Goal: Task Accomplishment & Management: Complete application form

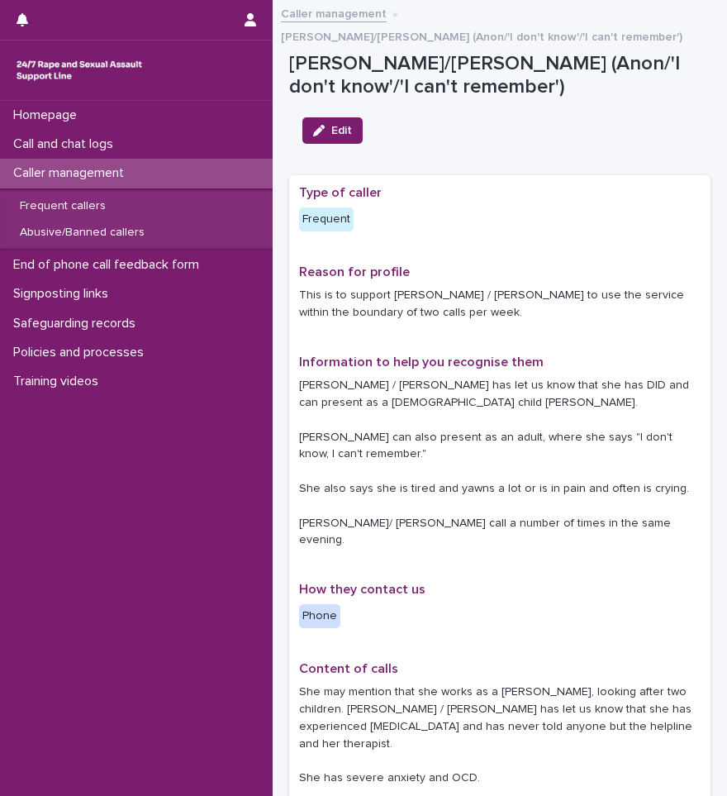
click at [69, 159] on div "Caller management" at bounding box center [136, 173] width 273 height 29
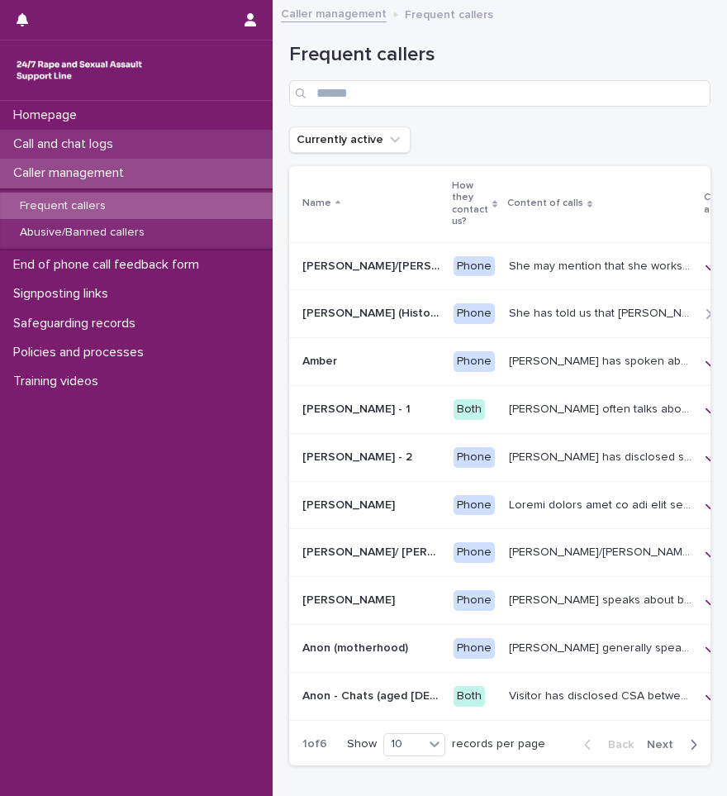
click at [112, 140] on p "Call and chat logs" at bounding box center [67, 144] width 120 height 16
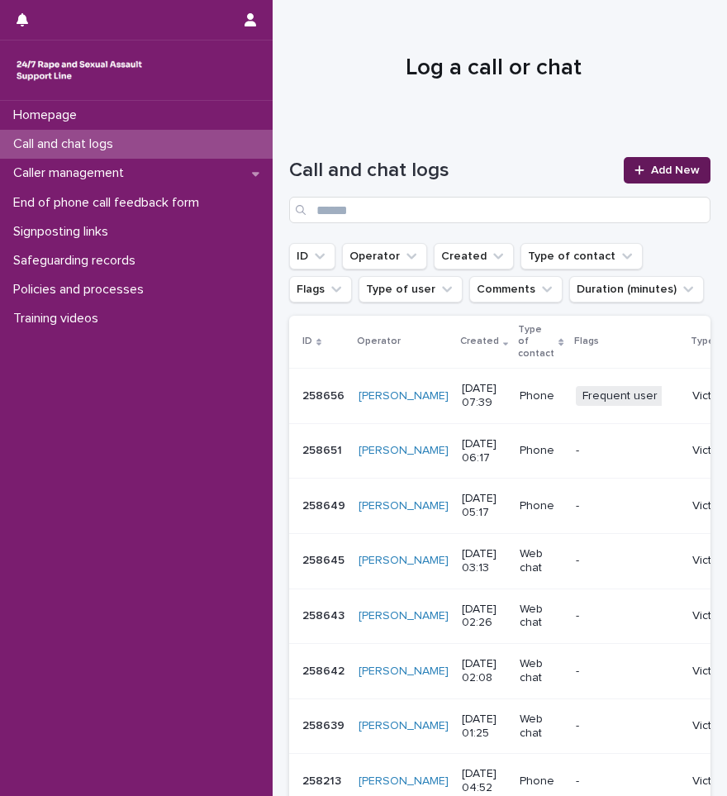
click at [637, 171] on div at bounding box center [643, 170] width 17 height 12
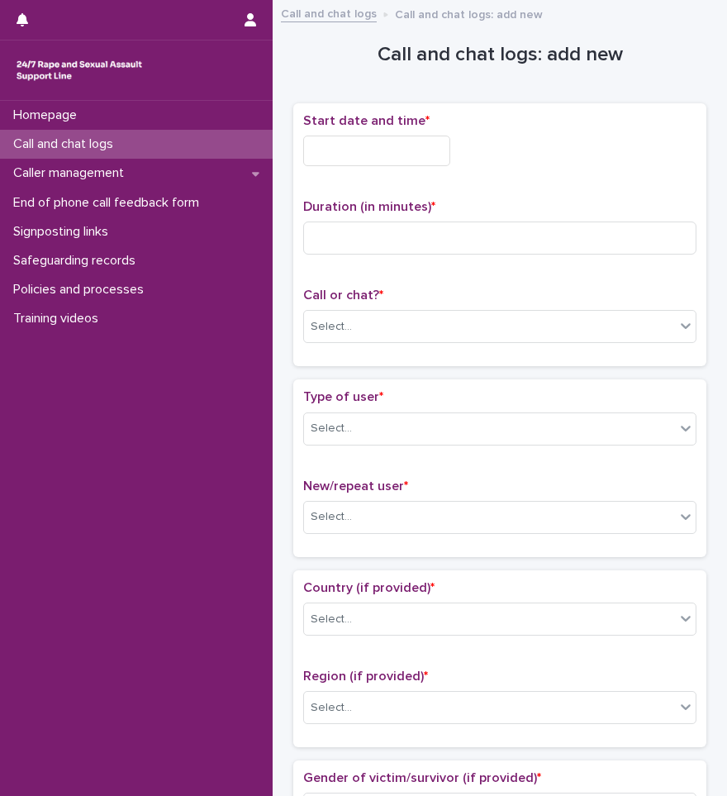
click at [355, 147] on input "text" at bounding box center [376, 151] width 147 height 31
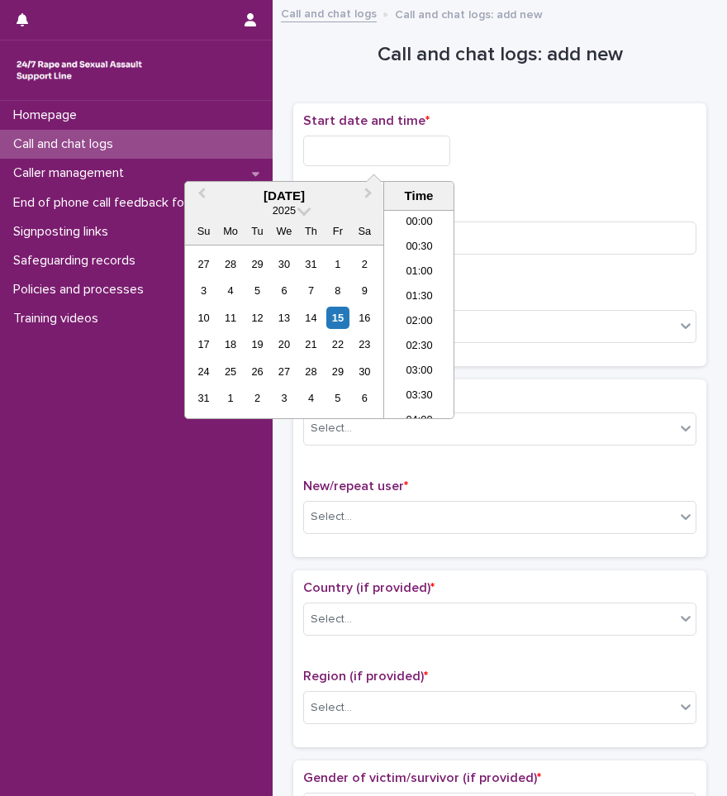
scroll to position [752, 0]
click at [407, 289] on li "16:30" at bounding box center [419, 289] width 70 height 25
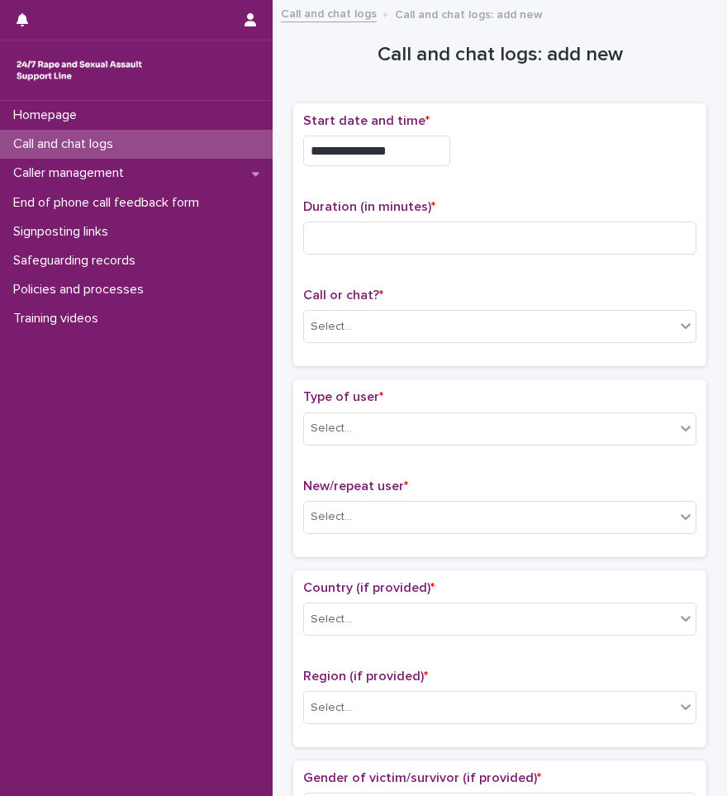
click at [406, 153] on input "**********" at bounding box center [376, 151] width 147 height 31
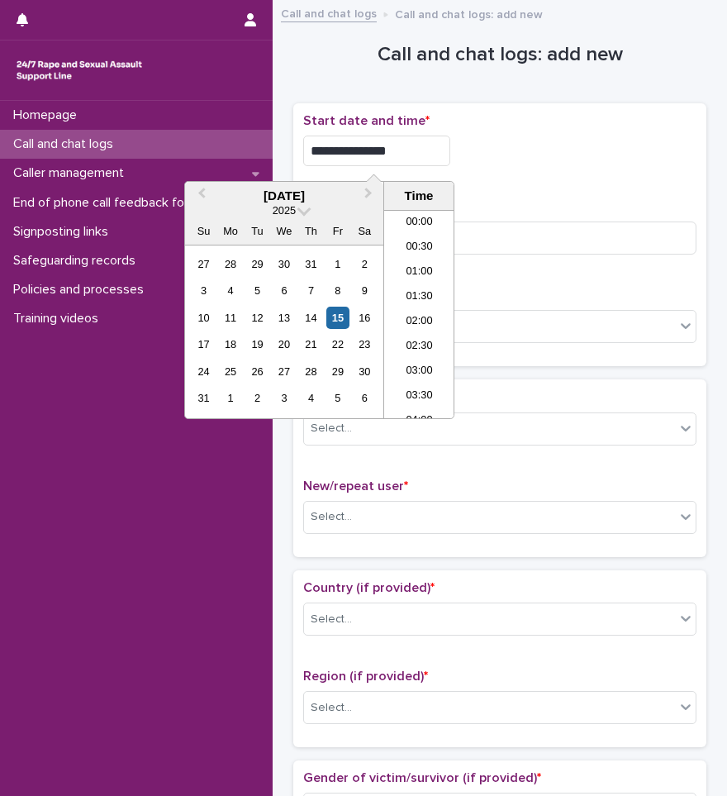
scroll to position [727, 0]
type input "**********"
click at [606, 206] on p "Duration (in minutes) *" at bounding box center [499, 207] width 393 height 16
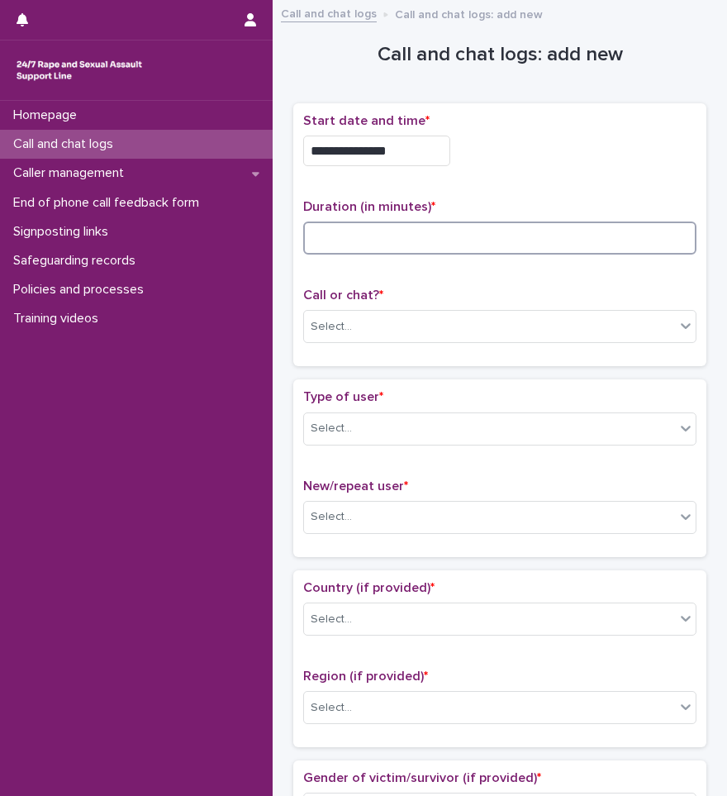
click at [583, 226] on input at bounding box center [499, 237] width 393 height 33
type input "**"
click at [678, 317] on icon at bounding box center [686, 325] width 17 height 17
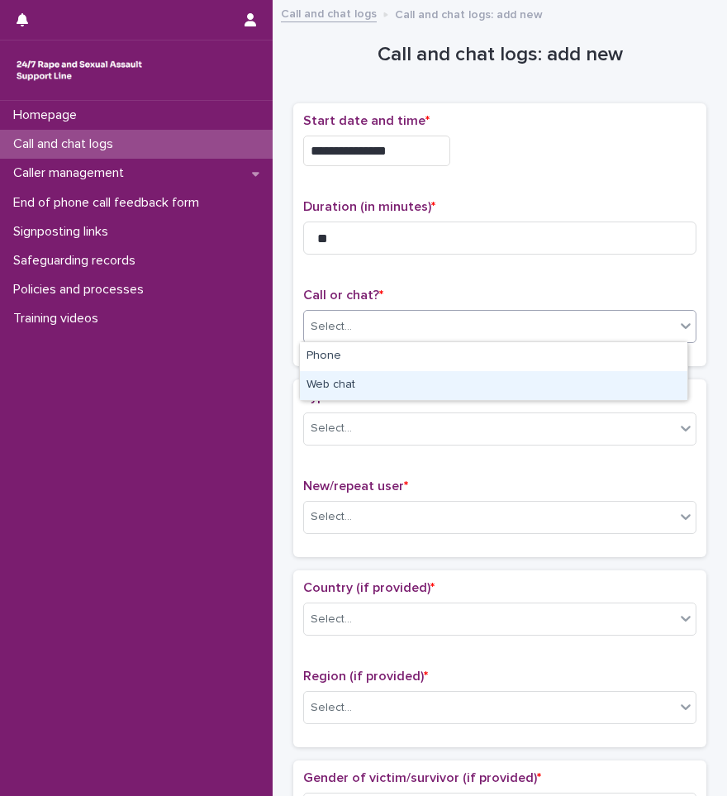
click at [507, 382] on div "Web chat" at bounding box center [494, 385] width 388 height 29
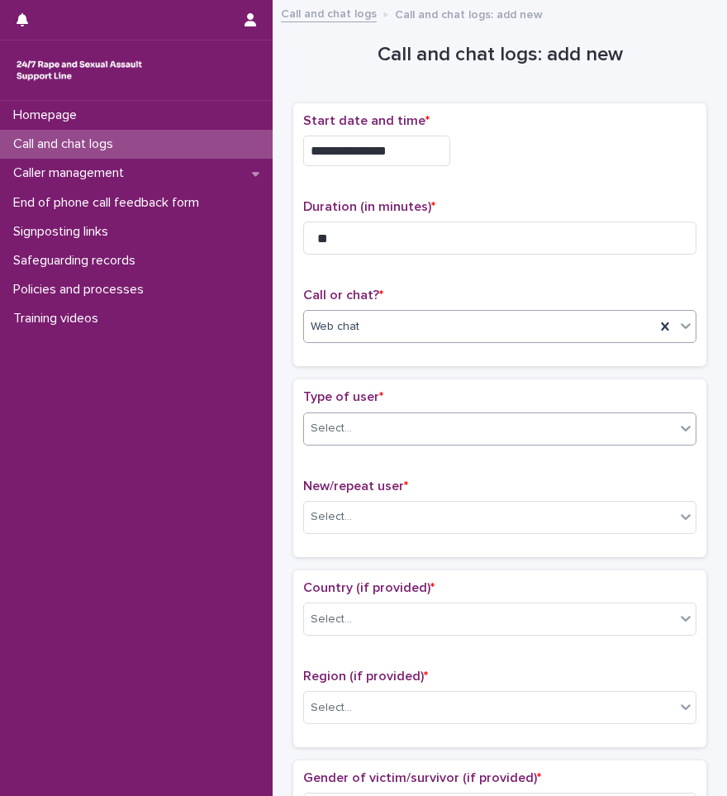
click at [429, 430] on div "Select..." at bounding box center [489, 428] width 371 height 27
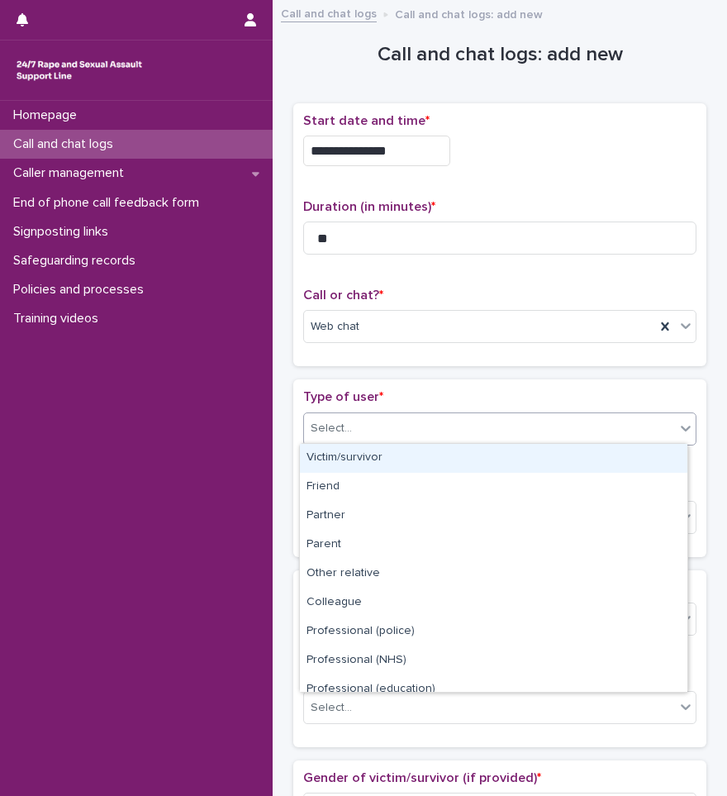
click at [401, 462] on div "Victim/survivor" at bounding box center [494, 458] width 388 height 29
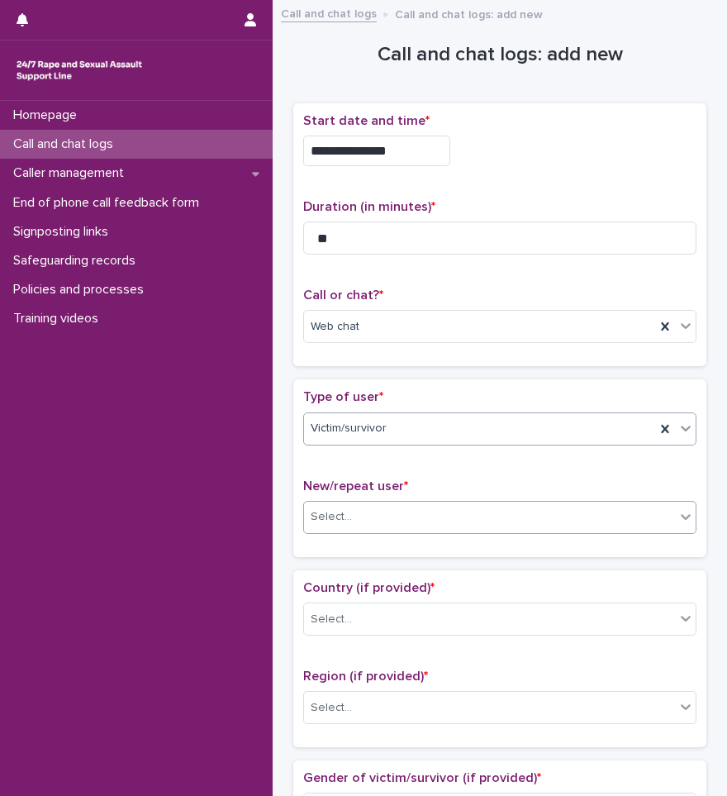
click at [386, 514] on div "Select..." at bounding box center [489, 516] width 371 height 27
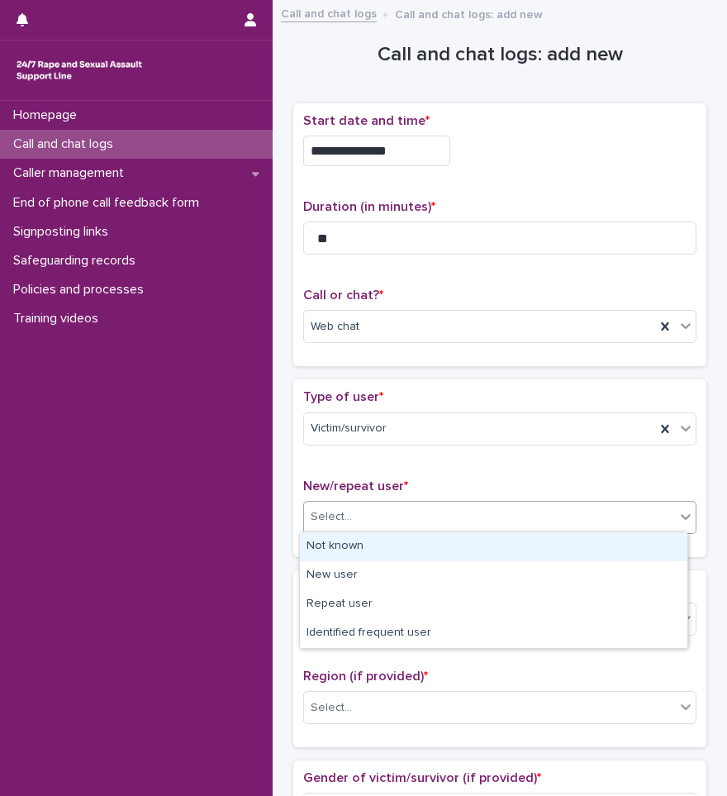
click at [373, 553] on div "Not known" at bounding box center [494, 546] width 388 height 29
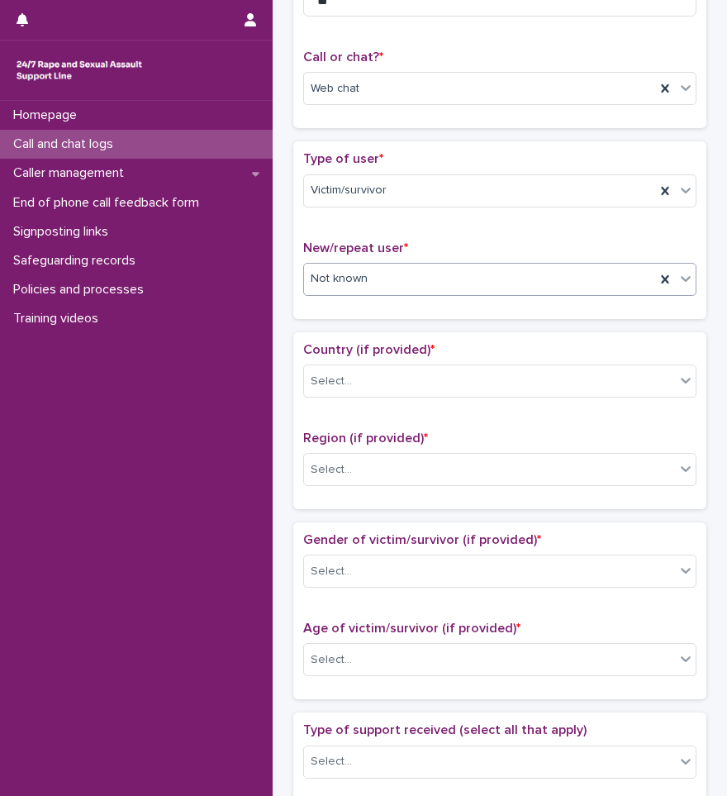
scroll to position [248, 0]
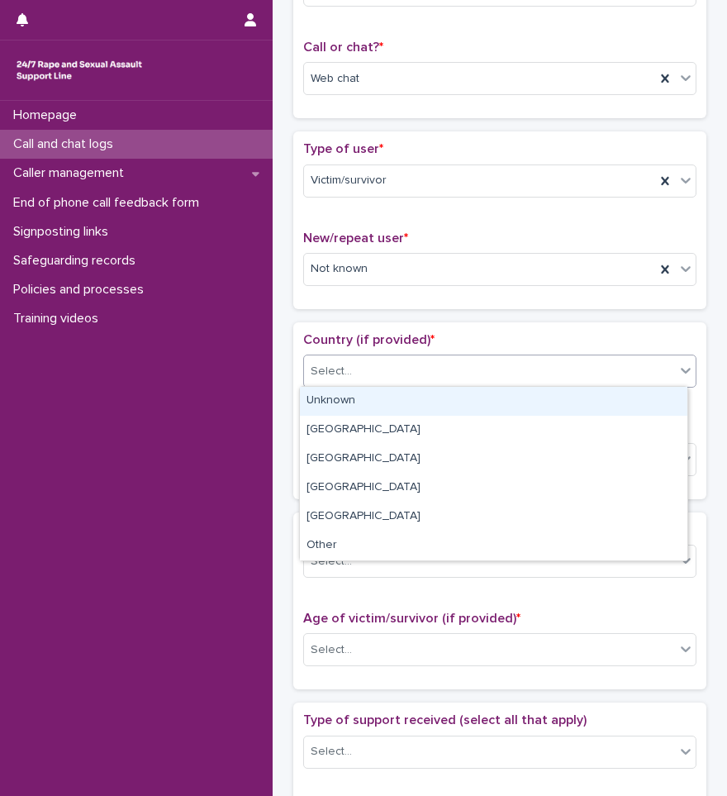
click at [364, 374] on div "Select..." at bounding box center [489, 371] width 371 height 27
click at [354, 394] on div "Unknown" at bounding box center [494, 401] width 388 height 29
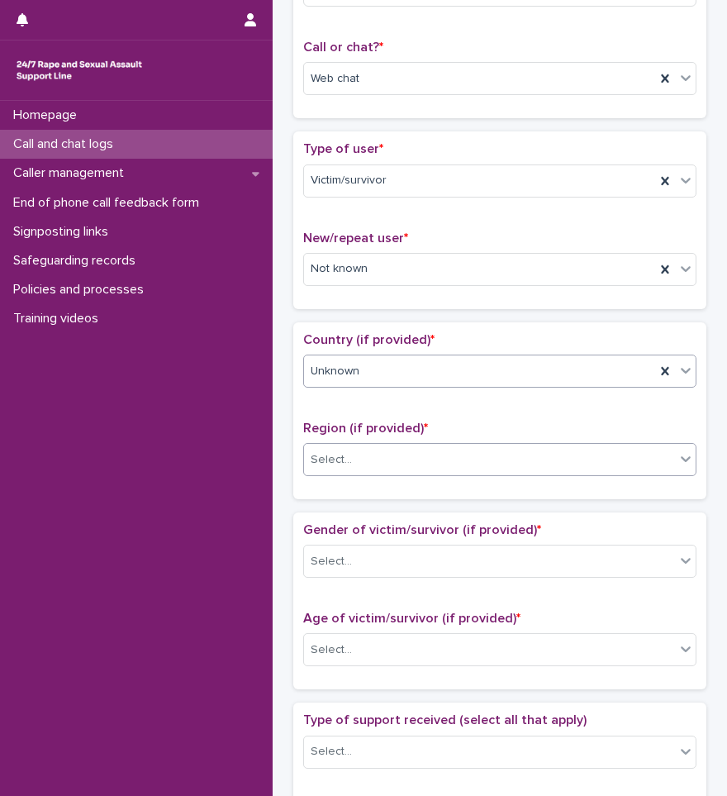
click at [360, 465] on div "Select..." at bounding box center [489, 459] width 371 height 27
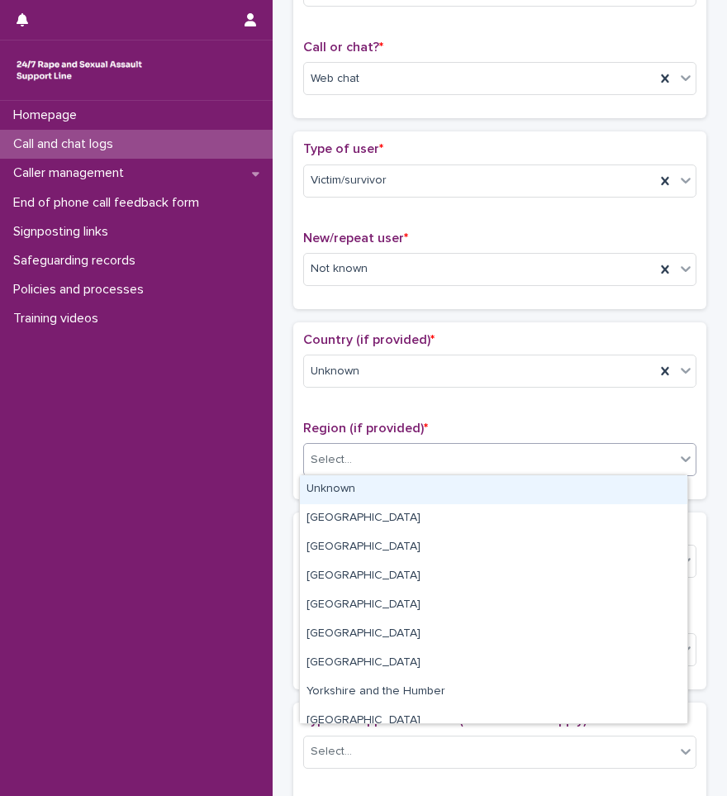
click at [357, 488] on div "Unknown" at bounding box center [494, 489] width 388 height 29
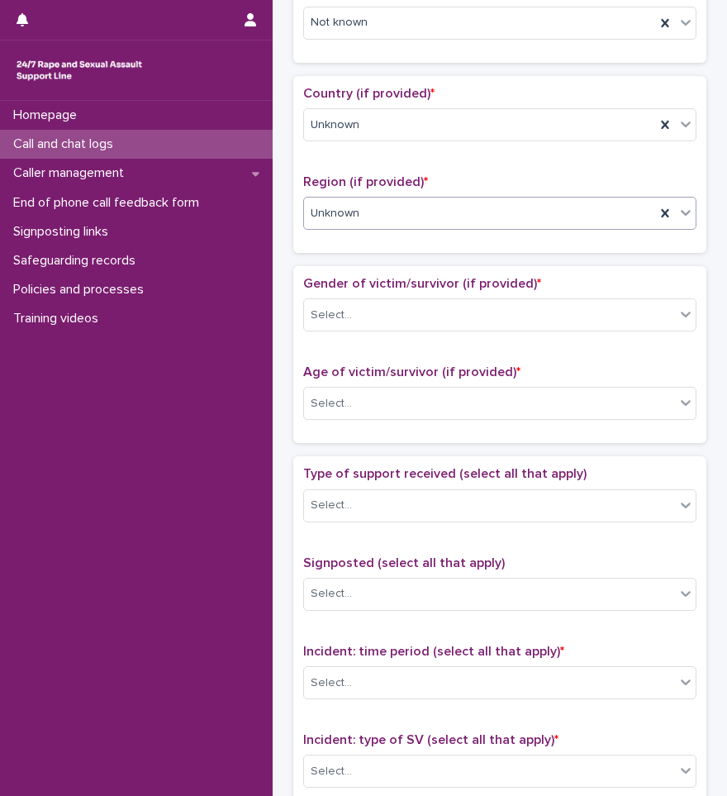
scroll to position [496, 0]
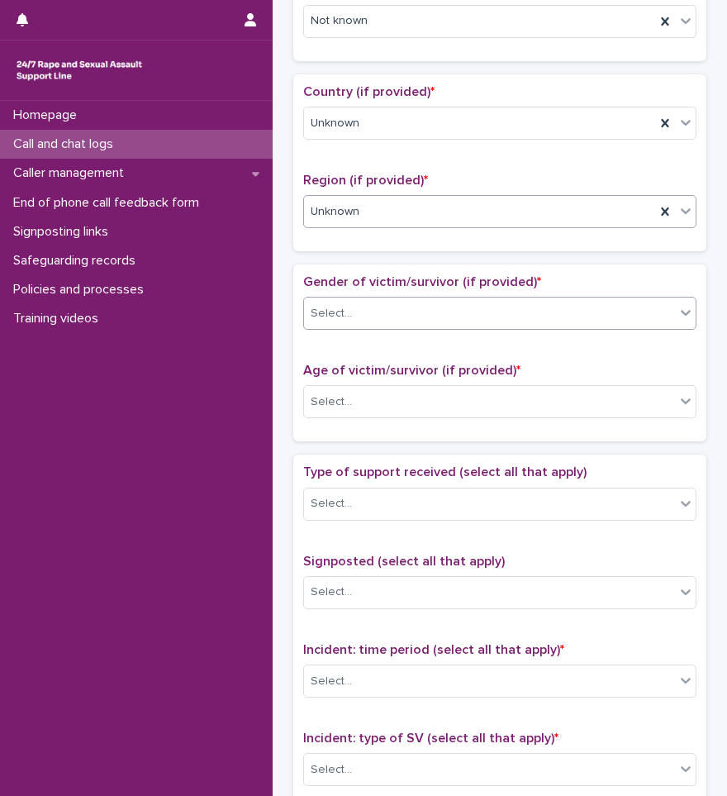
click at [381, 312] on div "Select..." at bounding box center [489, 313] width 371 height 27
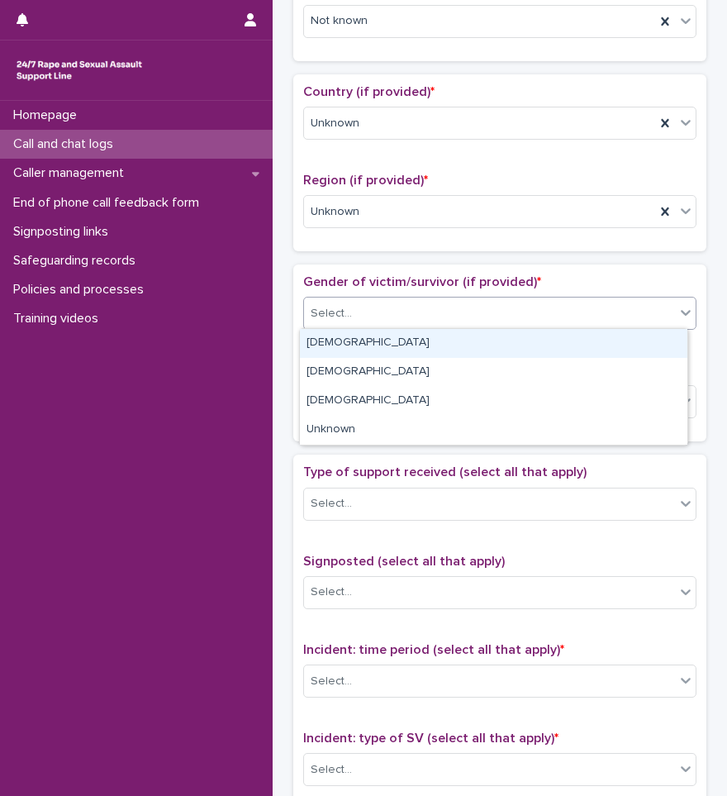
click at [361, 345] on div "[DEMOGRAPHIC_DATA]" at bounding box center [494, 343] width 388 height 29
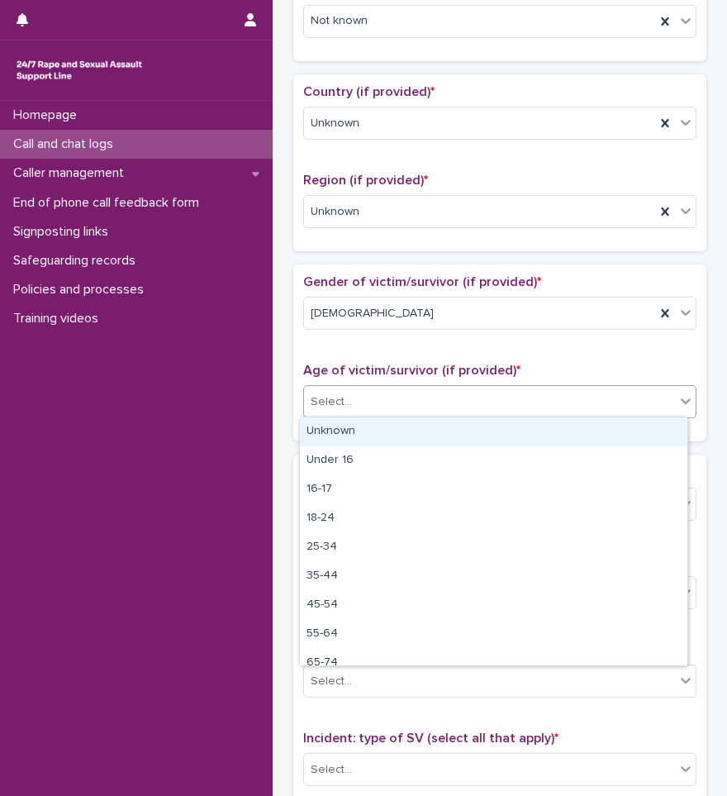
click at [362, 401] on div "Select..." at bounding box center [489, 401] width 371 height 27
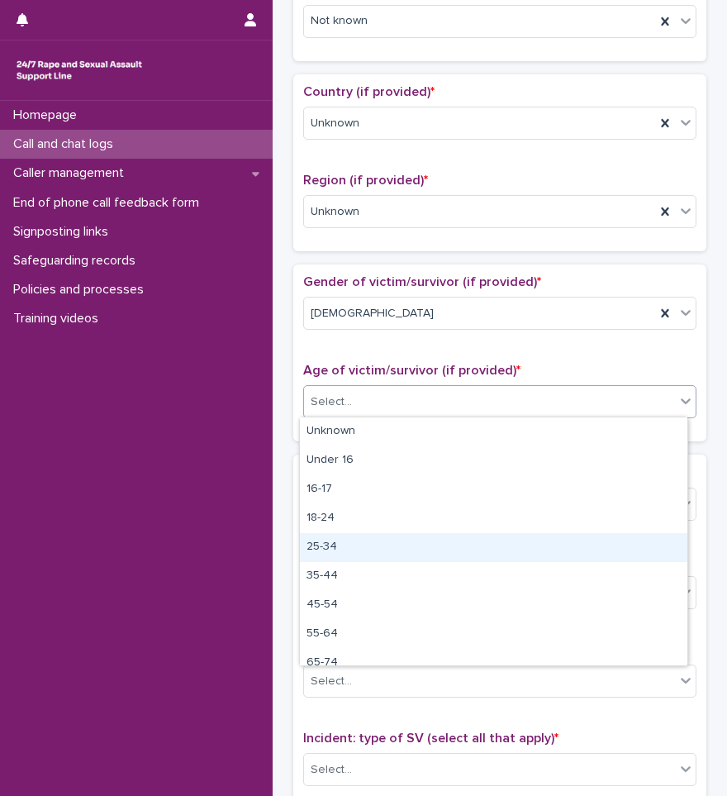
click at [335, 545] on div "25-34" at bounding box center [494, 547] width 388 height 29
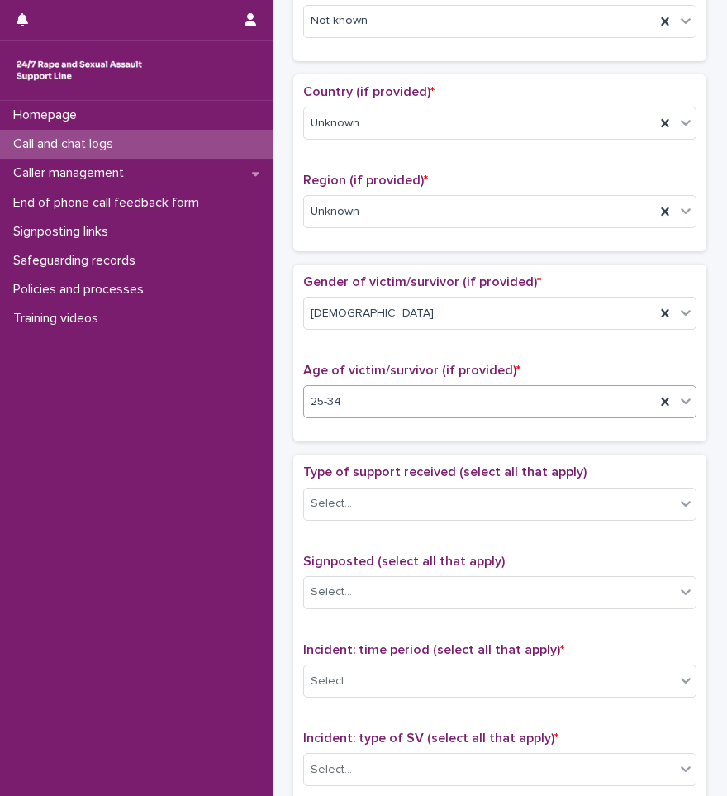
scroll to position [578, 0]
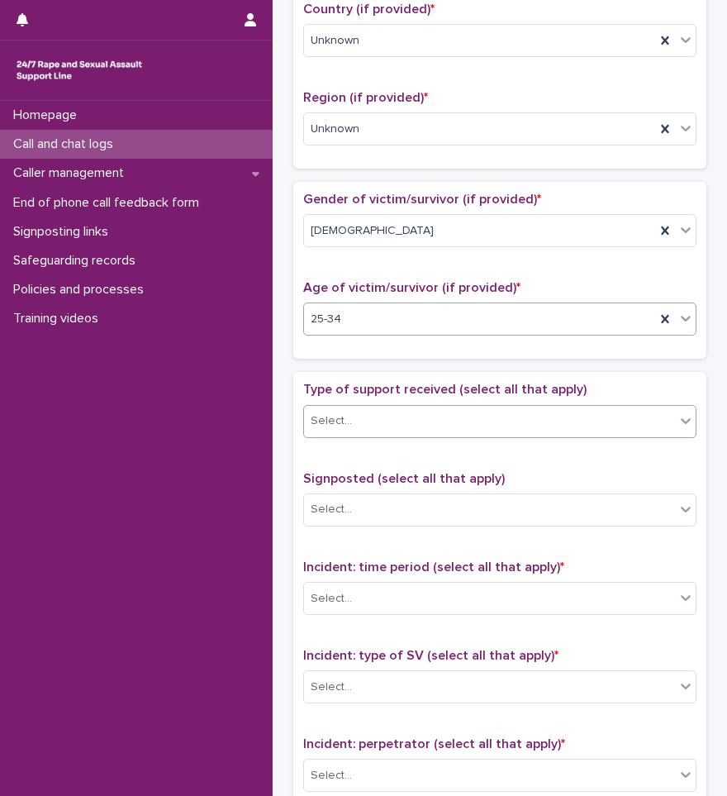
click at [359, 414] on div "Select..." at bounding box center [489, 420] width 371 height 27
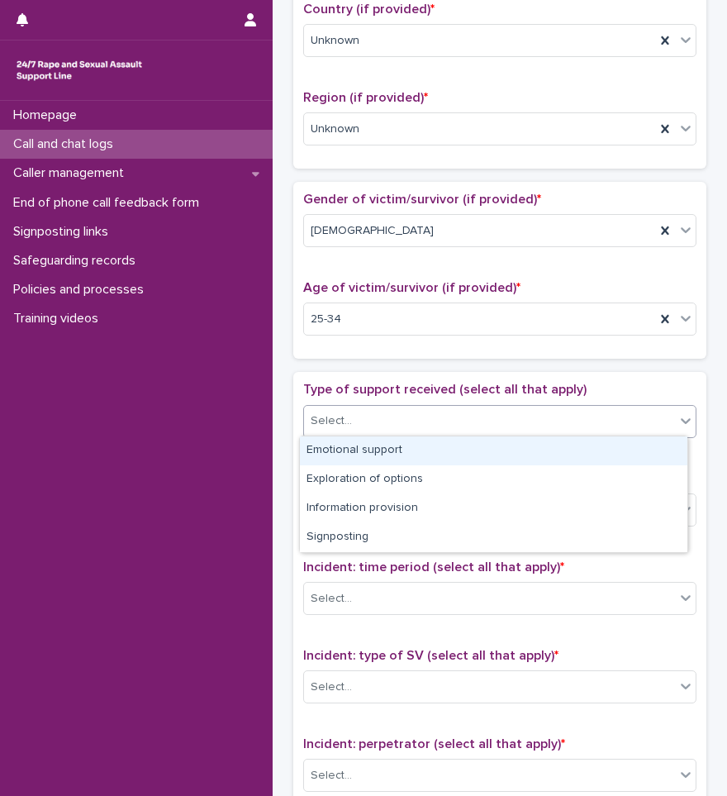
click at [350, 440] on div "Emotional support" at bounding box center [494, 450] width 388 height 29
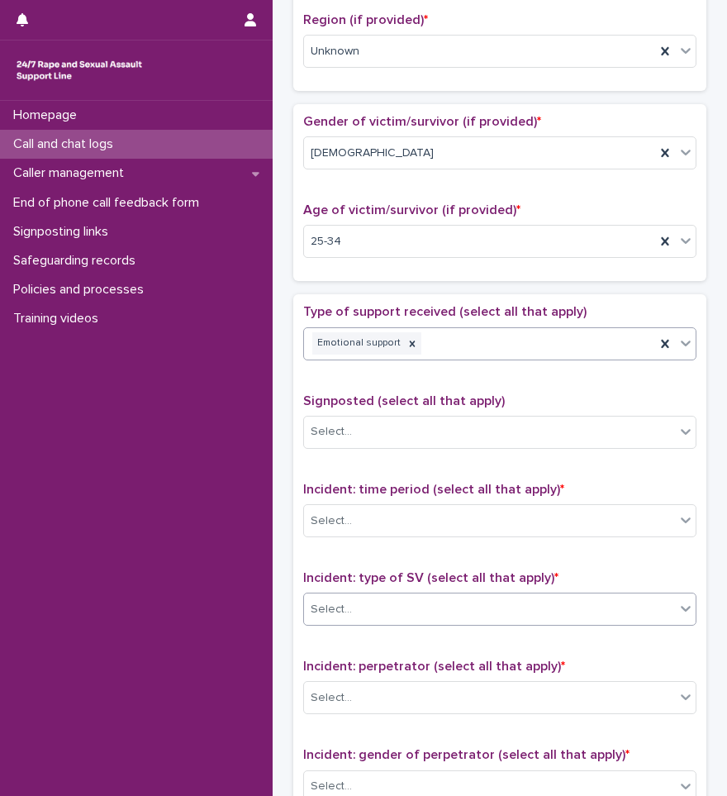
scroll to position [826, 0]
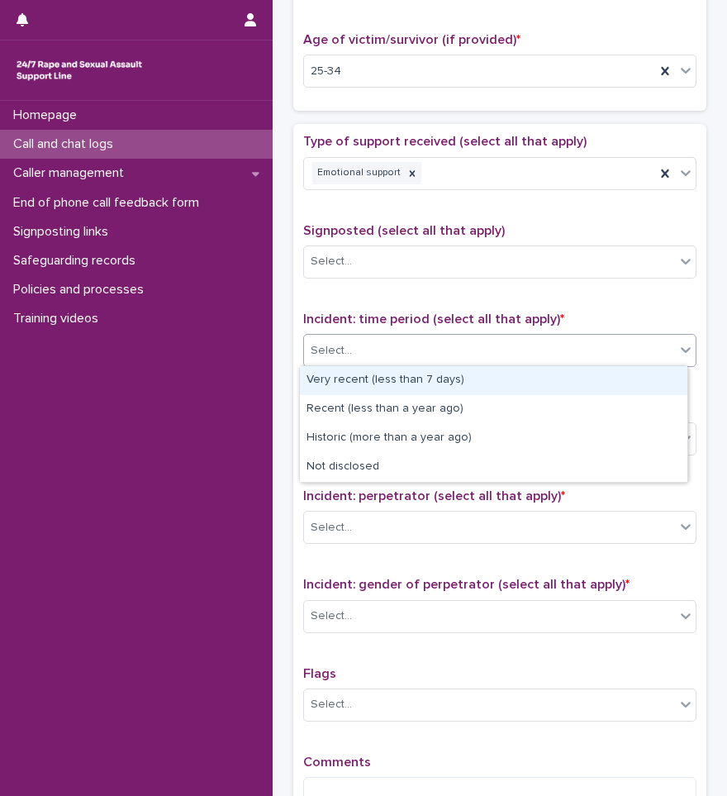
click at [354, 347] on div "Select..." at bounding box center [489, 350] width 371 height 27
click at [359, 386] on div "Very recent (less than 7 days)" at bounding box center [494, 380] width 388 height 29
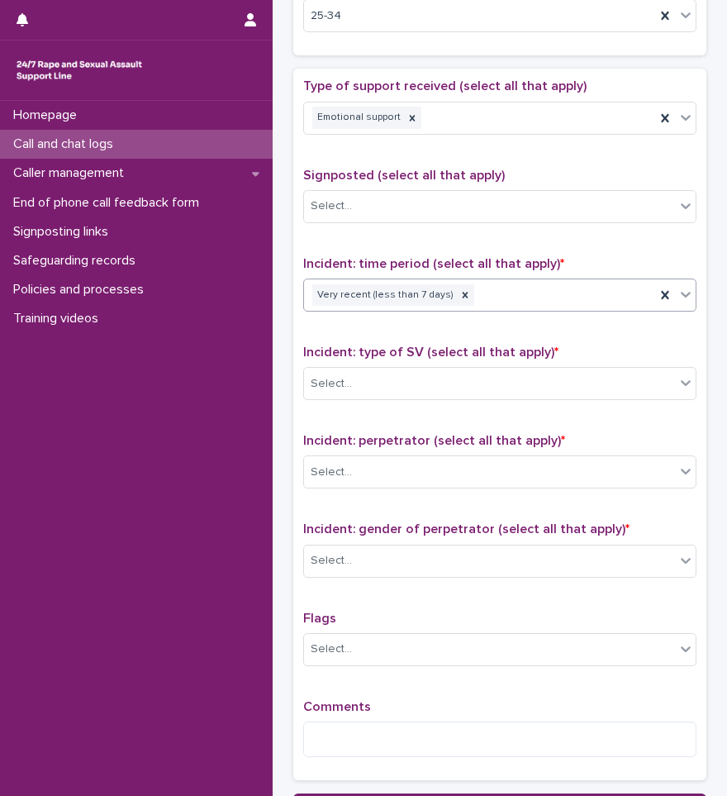
scroll to position [909, 0]
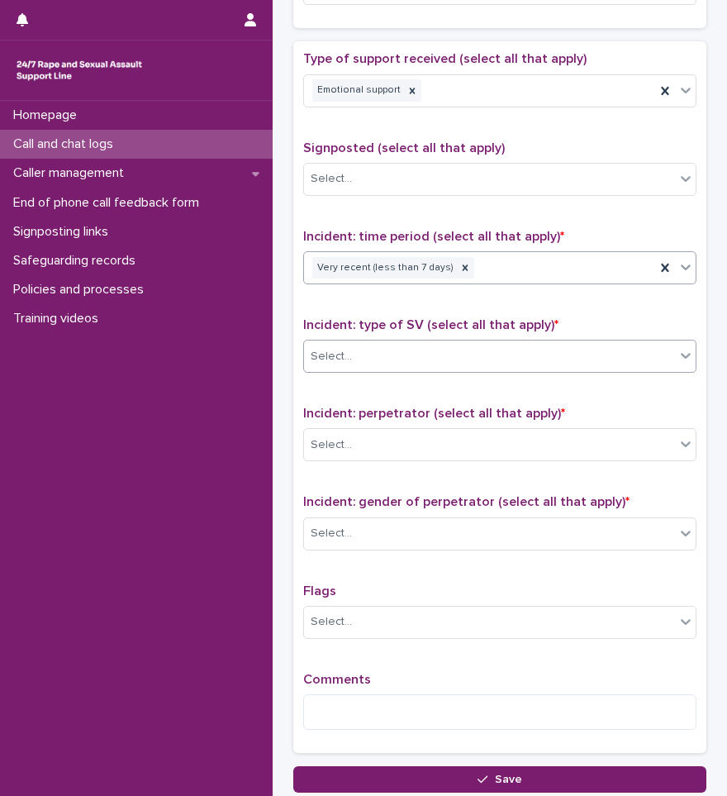
click at [409, 363] on div "Select..." at bounding box center [489, 356] width 371 height 27
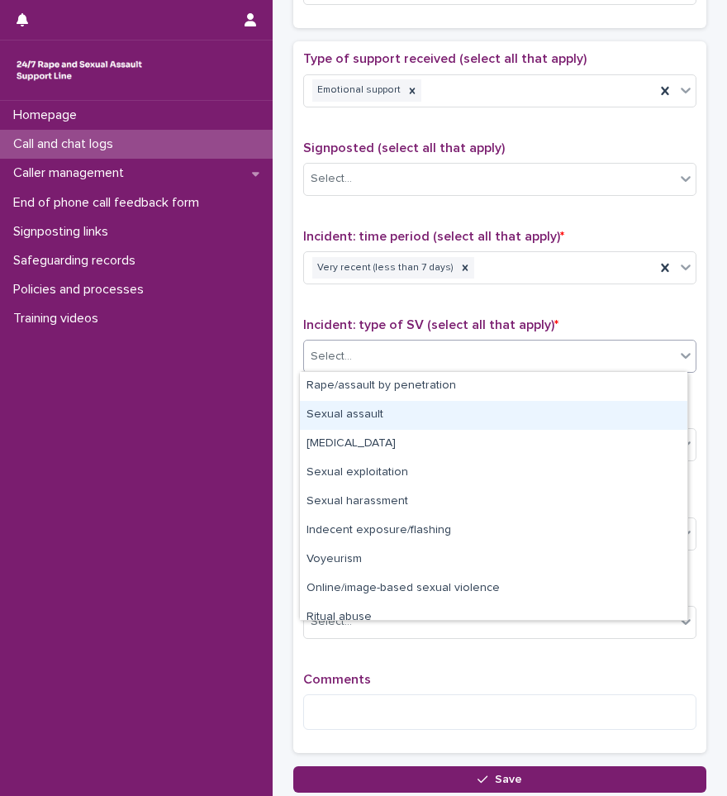
drag, startPoint x: 392, startPoint y: 400, endPoint x: 391, endPoint y: 410, distance: 10.1
click at [391, 410] on div "Sexual assault" at bounding box center [494, 415] width 388 height 29
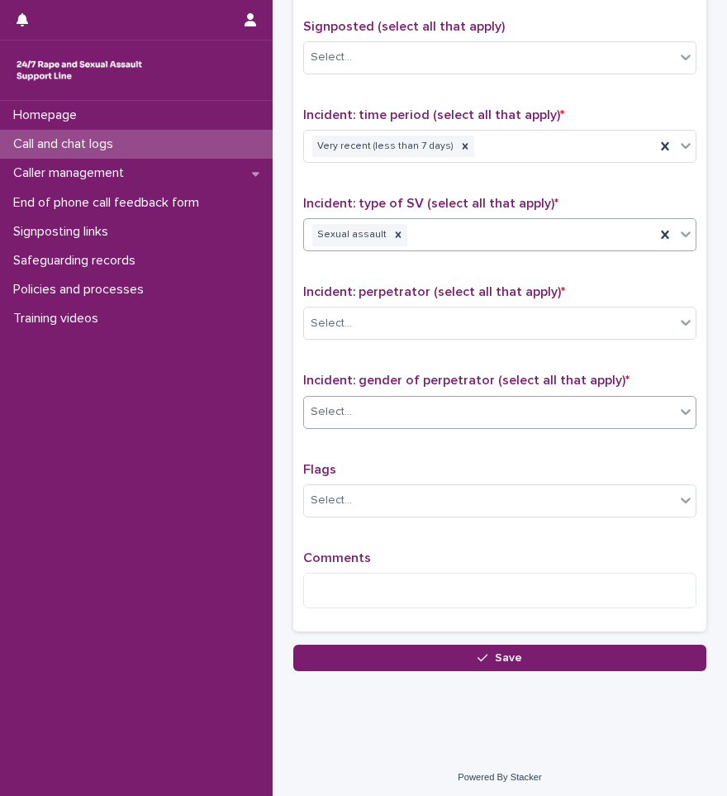
scroll to position [1033, 0]
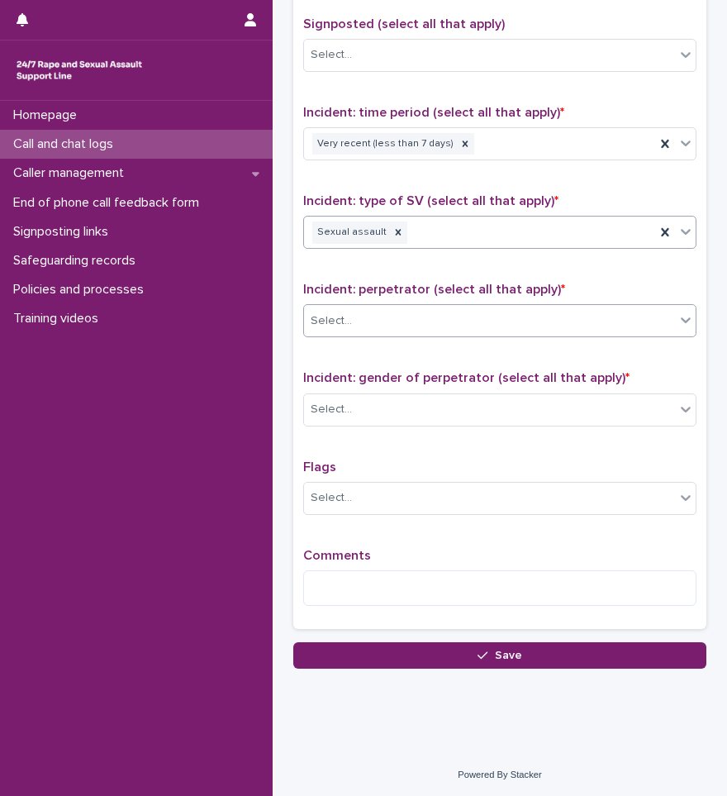
click at [394, 322] on div "Select..." at bounding box center [489, 320] width 371 height 27
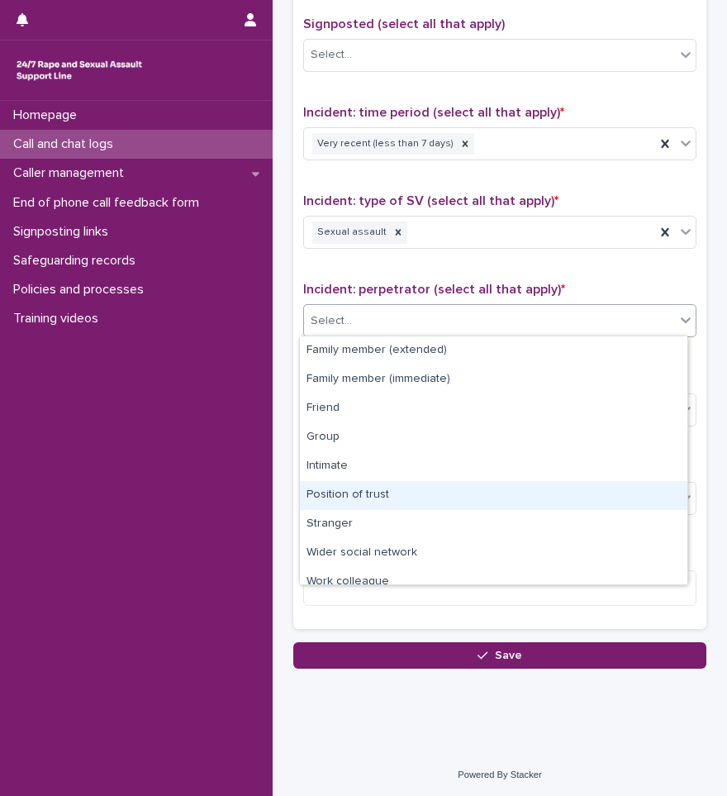
click at [357, 493] on div "Position of trust" at bounding box center [494, 495] width 388 height 29
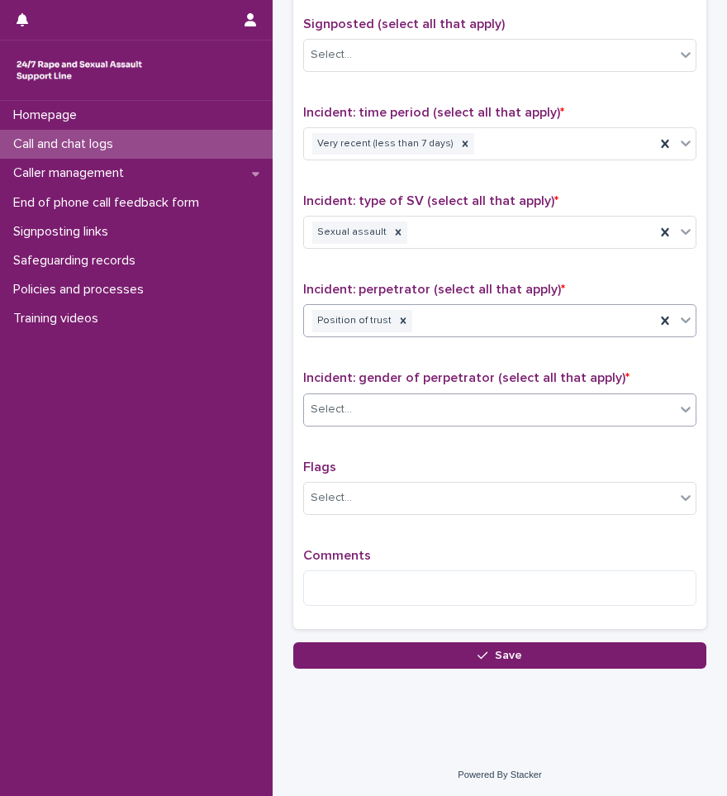
click at [373, 410] on div "Select..." at bounding box center [489, 409] width 371 height 27
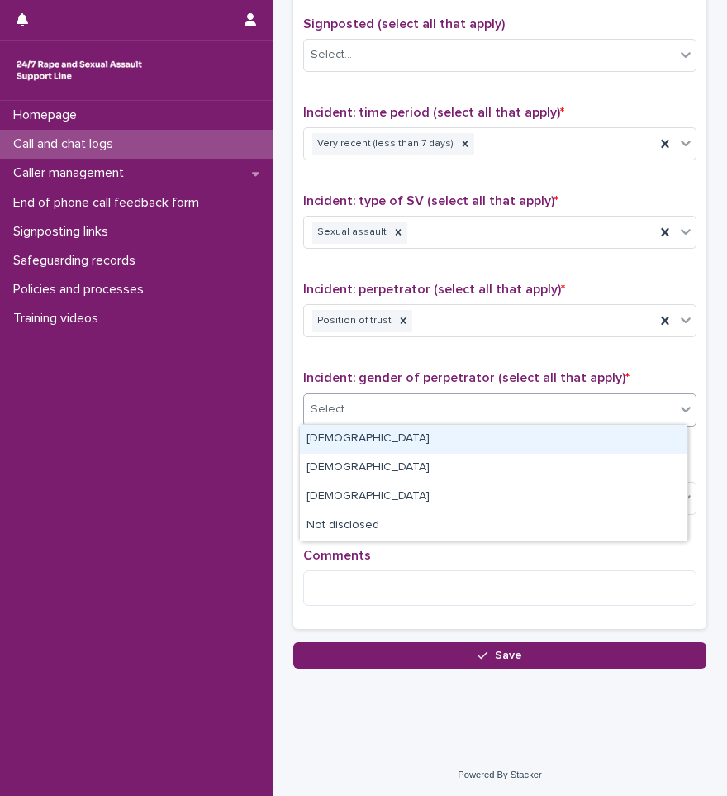
click at [362, 436] on div "[DEMOGRAPHIC_DATA]" at bounding box center [494, 439] width 388 height 29
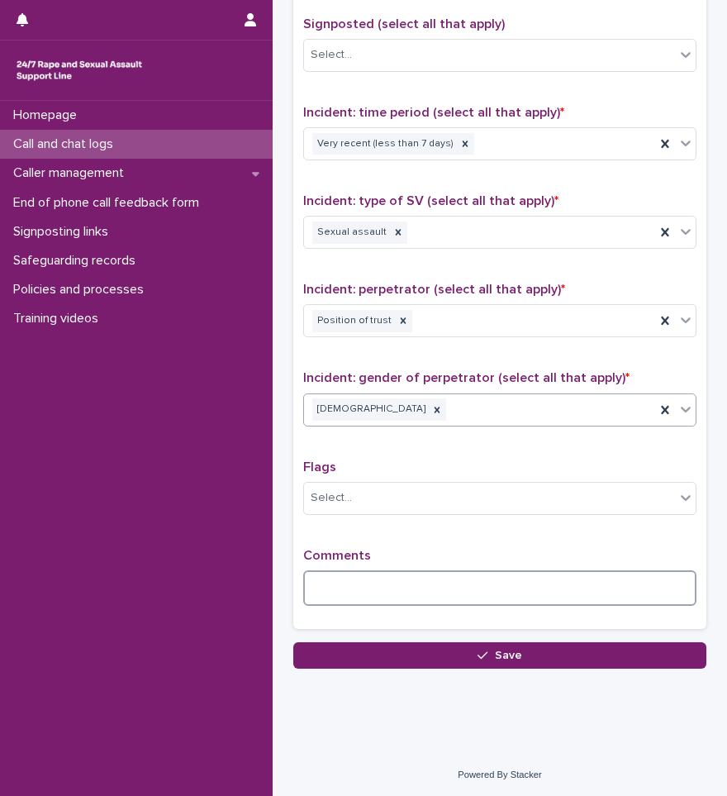
click at [350, 572] on textarea at bounding box center [499, 588] width 393 height 36
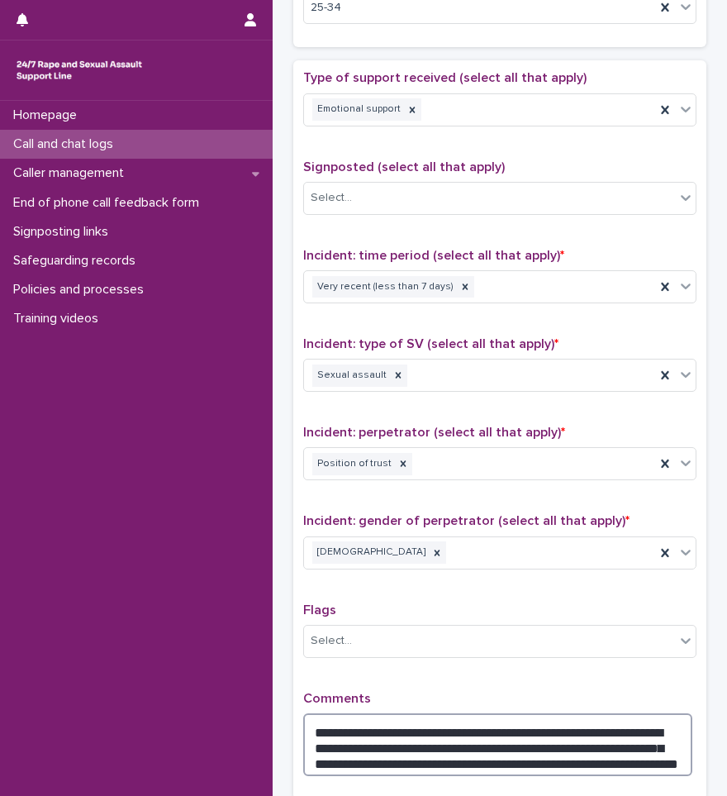
scroll to position [1060, 0]
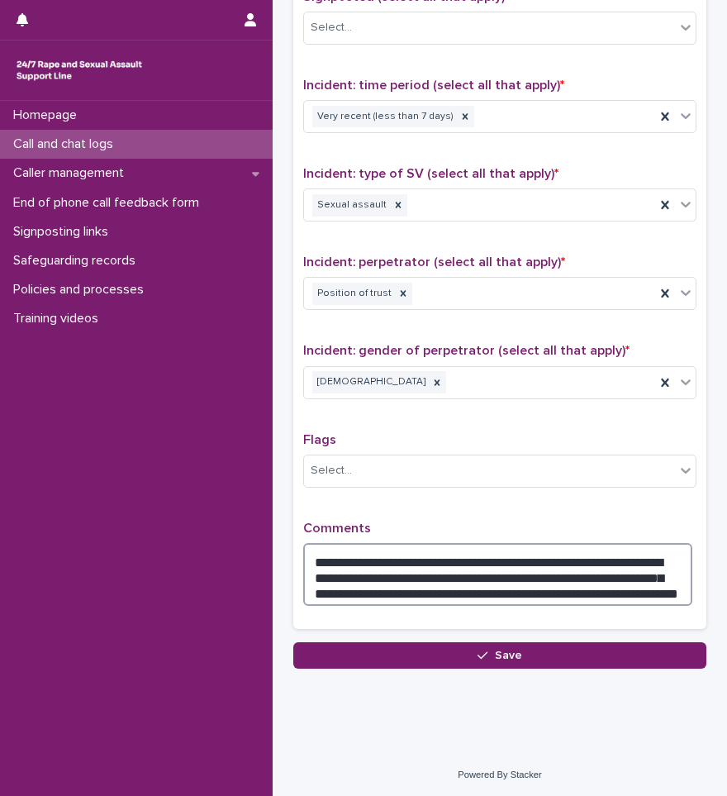
type textarea "**********"
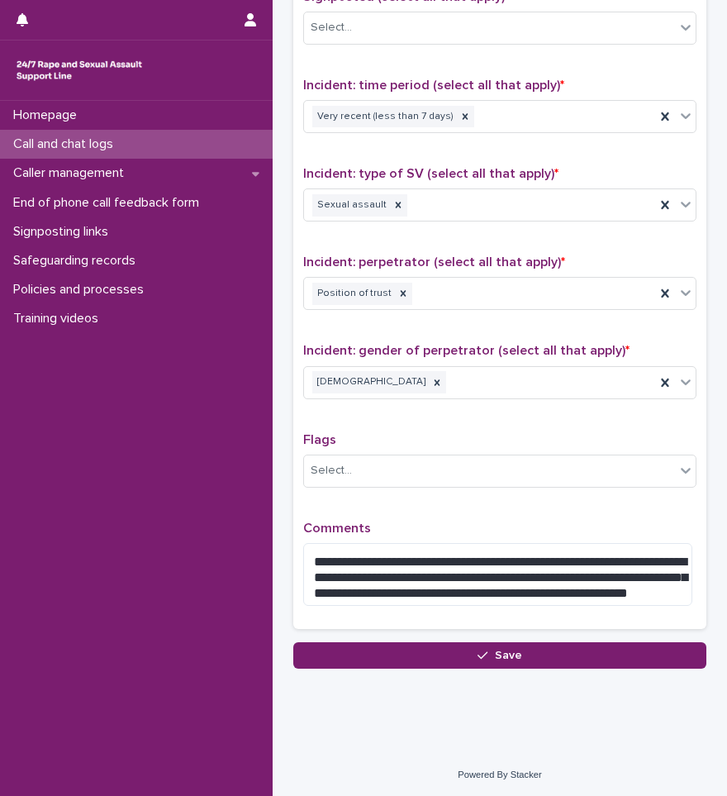
click at [223, 539] on div "Homepage Call and chat logs Caller management End of phone call feedback form S…" at bounding box center [136, 448] width 273 height 695
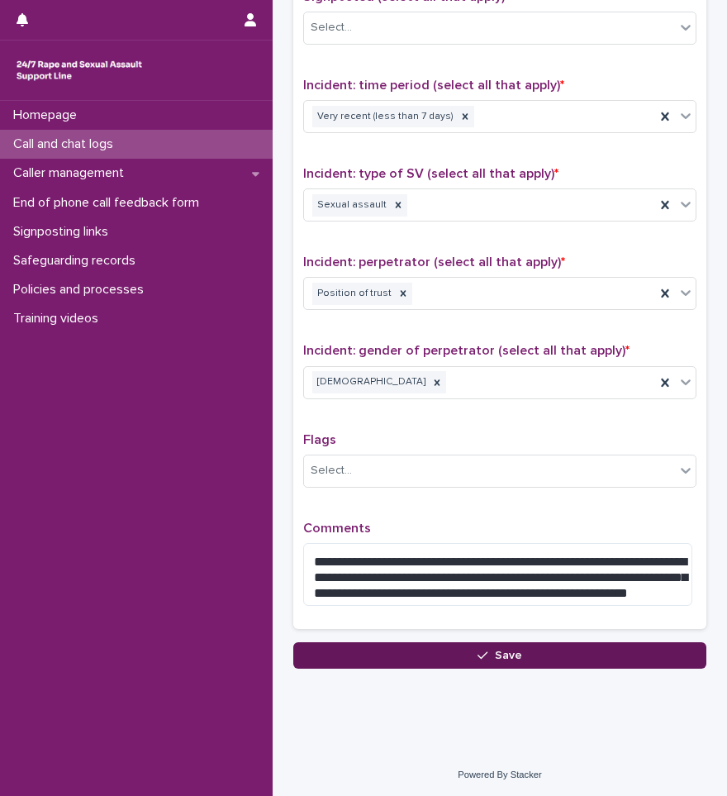
click at [527, 654] on button "Save" at bounding box center [499, 655] width 413 height 26
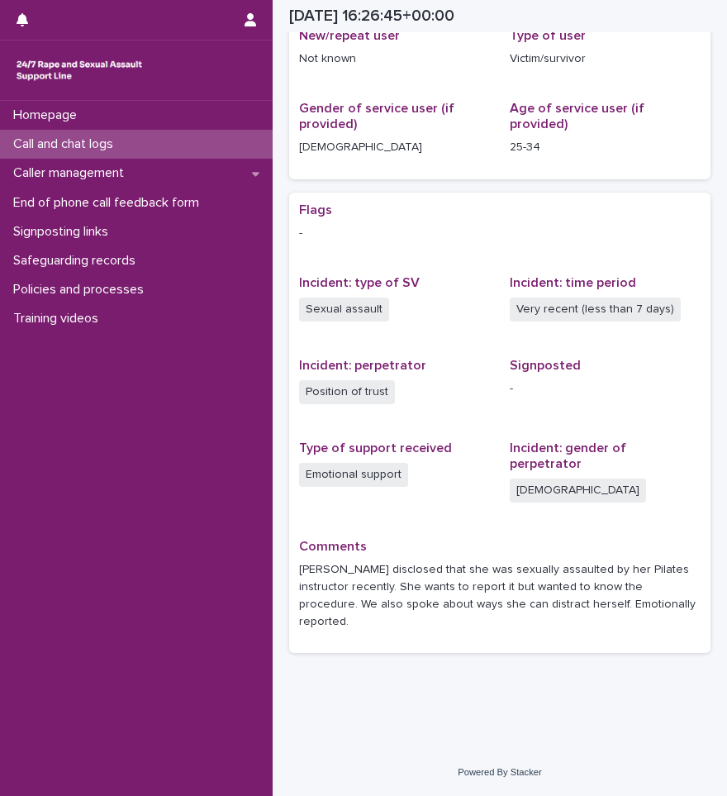
scroll to position [279, 0]
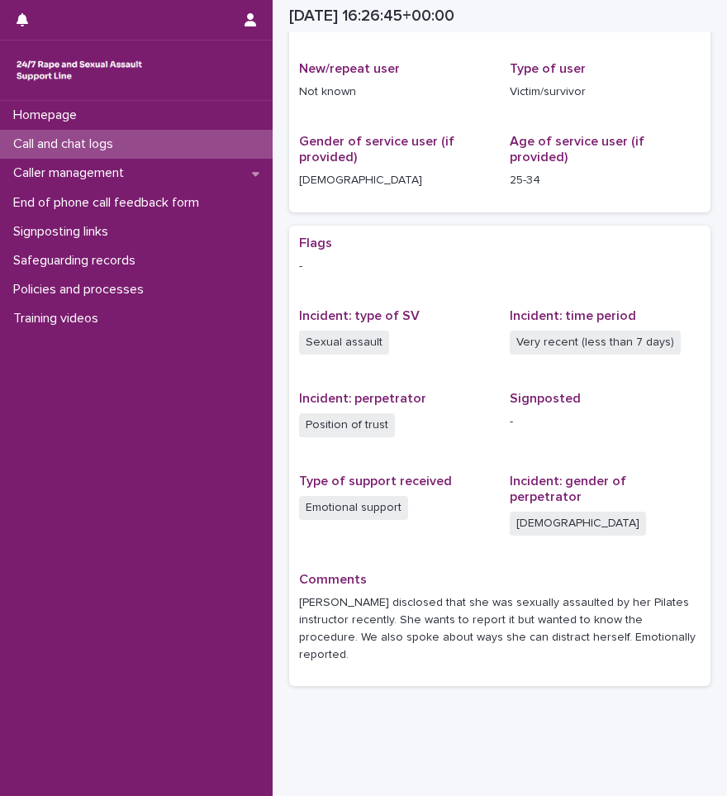
click at [166, 141] on div "Call and chat logs" at bounding box center [136, 144] width 273 height 29
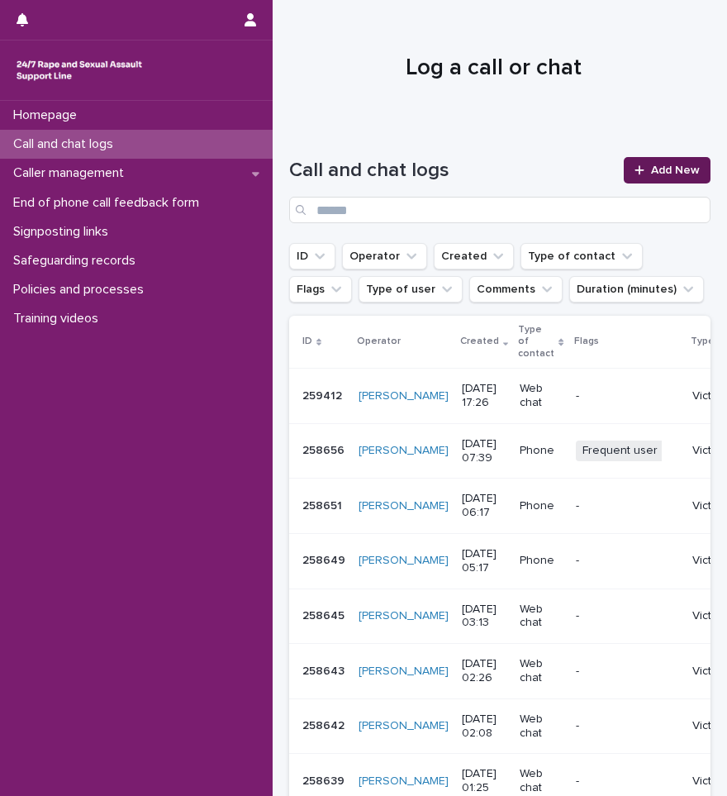
click at [644, 178] on link "Add New" at bounding box center [667, 170] width 87 height 26
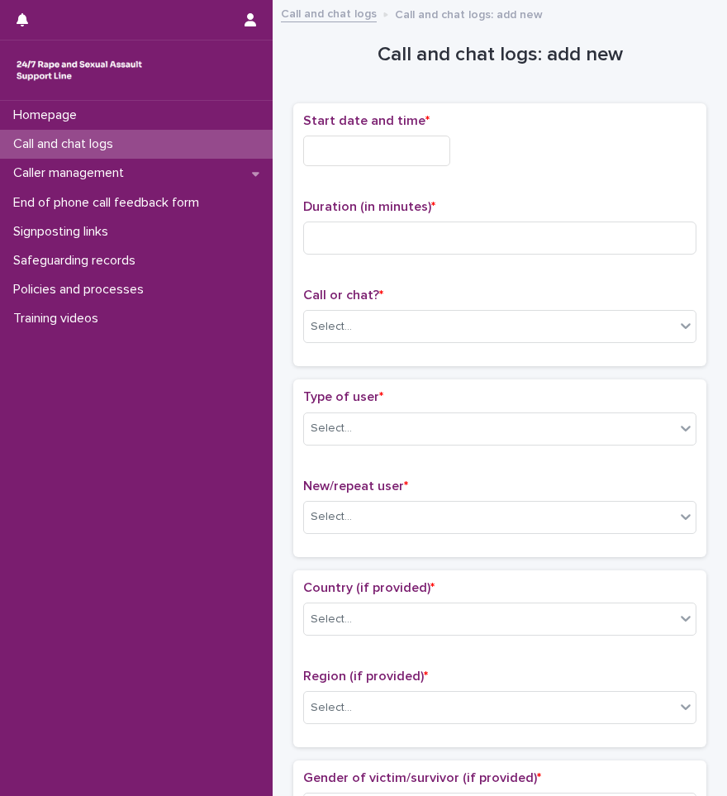
click at [77, 140] on p "Call and chat logs" at bounding box center [67, 144] width 120 height 16
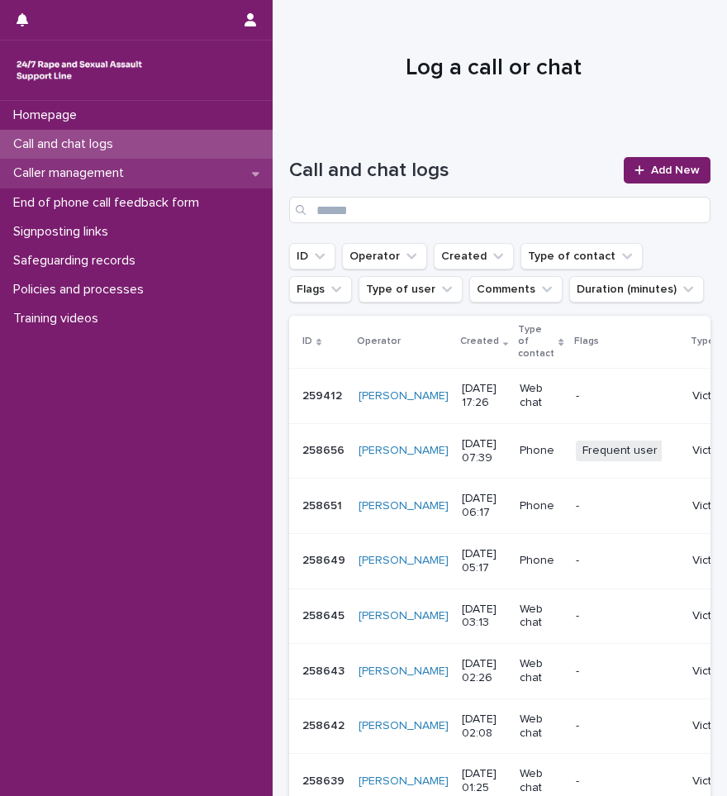
click at [100, 175] on p "Caller management" at bounding box center [72, 173] width 131 height 16
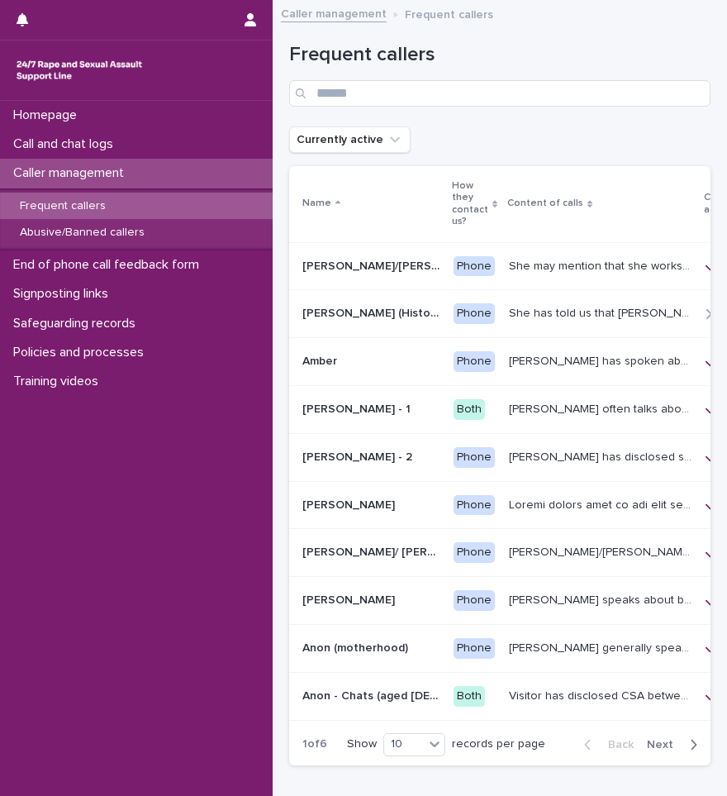
click at [103, 199] on p "Frequent callers" at bounding box center [63, 206] width 112 height 14
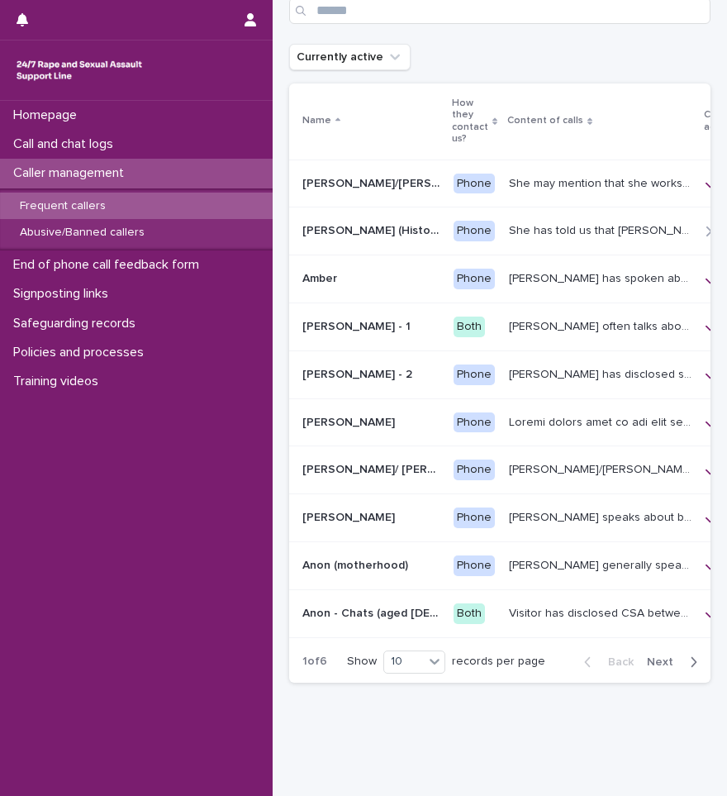
click at [692, 666] on icon "button" at bounding box center [695, 661] width 6 height 10
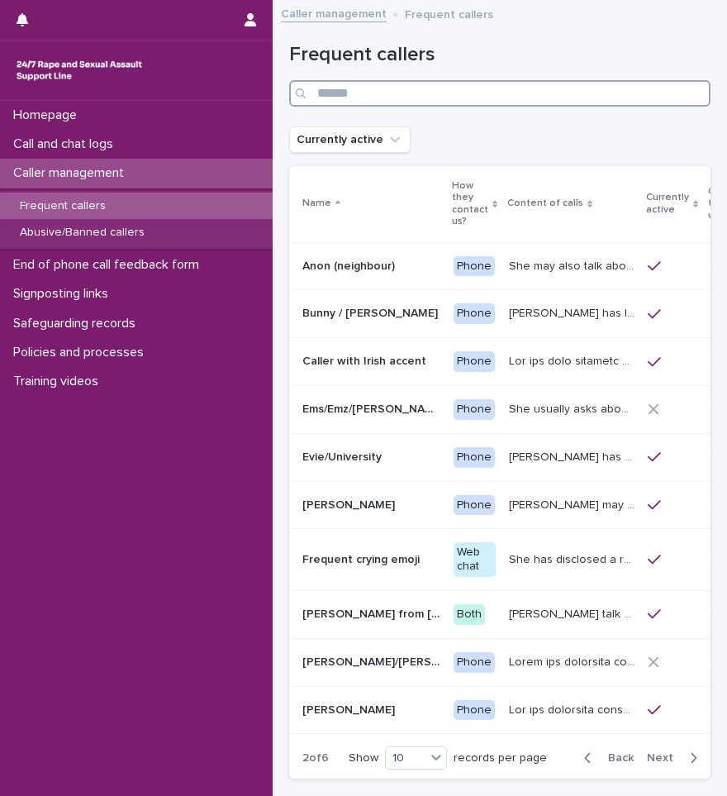
click at [361, 90] on input "Search" at bounding box center [499, 93] width 421 height 26
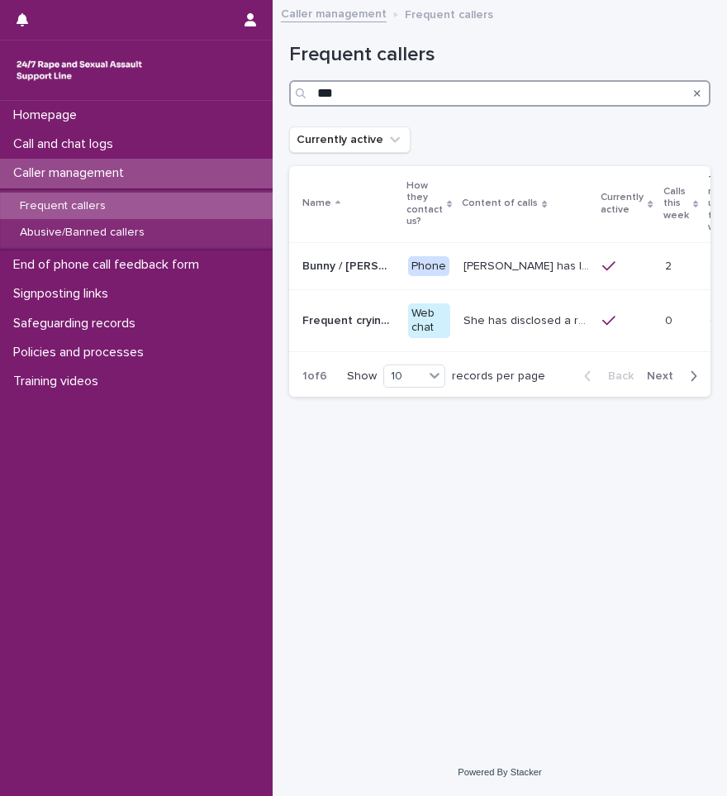
type input "***"
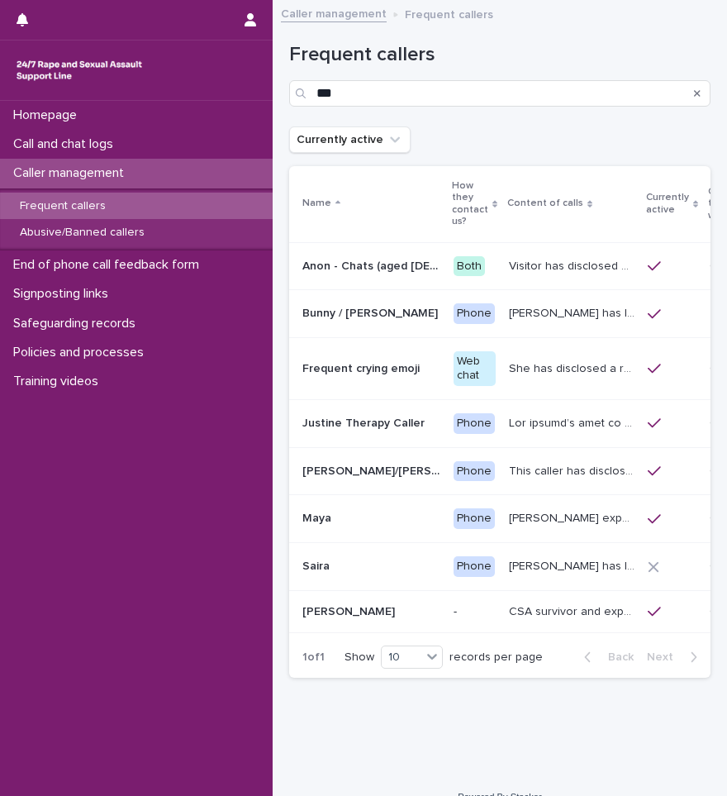
click at [373, 264] on p "Anon - Chats (aged [DEMOGRAPHIC_DATA])" at bounding box center [372, 264] width 141 height 17
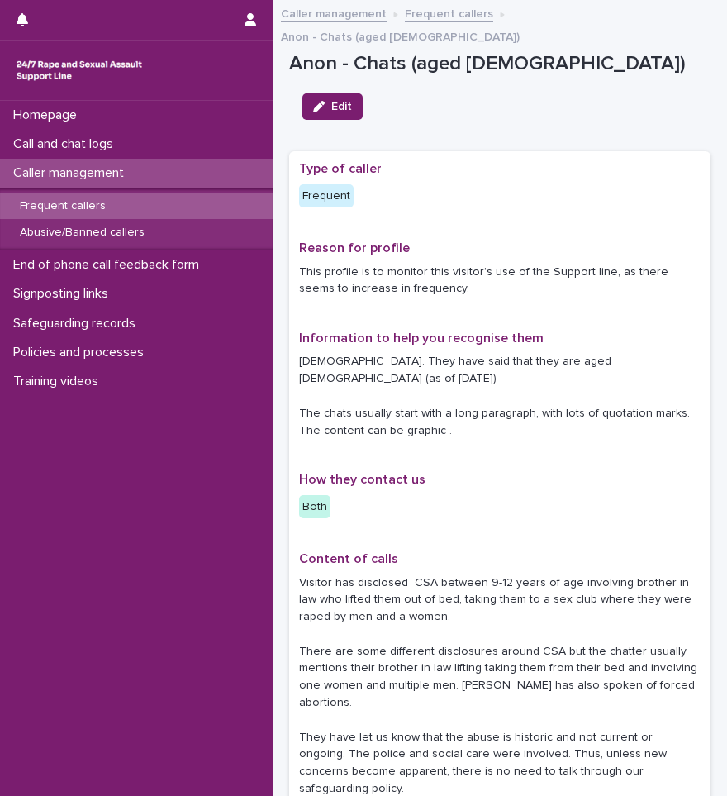
click at [90, 203] on p "Frequent callers" at bounding box center [63, 206] width 112 height 14
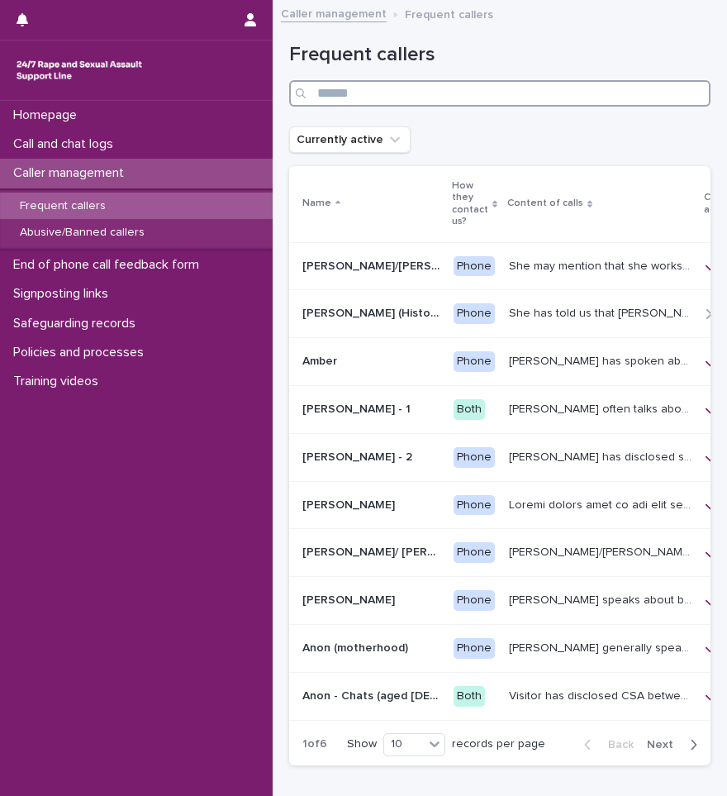
click at [389, 97] on input "Search" at bounding box center [499, 93] width 421 height 26
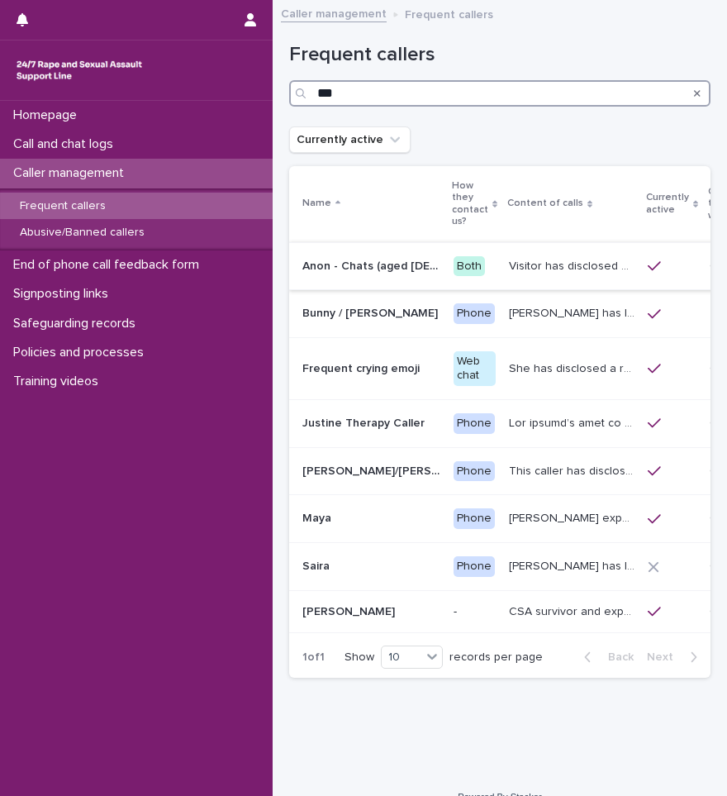
type input "***"
click at [392, 268] on p "Anon - Chats (aged [DEMOGRAPHIC_DATA])" at bounding box center [372, 264] width 141 height 17
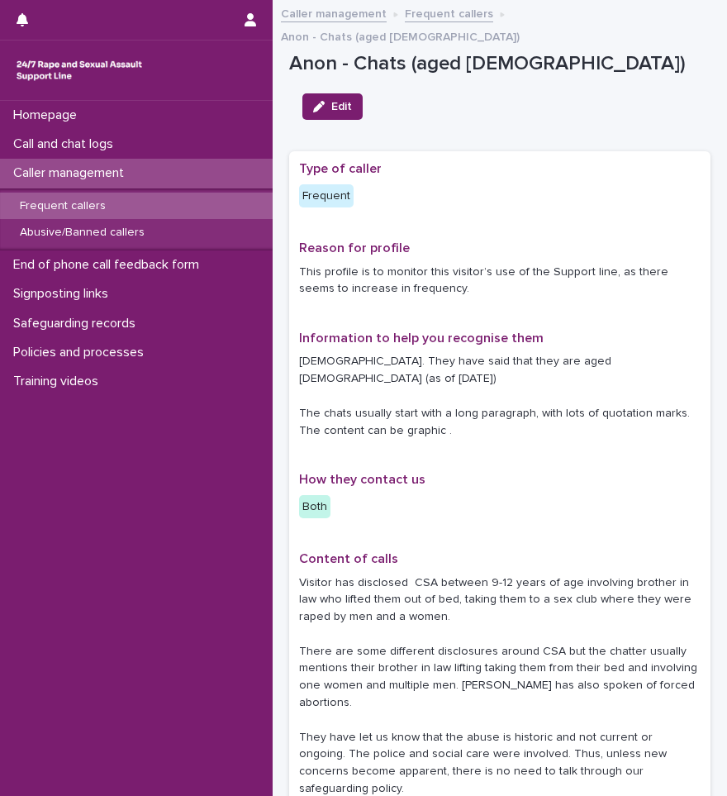
click at [55, 180] on p "Caller management" at bounding box center [72, 173] width 131 height 16
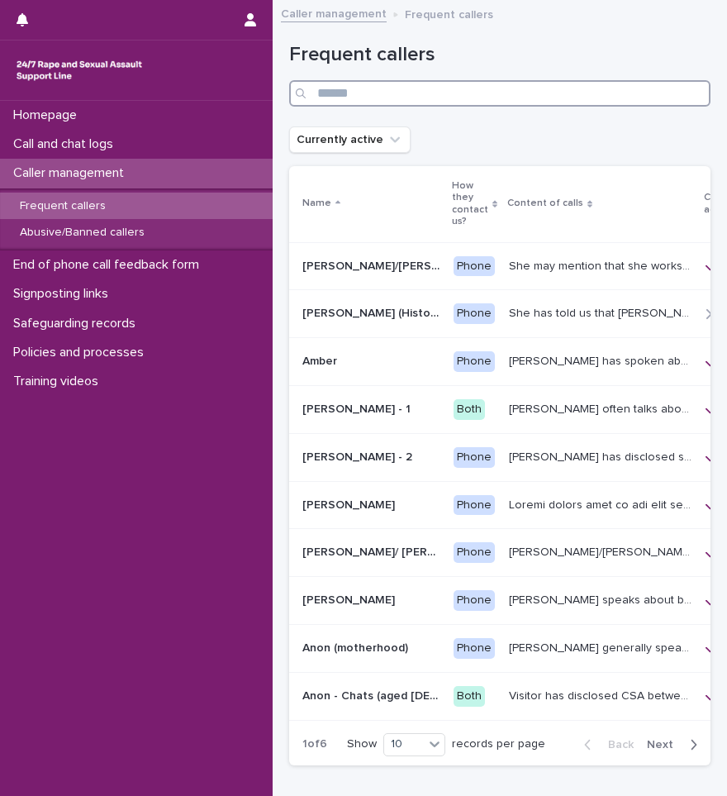
click at [383, 91] on input "Search" at bounding box center [499, 93] width 421 height 26
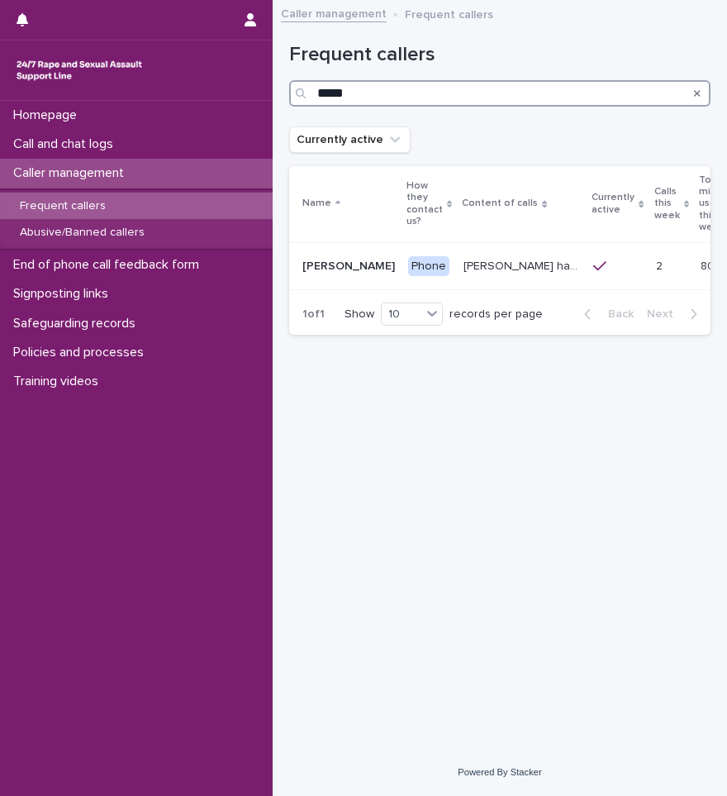
type input "*****"
click at [119, 174] on p "Caller management" at bounding box center [72, 173] width 131 height 16
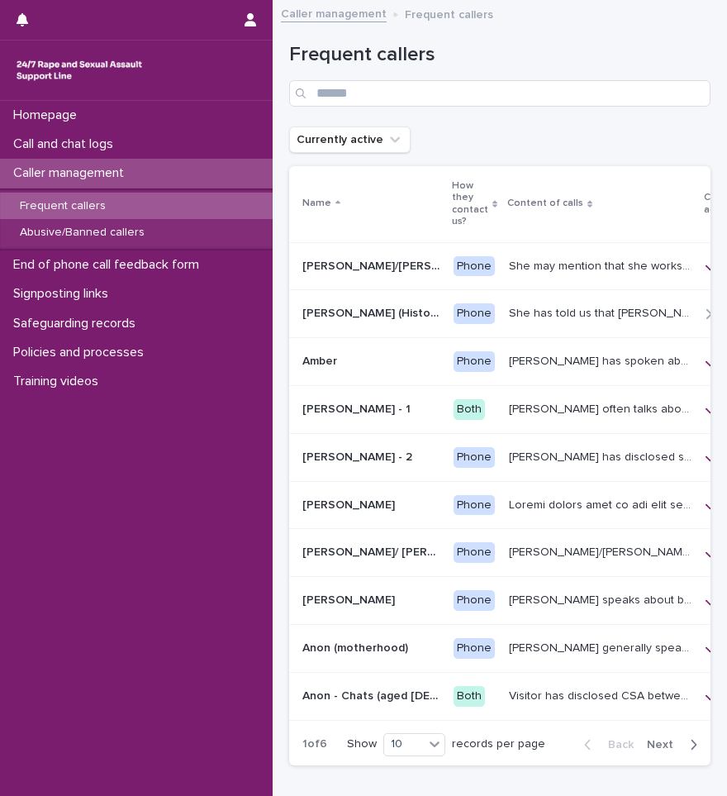
click at [83, 183] on div "Caller management" at bounding box center [136, 173] width 273 height 29
click at [83, 181] on p "Caller management" at bounding box center [72, 173] width 131 height 16
click at [95, 134] on div "Call and chat logs" at bounding box center [136, 144] width 273 height 29
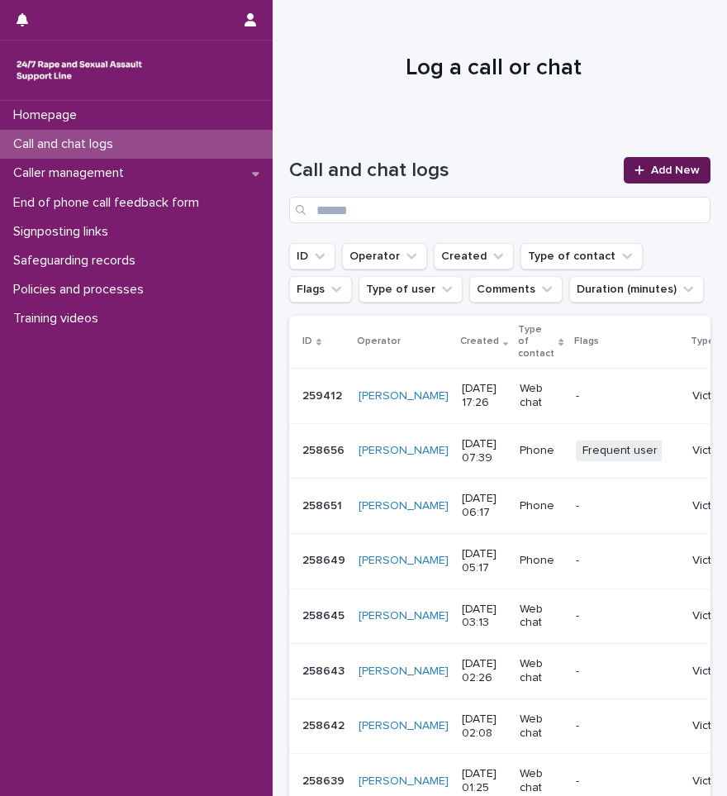
click at [635, 166] on div at bounding box center [643, 170] width 17 height 12
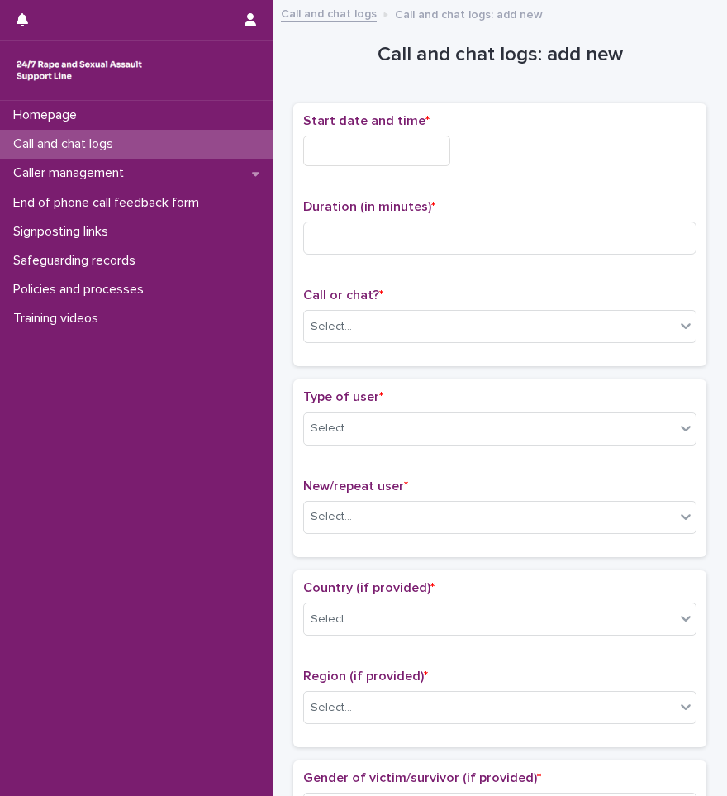
click at [411, 146] on input "text" at bounding box center [376, 151] width 147 height 31
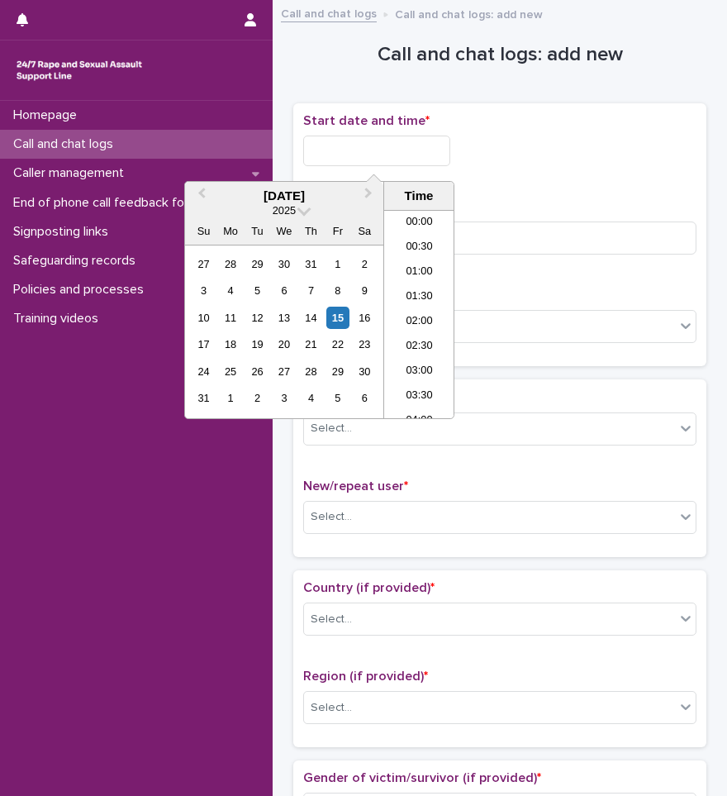
scroll to position [801, 0]
click at [413, 288] on li "17:30" at bounding box center [419, 289] width 70 height 25
click at [389, 146] on input "**********" at bounding box center [376, 151] width 147 height 31
type input "**********"
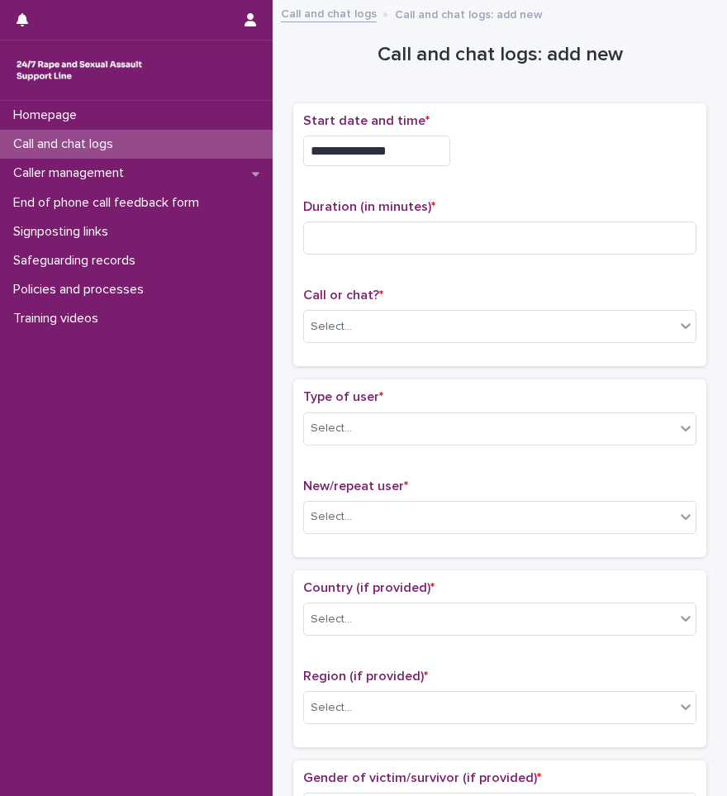
click at [516, 158] on div "**********" at bounding box center [499, 151] width 393 height 31
click at [452, 216] on div "Duration (in minutes) *" at bounding box center [499, 233] width 393 height 69
click at [454, 226] on input at bounding box center [499, 237] width 393 height 33
type input "**"
click at [379, 331] on div "Select..." at bounding box center [489, 326] width 371 height 27
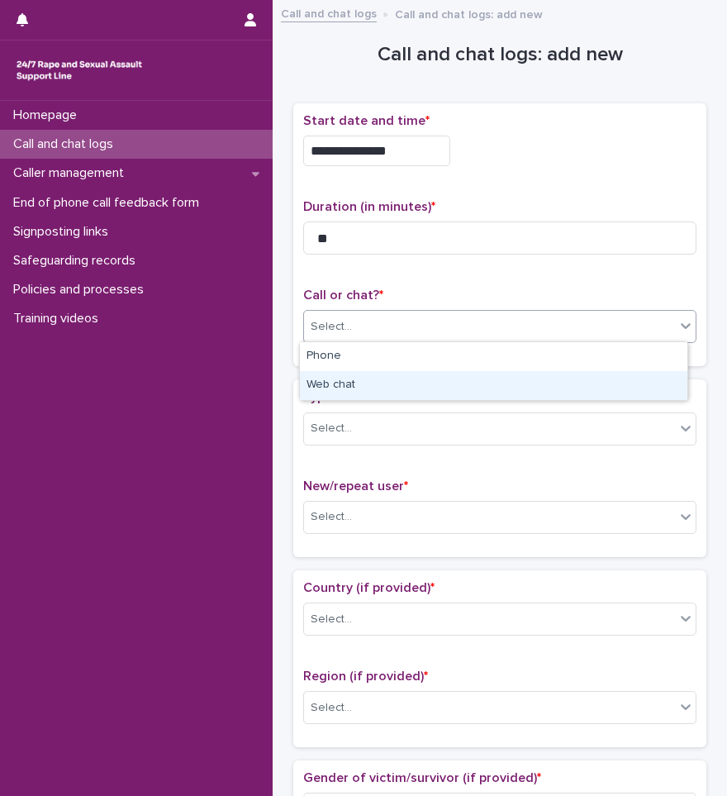
click at [373, 383] on div "Web chat" at bounding box center [494, 385] width 388 height 29
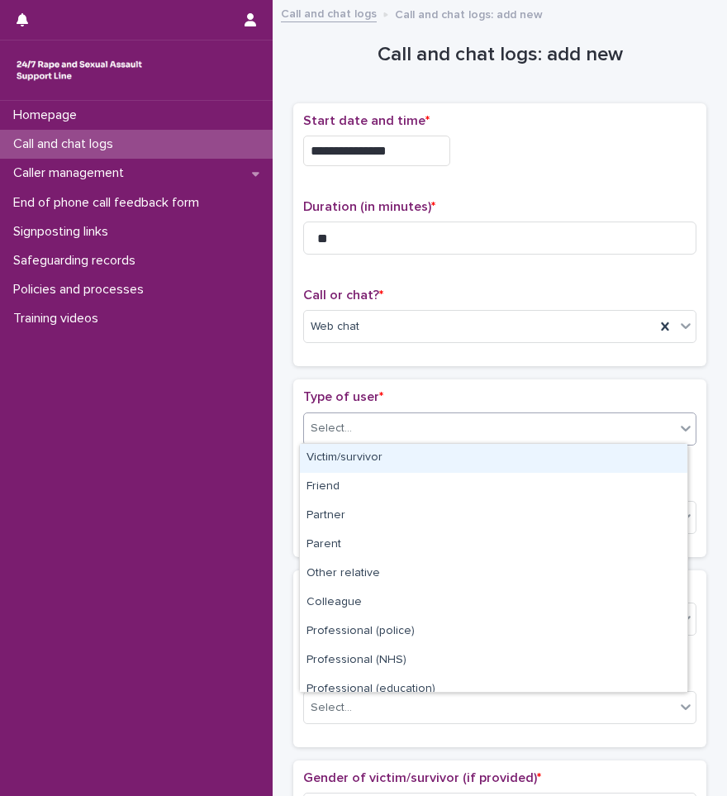
click at [368, 424] on div "Select..." at bounding box center [489, 428] width 371 height 27
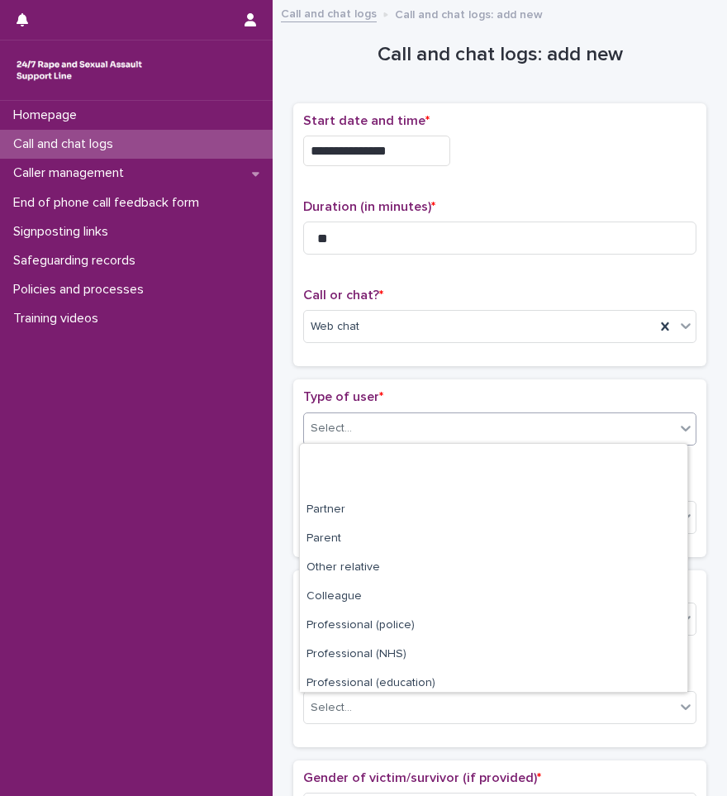
scroll to position [0, 0]
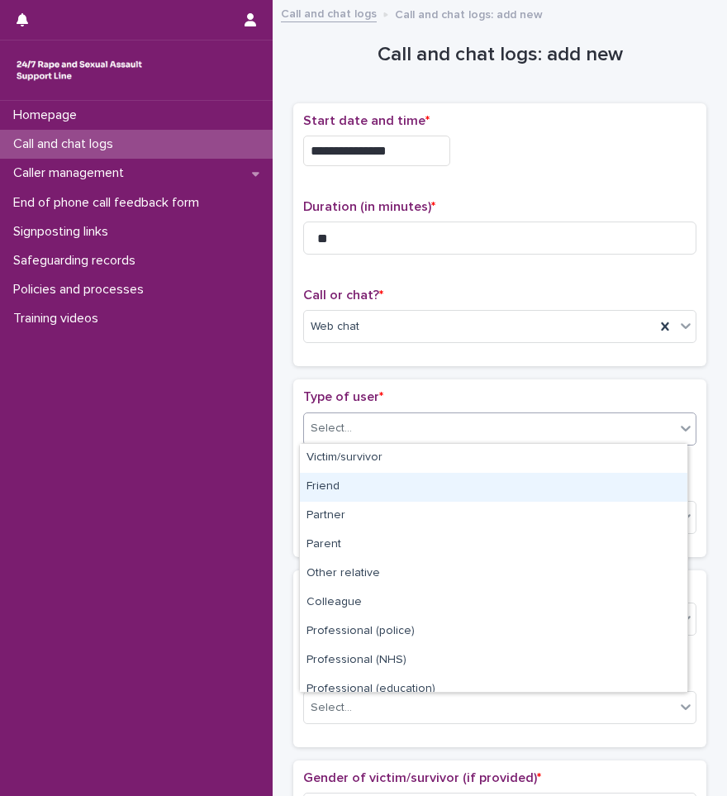
click at [349, 486] on div "Friend" at bounding box center [494, 487] width 388 height 29
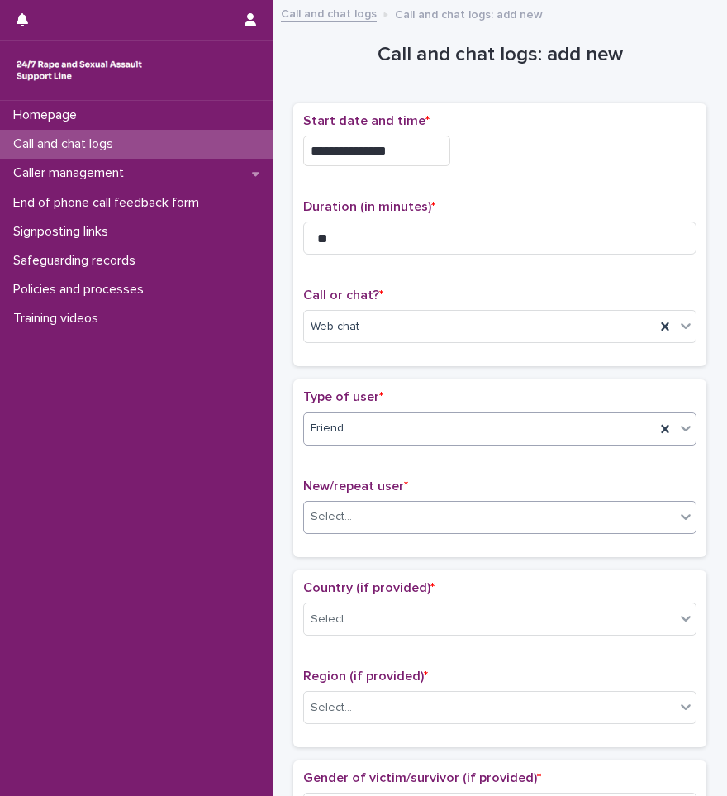
click at [350, 511] on div "Select..." at bounding box center [489, 516] width 371 height 27
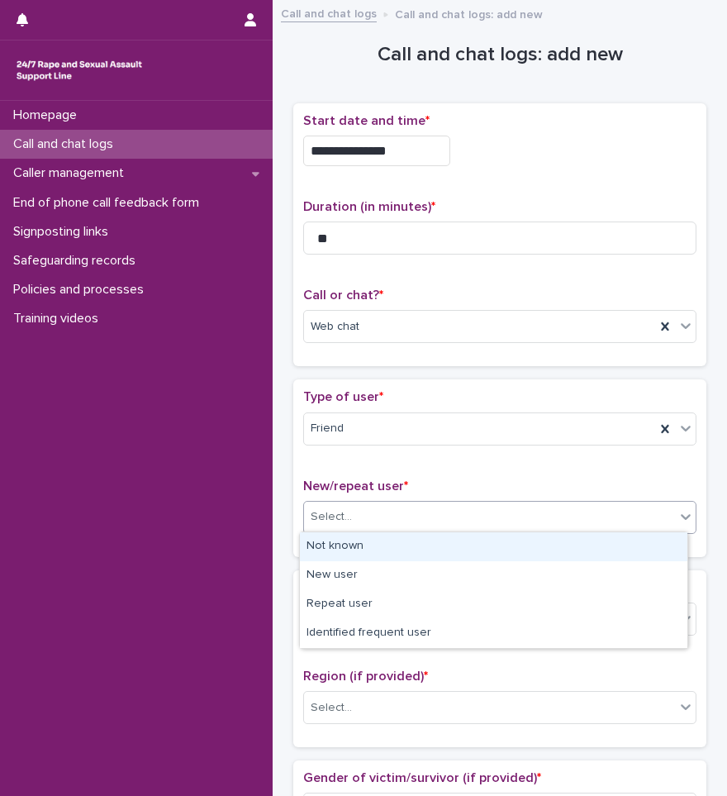
click at [345, 545] on div "Not known" at bounding box center [494, 546] width 388 height 29
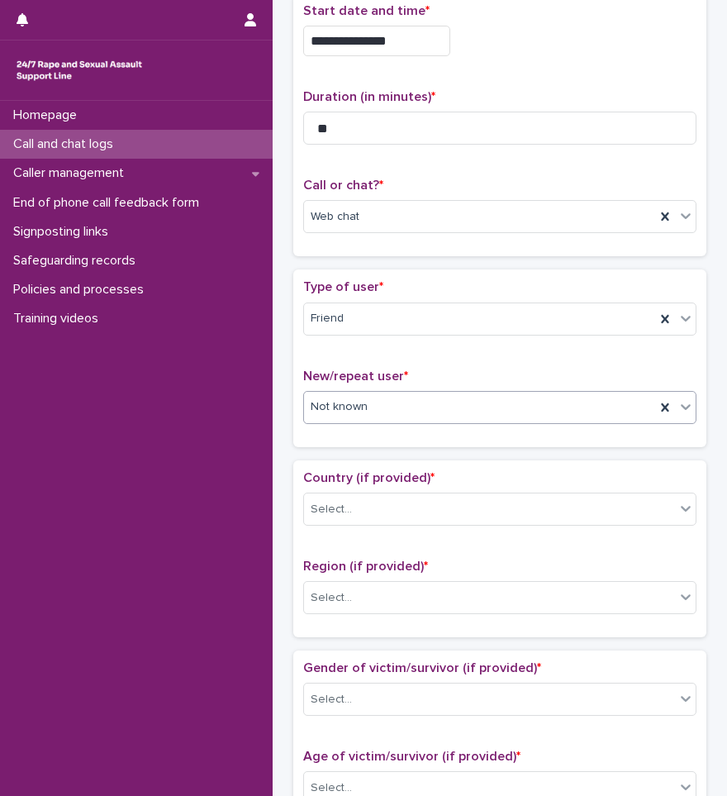
scroll to position [248, 0]
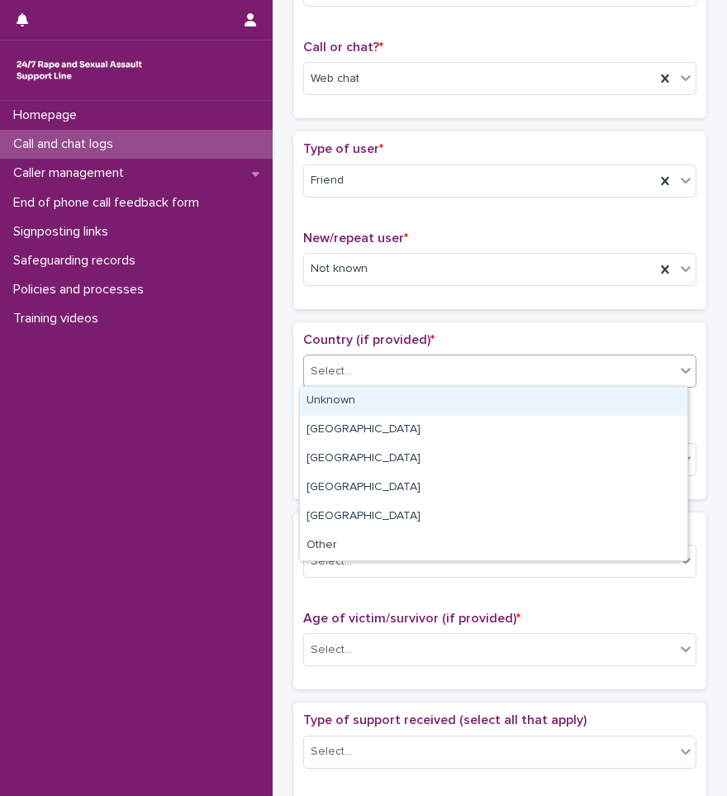
click at [387, 359] on div "Select..." at bounding box center [489, 371] width 371 height 27
click at [359, 402] on div "Unknown" at bounding box center [494, 401] width 388 height 29
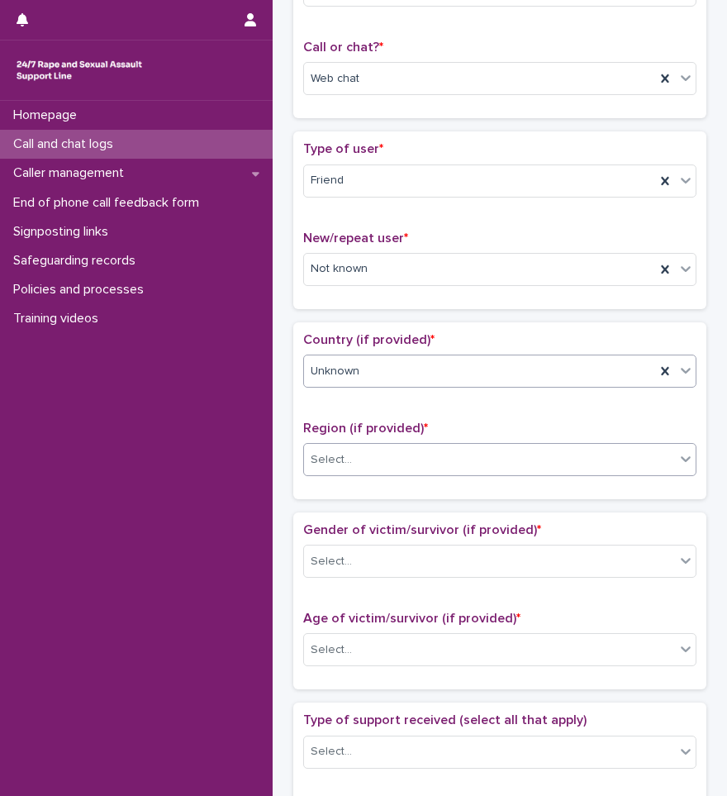
click at [354, 458] on div "Select..." at bounding box center [489, 459] width 371 height 27
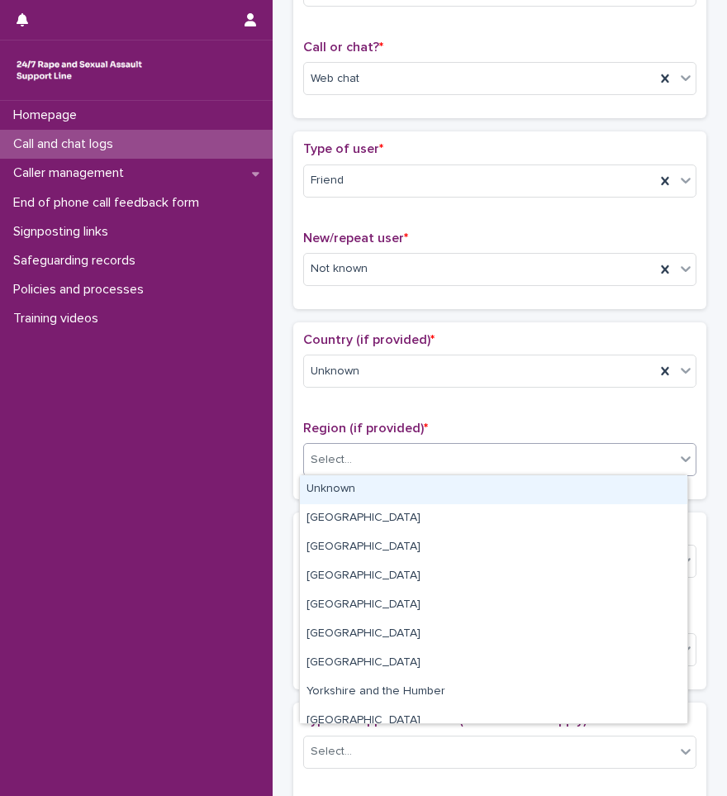
click at [359, 496] on div "Unknown" at bounding box center [494, 489] width 388 height 29
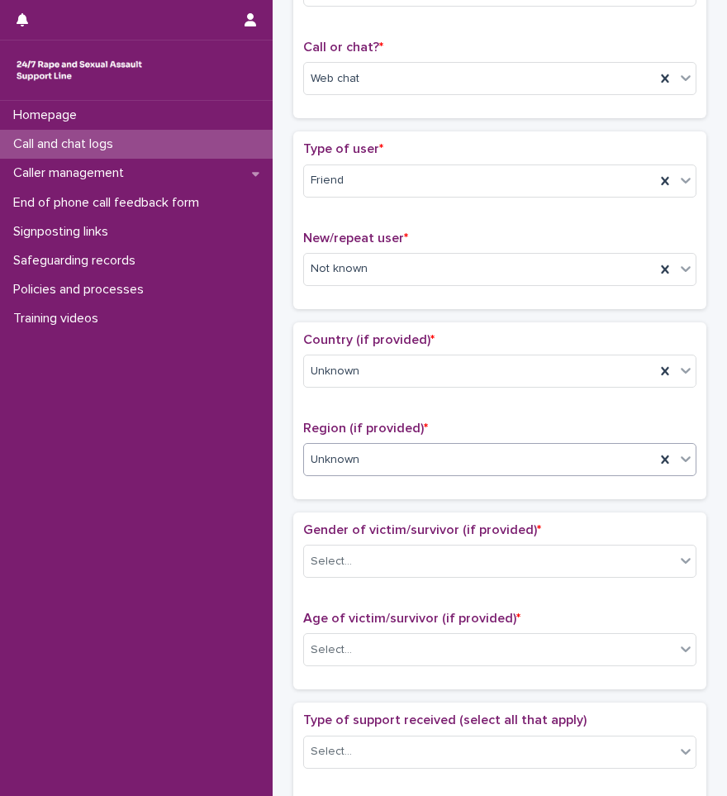
scroll to position [496, 0]
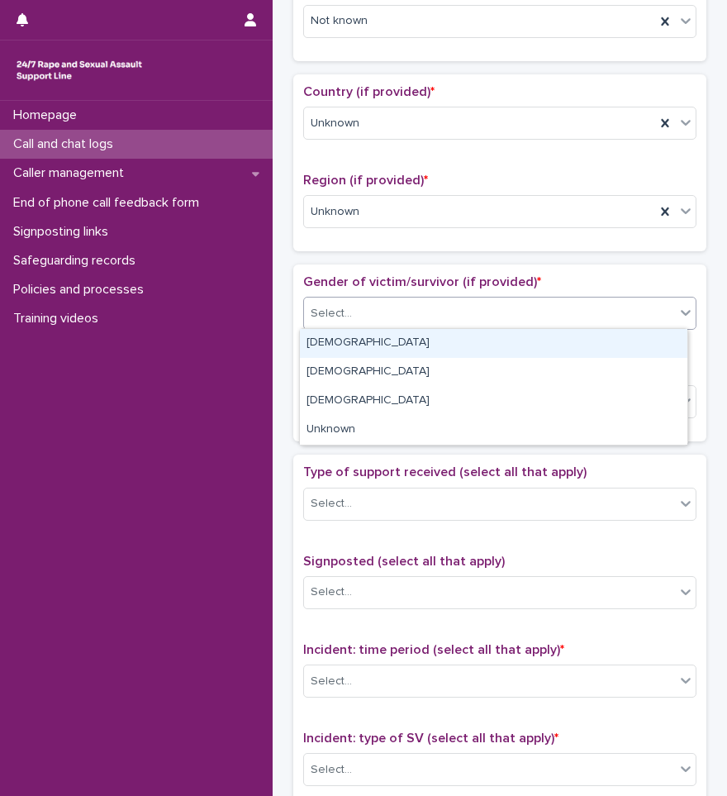
click at [360, 319] on div "Select..." at bounding box center [489, 313] width 371 height 27
click at [345, 340] on div "[DEMOGRAPHIC_DATA]" at bounding box center [494, 343] width 388 height 29
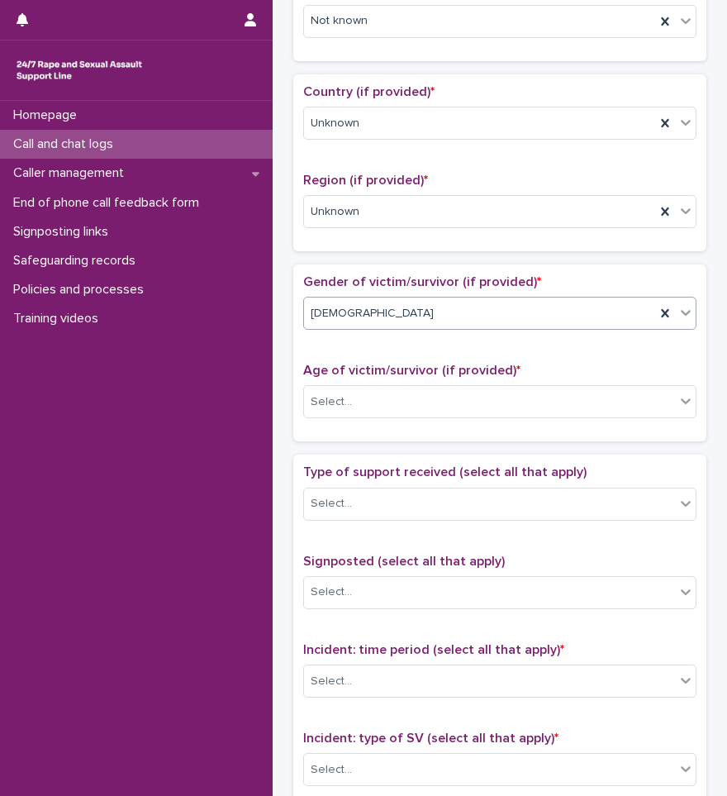
click at [354, 313] on div "[DEMOGRAPHIC_DATA]" at bounding box center [479, 313] width 351 height 27
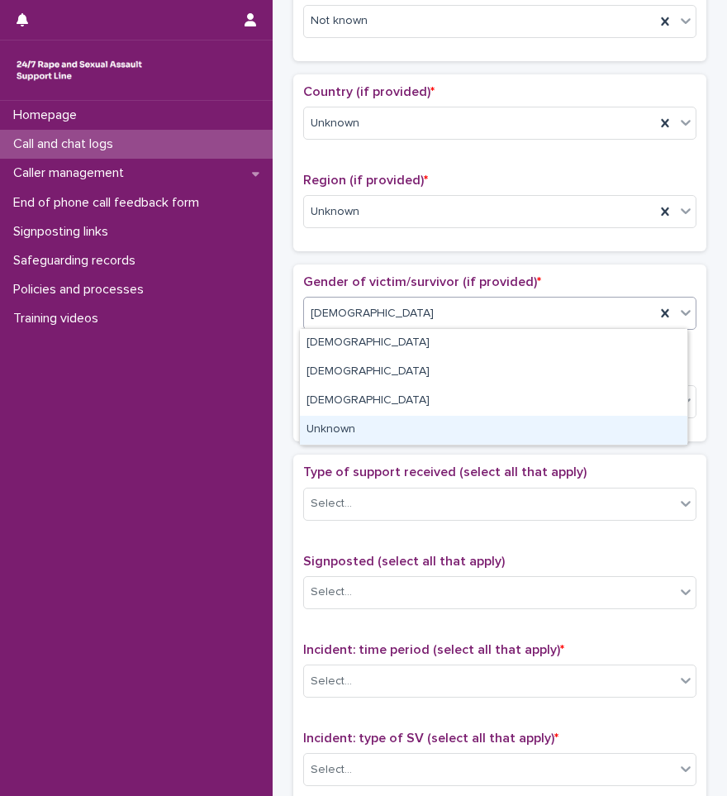
click at [332, 425] on div "Unknown" at bounding box center [494, 430] width 388 height 29
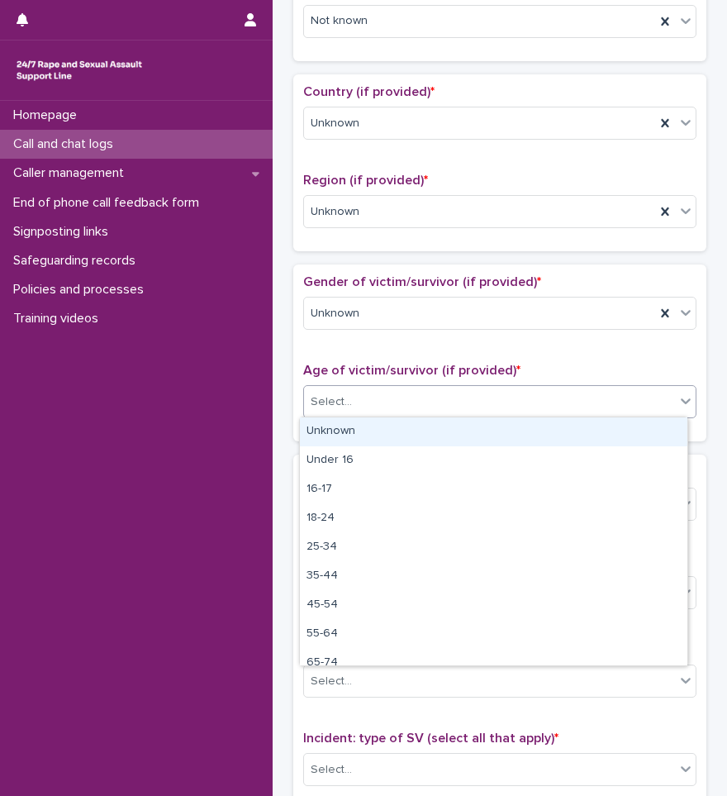
click at [427, 397] on div "Select..." at bounding box center [489, 401] width 371 height 27
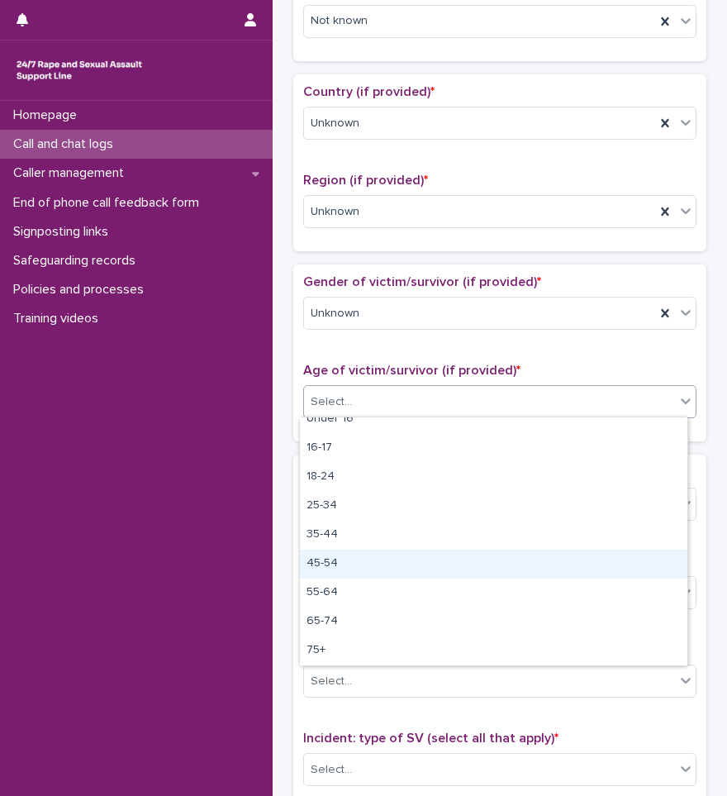
scroll to position [0, 0]
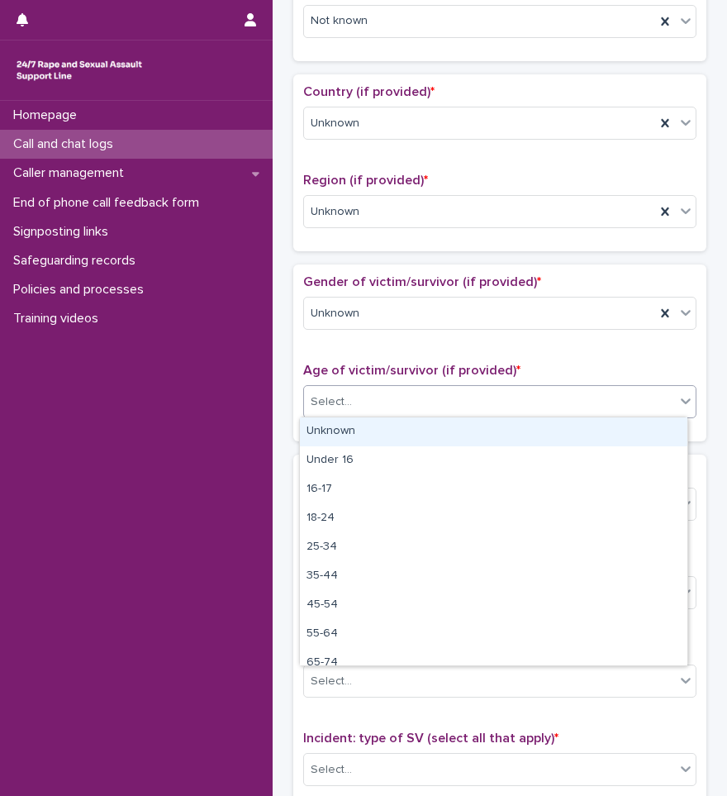
click at [346, 435] on div "Unknown" at bounding box center [494, 431] width 388 height 29
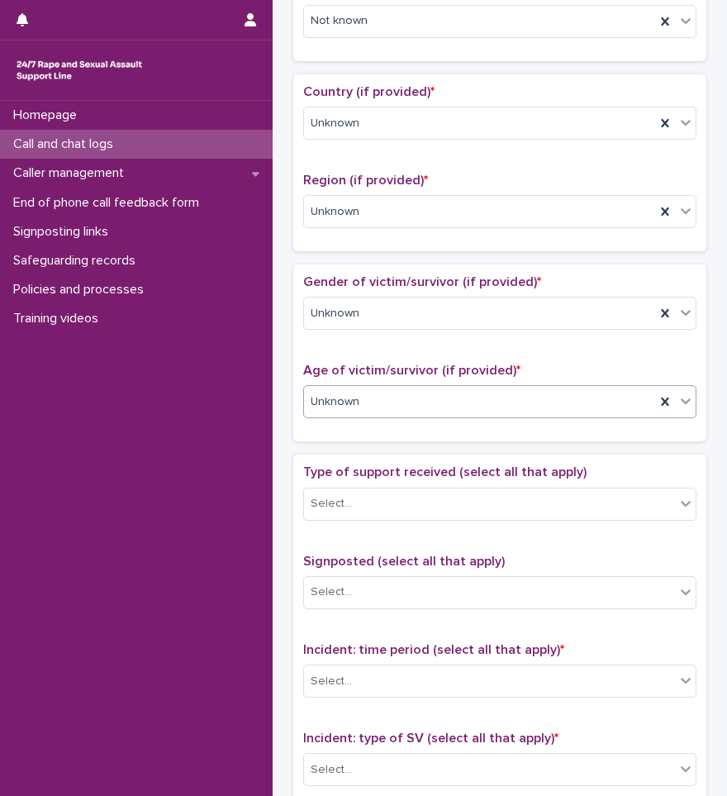
scroll to position [661, 0]
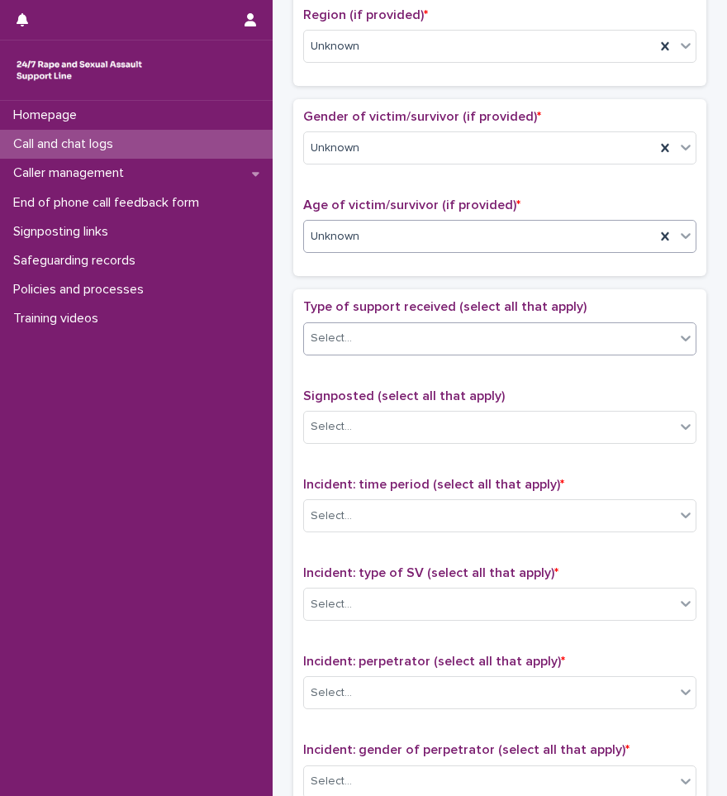
click at [373, 353] on body "**********" at bounding box center [363, 398] width 727 height 796
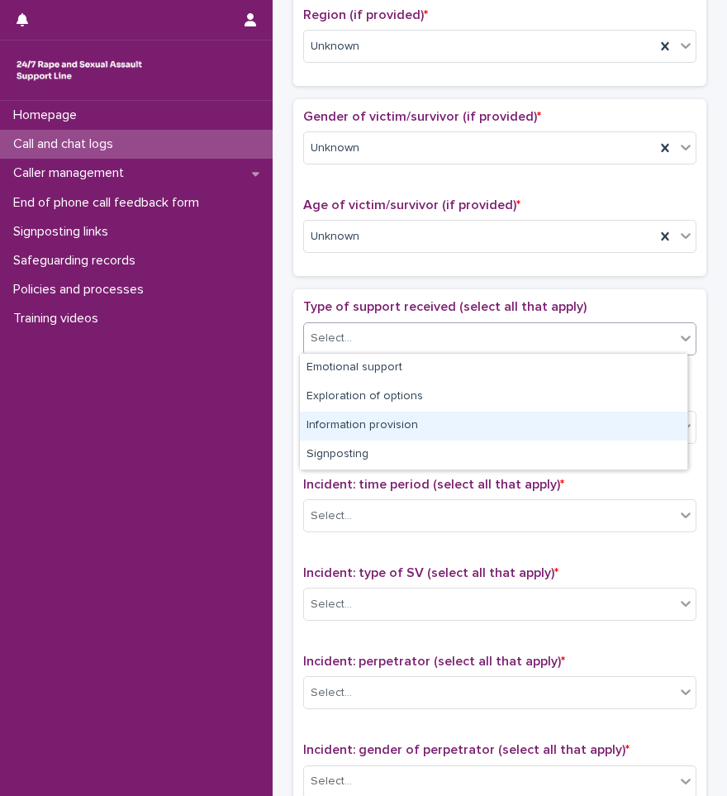
click at [383, 429] on div "Information provision" at bounding box center [494, 425] width 388 height 29
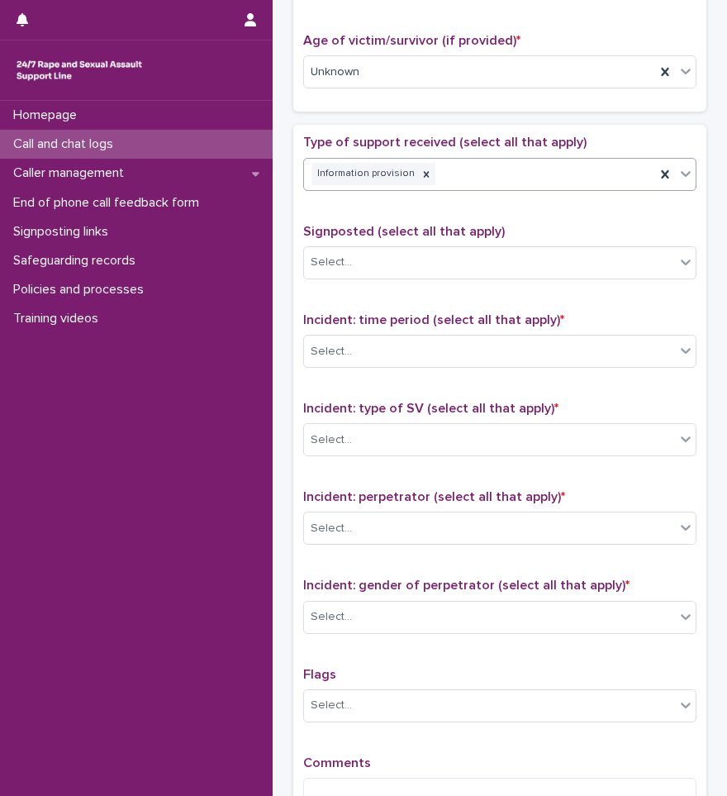
scroll to position [826, 0]
click at [369, 266] on div "Select..." at bounding box center [489, 261] width 371 height 27
click at [399, 217] on div "Type of support received (select all that apply) Information provision Signpost…" at bounding box center [499, 480] width 393 height 692
click at [381, 339] on div "Select..." at bounding box center [489, 350] width 371 height 27
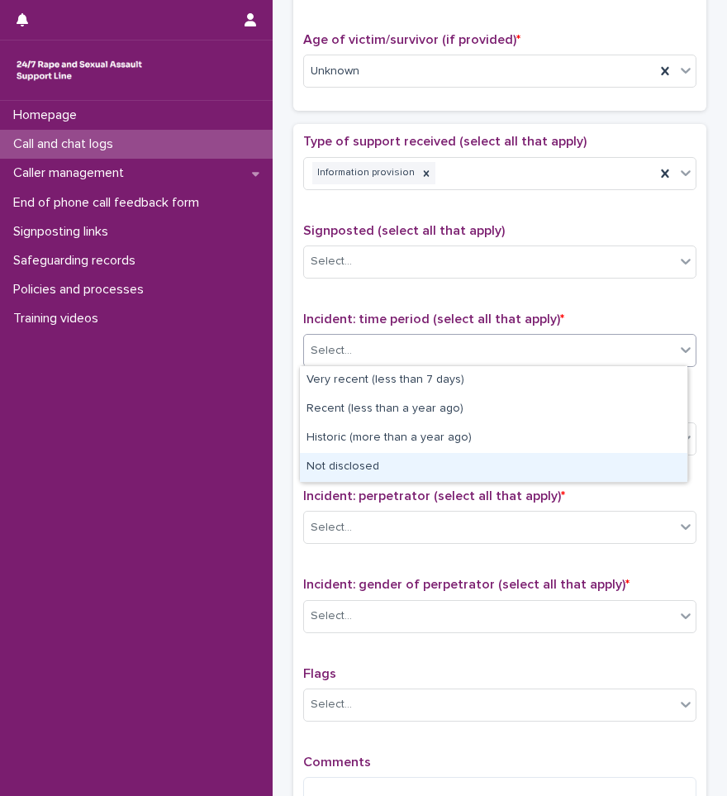
click at [360, 459] on div "Not disclosed" at bounding box center [494, 467] width 388 height 29
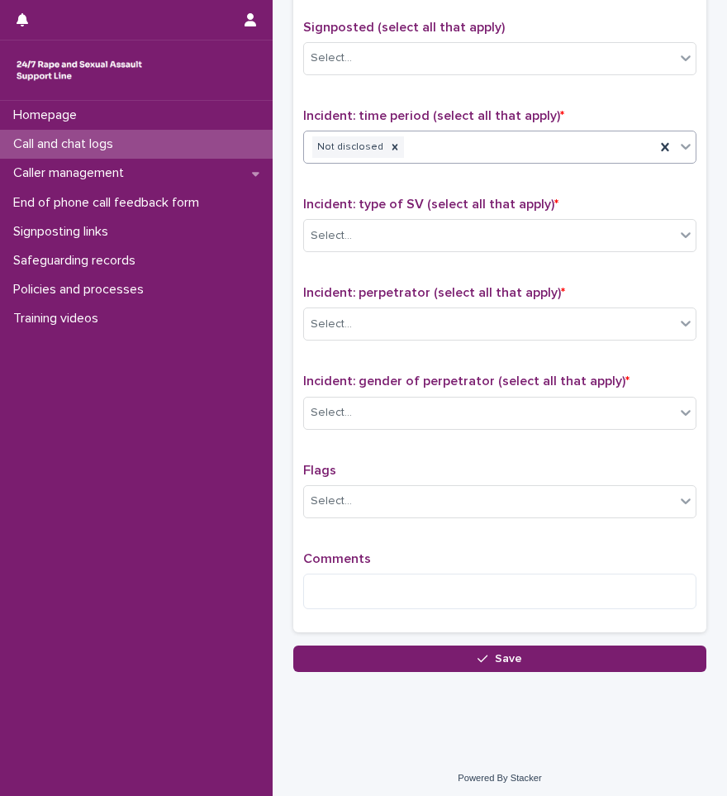
scroll to position [1033, 0]
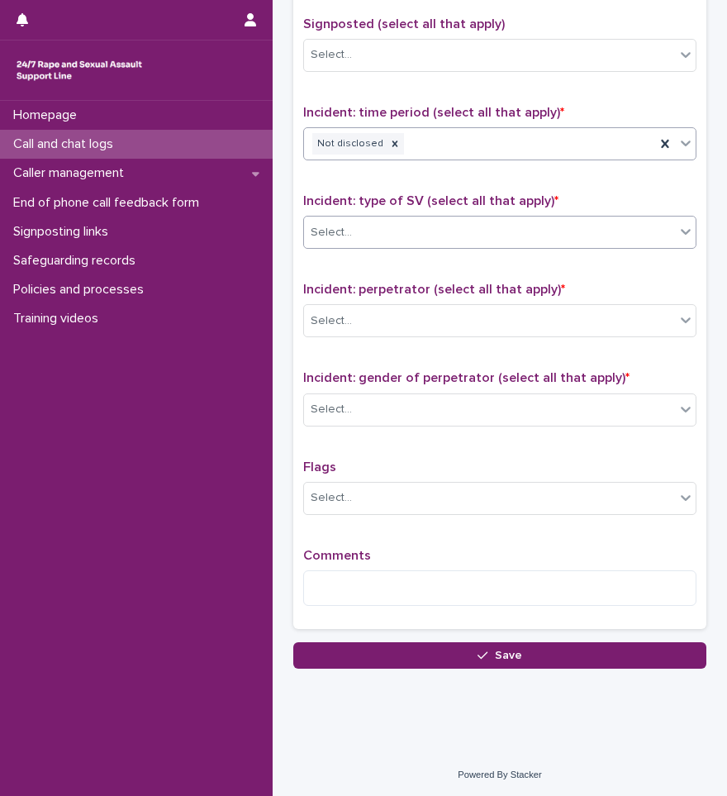
click at [342, 234] on div "Select..." at bounding box center [331, 232] width 41 height 17
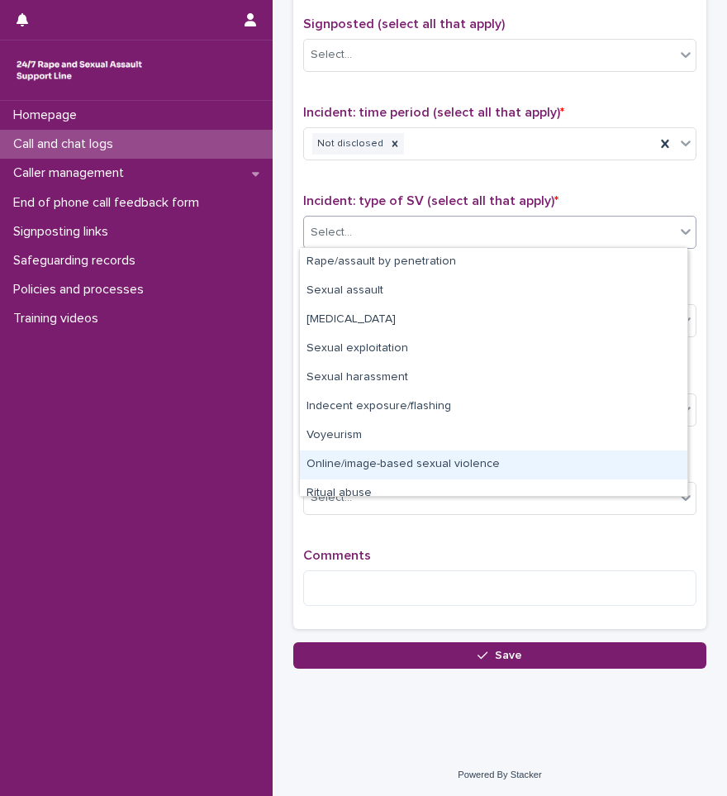
scroll to position [41, 0]
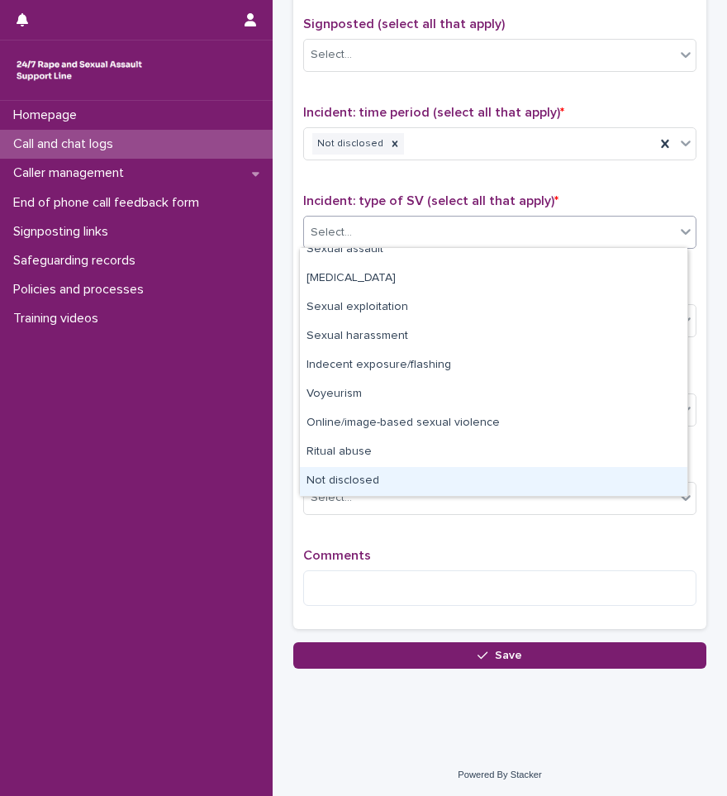
click at [347, 468] on div "Not disclosed" at bounding box center [494, 481] width 388 height 29
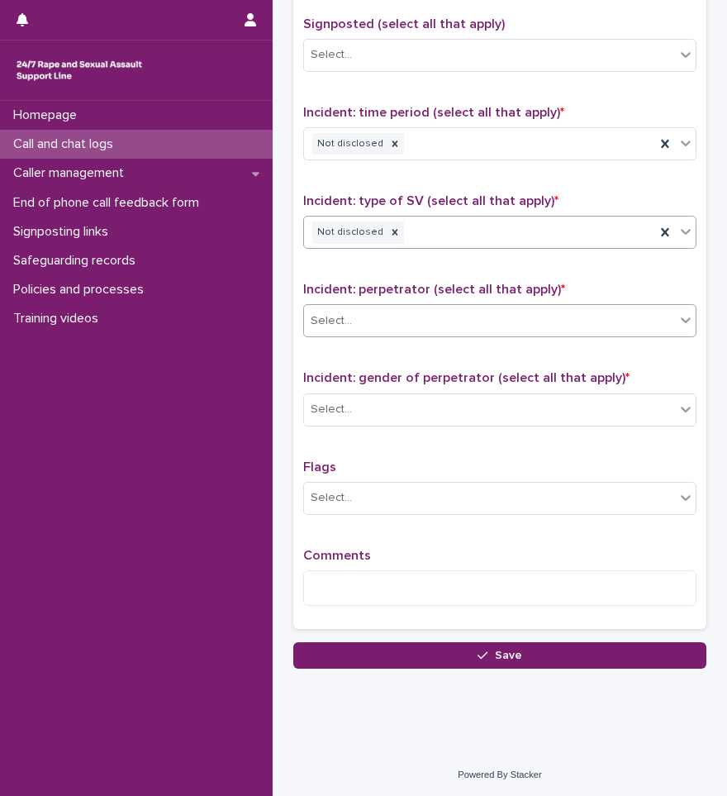
click at [367, 319] on div "Select..." at bounding box center [489, 320] width 371 height 27
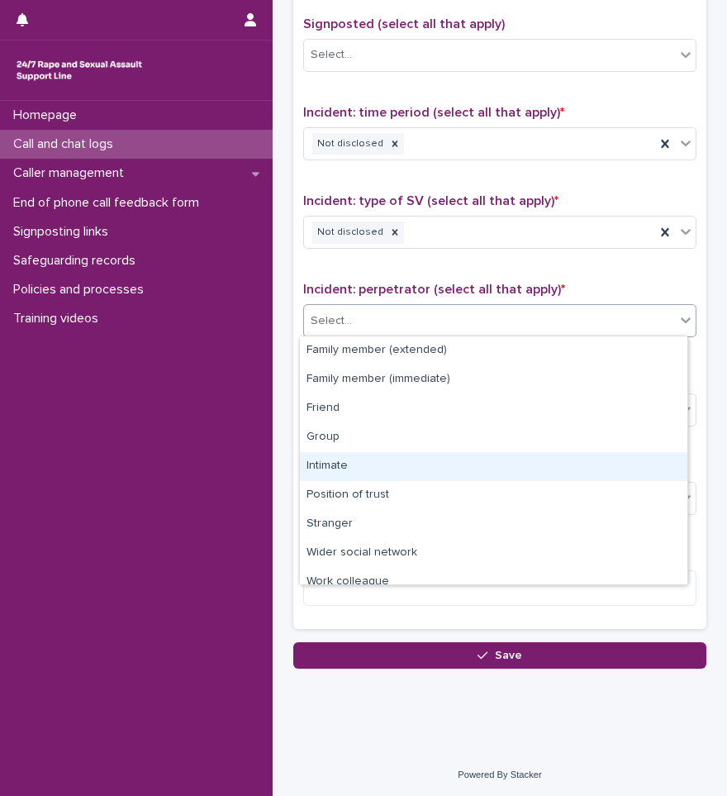
scroll to position [70, 0]
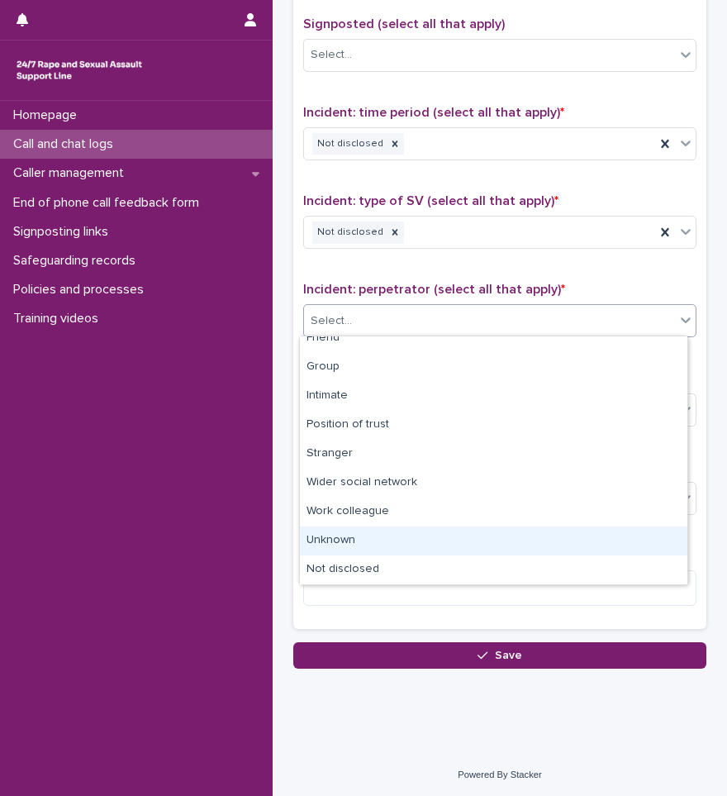
click at [356, 552] on div "Unknown" at bounding box center [494, 540] width 388 height 29
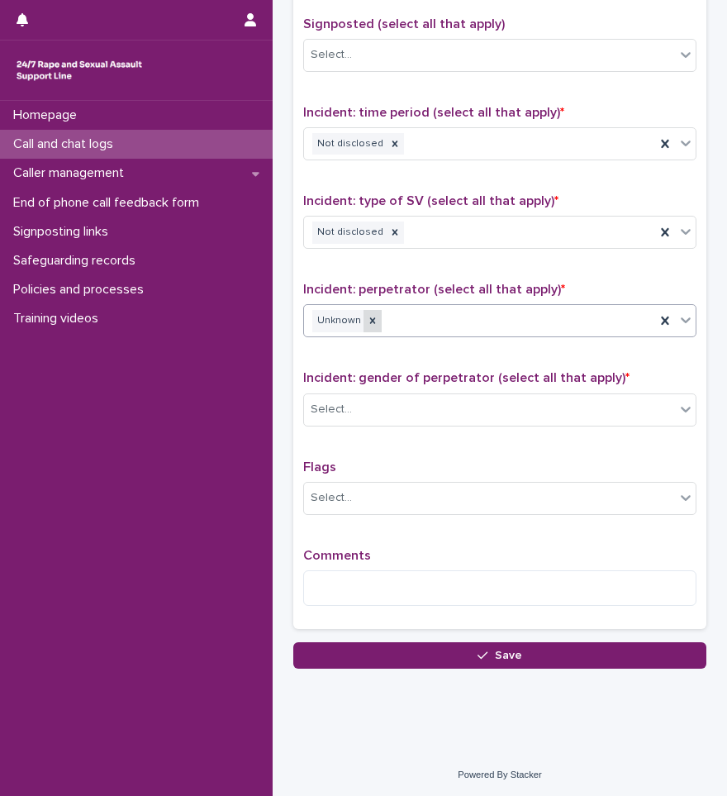
click at [370, 321] on icon at bounding box center [373, 321] width 6 height 6
click at [382, 320] on div "Unknown" at bounding box center [479, 321] width 351 height 29
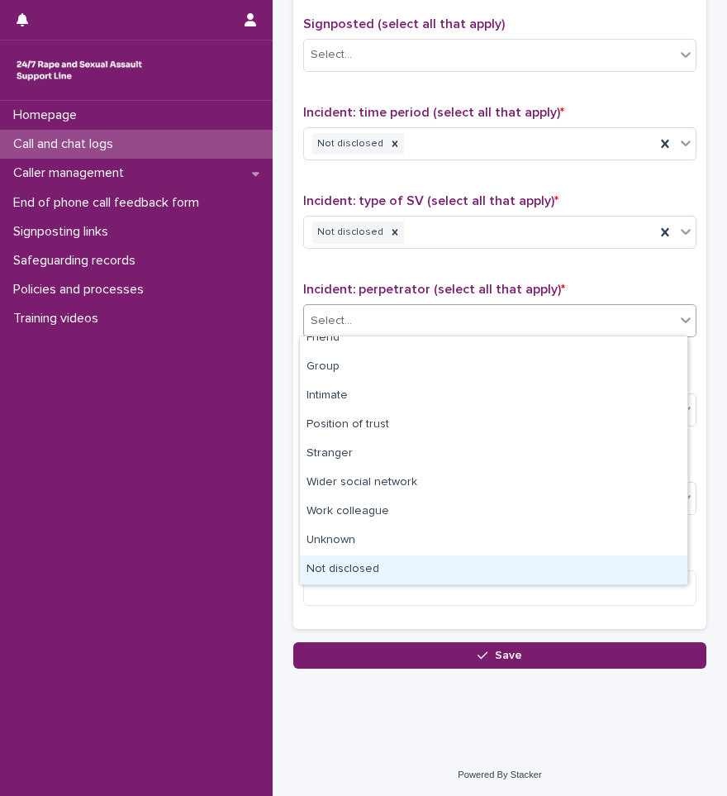
click at [354, 570] on div "Not disclosed" at bounding box center [494, 569] width 388 height 29
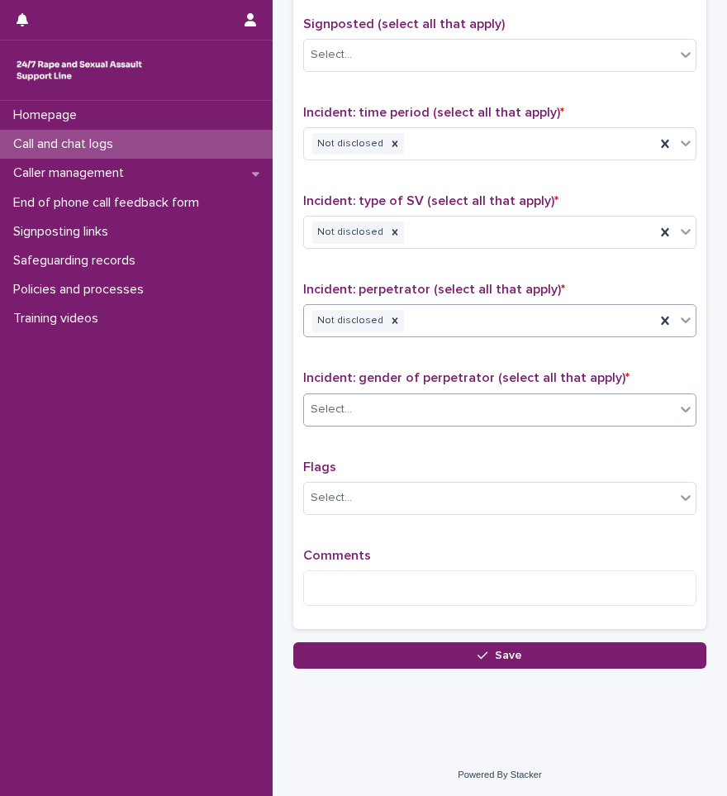
click at [371, 412] on div "Select..." at bounding box center [489, 409] width 371 height 27
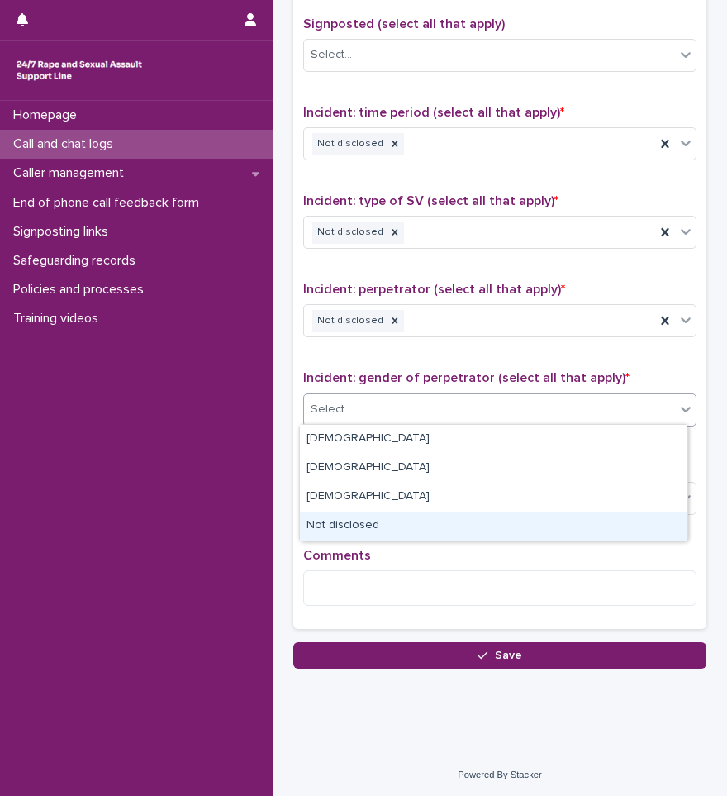
click at [354, 516] on div "Not disclosed" at bounding box center [494, 525] width 388 height 29
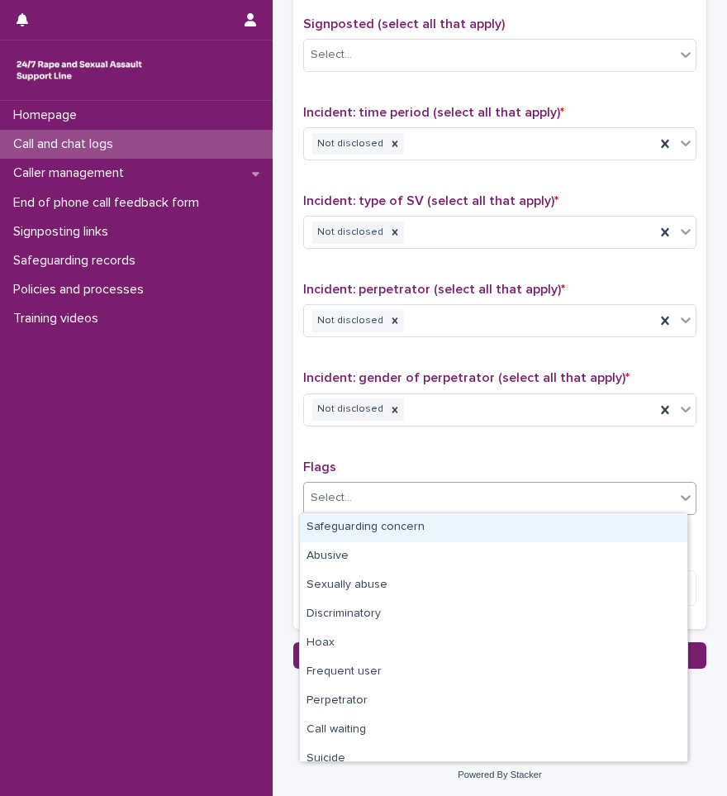
click at [395, 510] on div "Select..." at bounding box center [499, 498] width 393 height 33
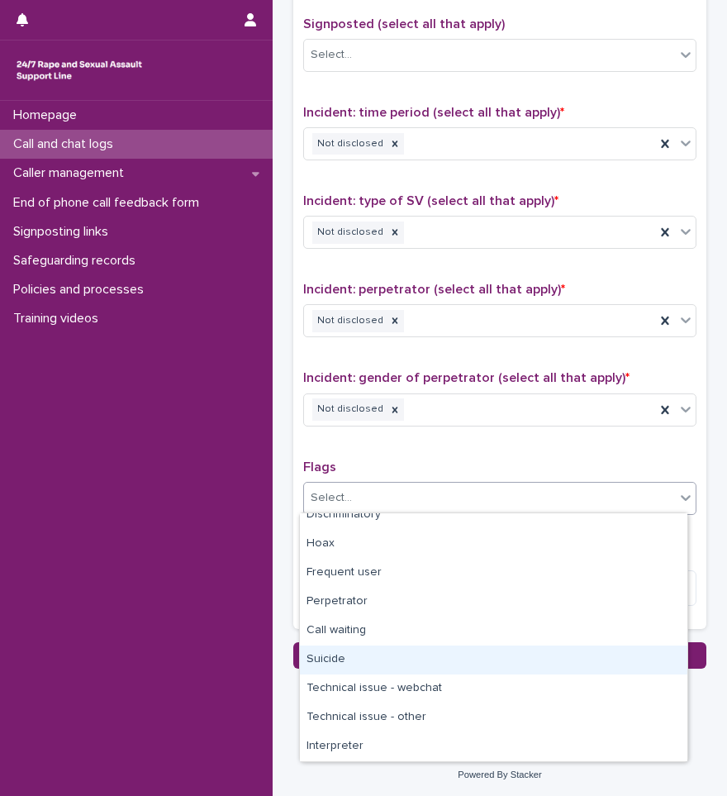
scroll to position [0, 0]
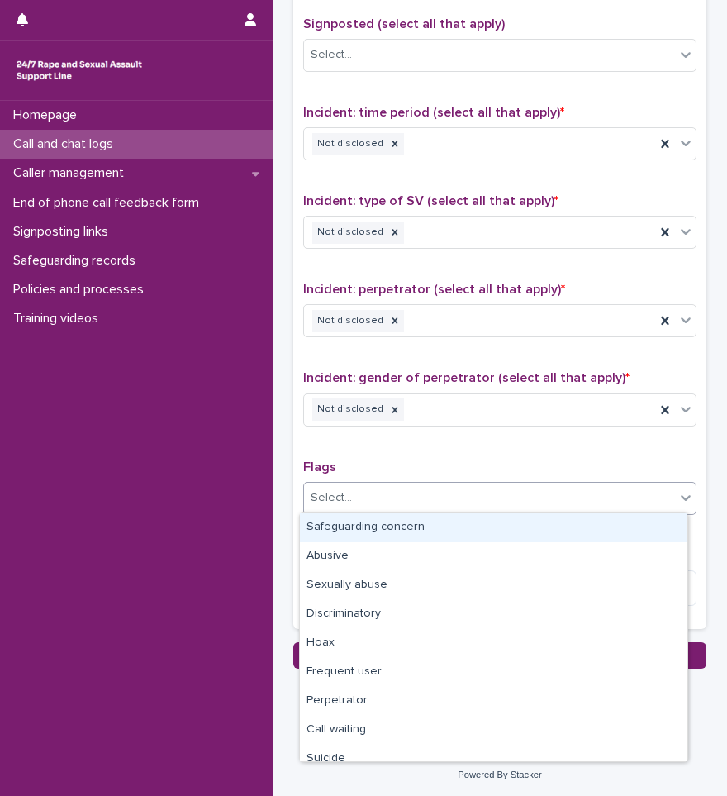
click at [386, 461] on p "Flags" at bounding box center [499, 467] width 393 height 16
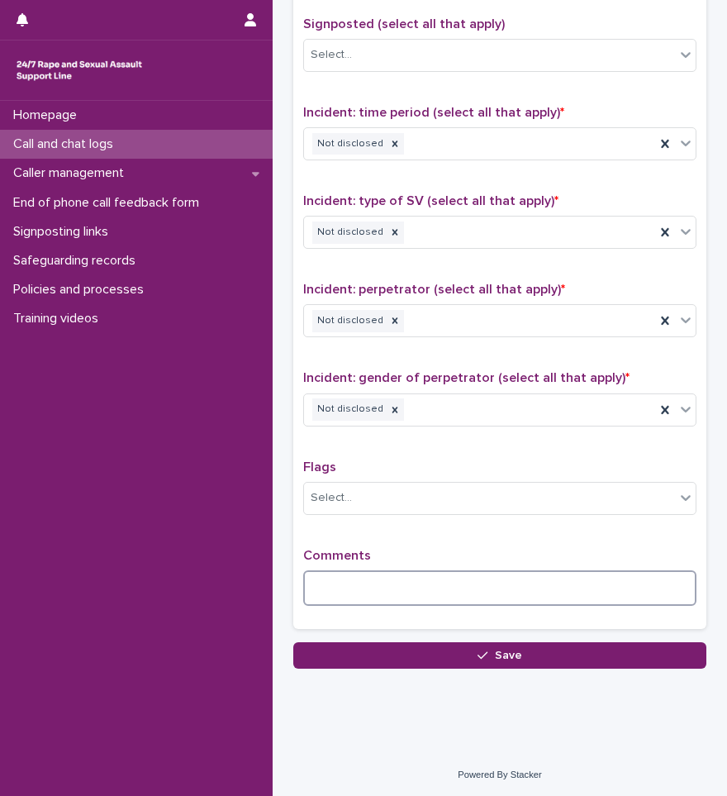
click at [407, 580] on textarea at bounding box center [499, 588] width 393 height 36
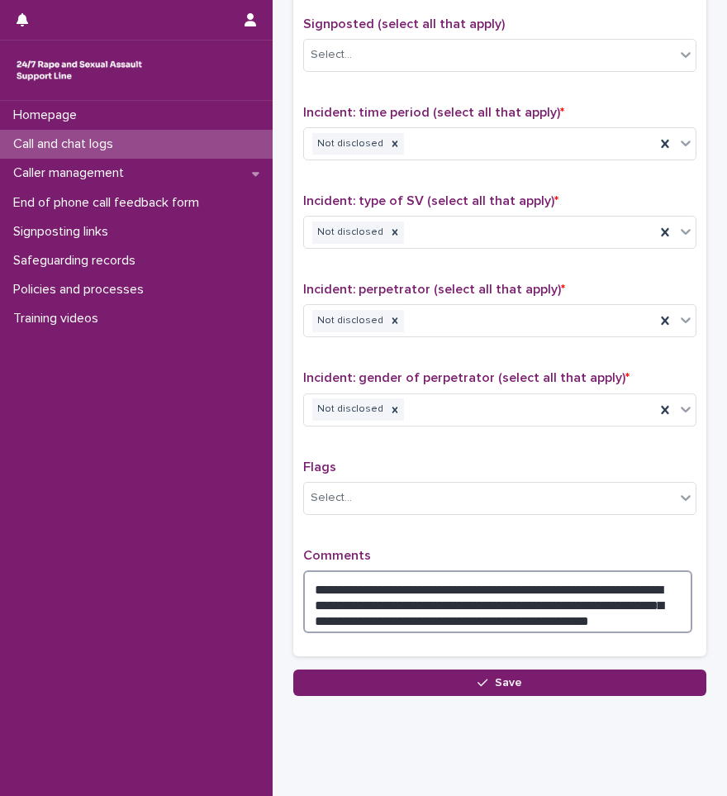
click at [598, 615] on textarea "**********" at bounding box center [497, 601] width 389 height 63
click at [392, 597] on textarea "**********" at bounding box center [497, 601] width 389 height 63
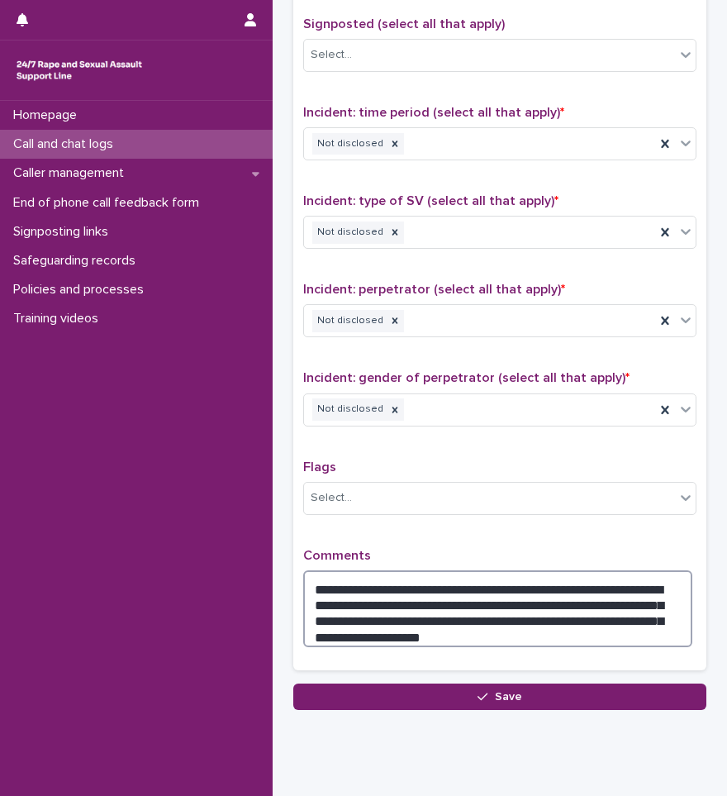
click at [445, 629] on textarea "**********" at bounding box center [497, 608] width 389 height 77
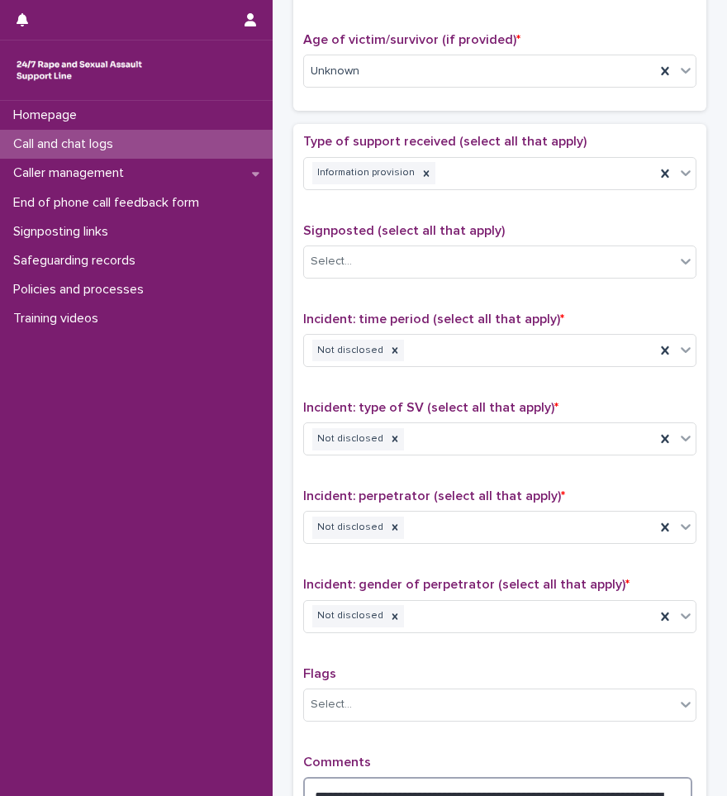
scroll to position [1074, 0]
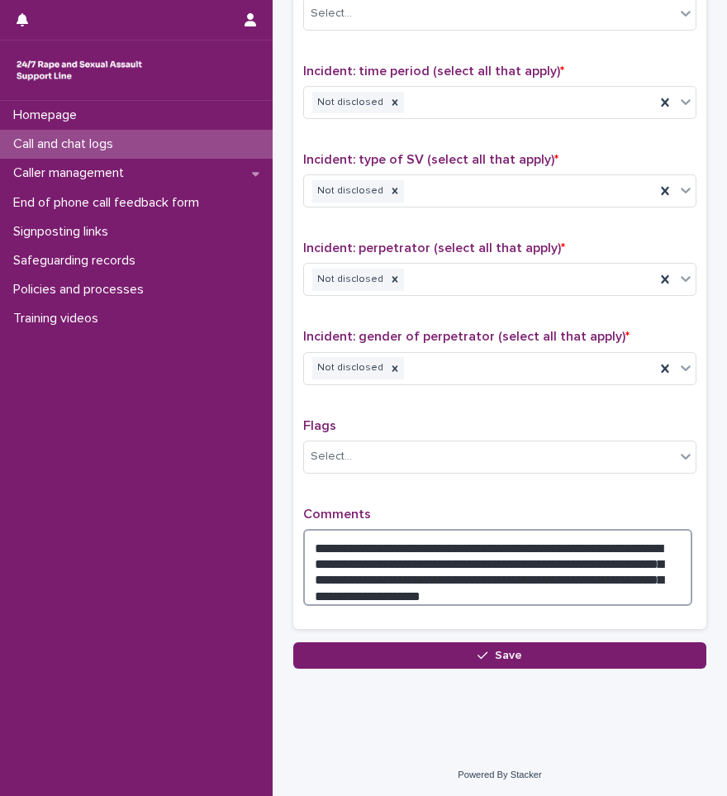
type textarea "**********"
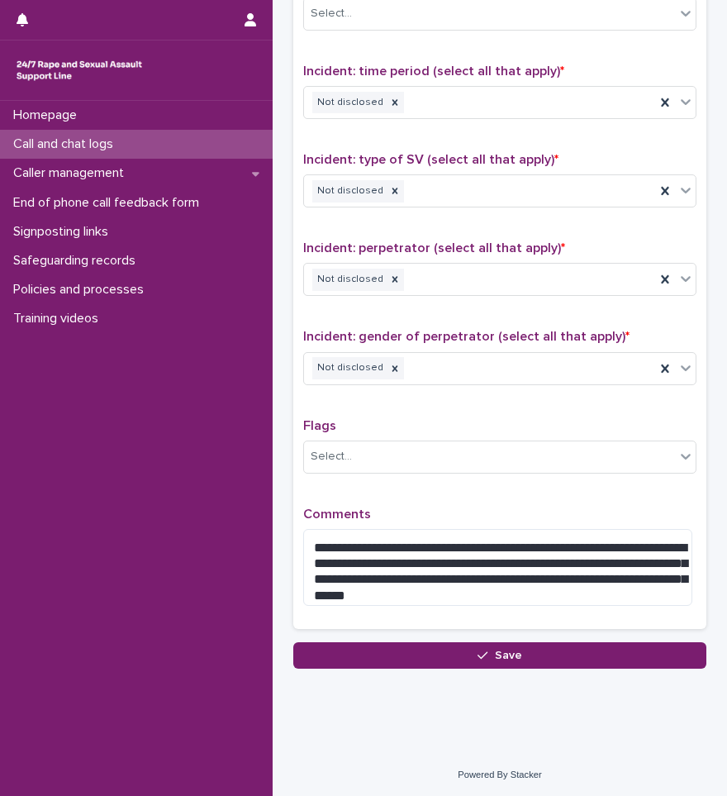
click at [466, 649] on button "Save" at bounding box center [499, 655] width 413 height 26
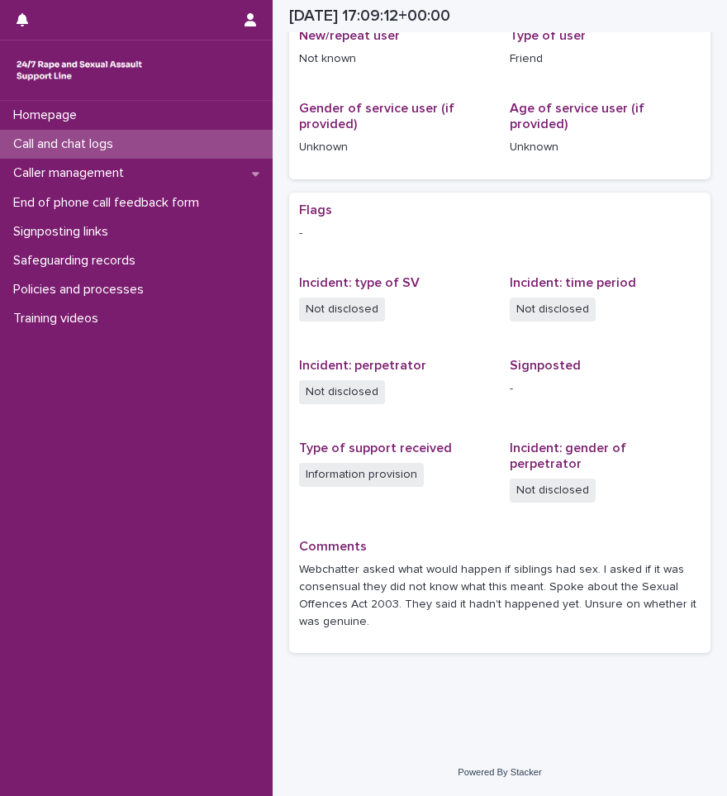
scroll to position [297, 0]
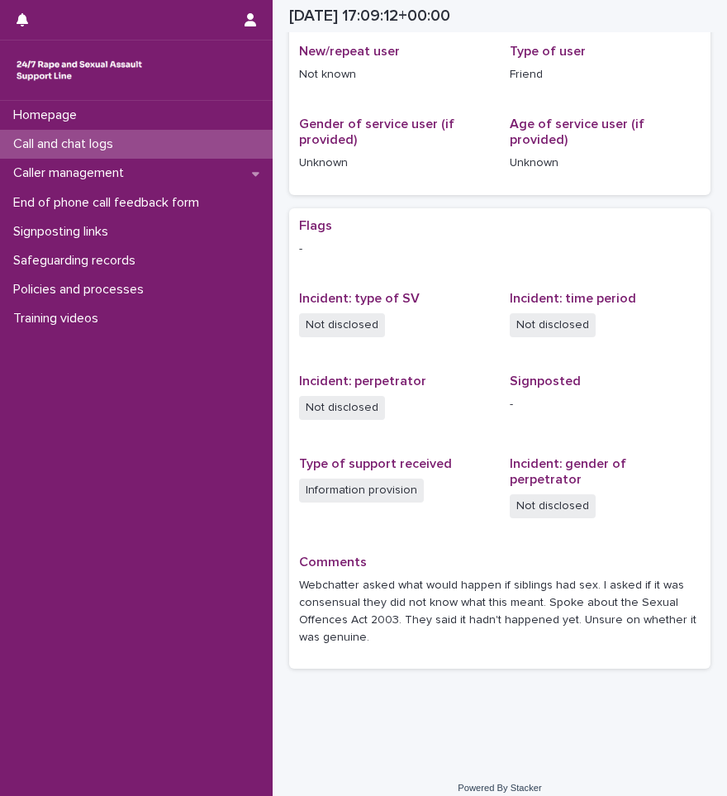
click at [92, 137] on p "Call and chat logs" at bounding box center [67, 144] width 120 height 16
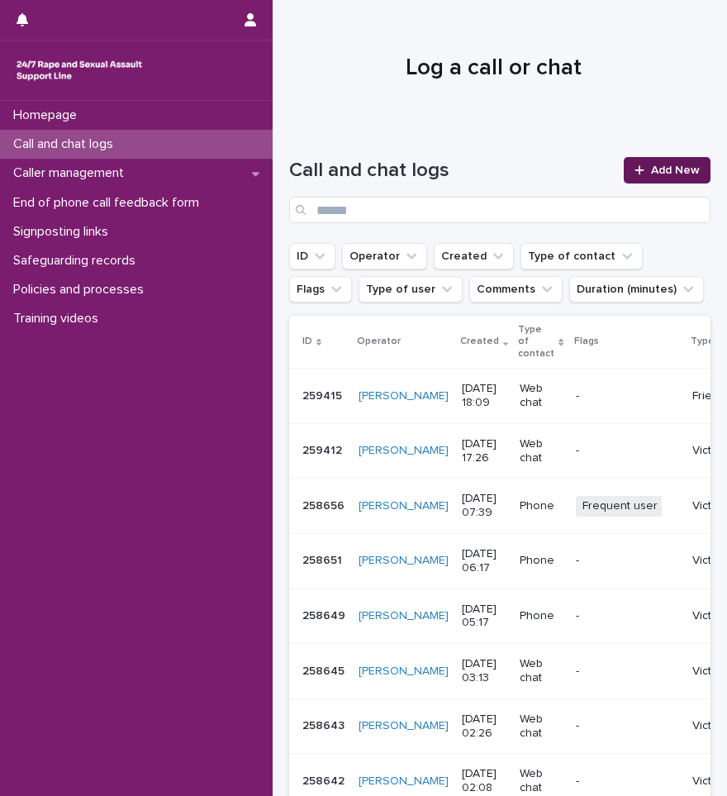
click at [654, 162] on link "Add New" at bounding box center [667, 170] width 87 height 26
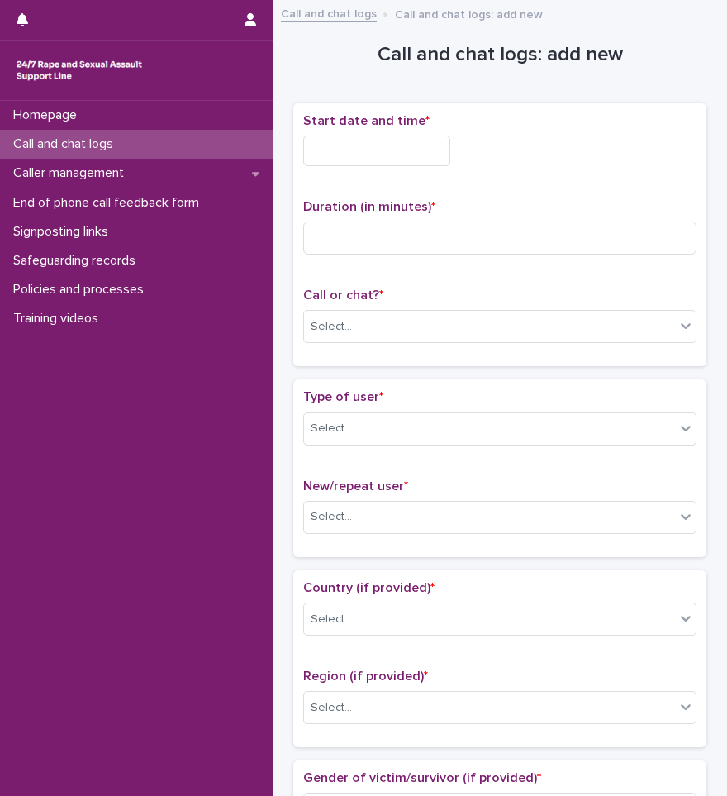
click at [345, 158] on input "text" at bounding box center [376, 151] width 147 height 31
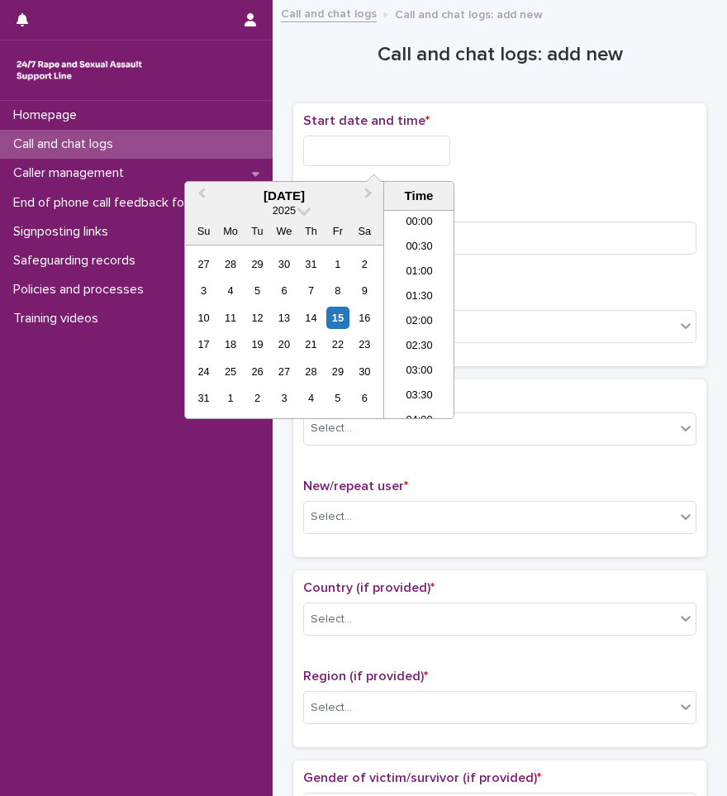
scroll to position [826, 0]
click at [419, 311] on li "18:30" at bounding box center [419, 314] width 70 height 25
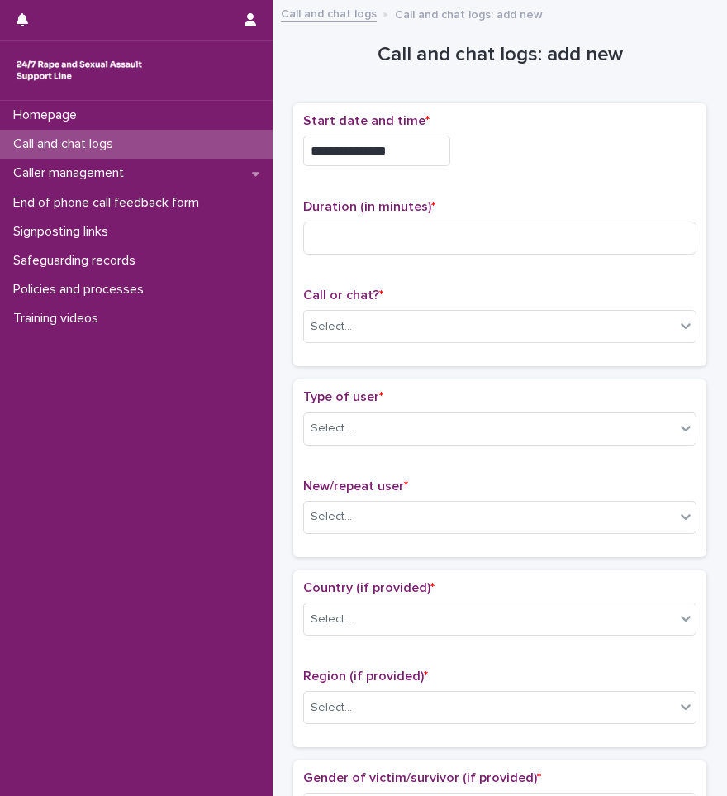
click at [406, 145] on input "**********" at bounding box center [376, 151] width 147 height 31
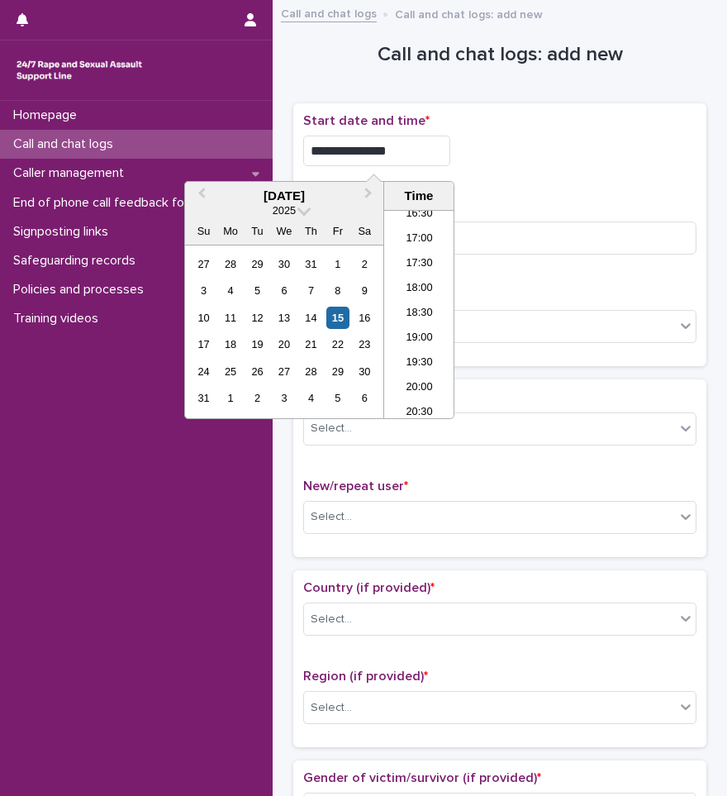
type input "**********"
click at [536, 180] on div "**********" at bounding box center [499, 235] width 393 height 244
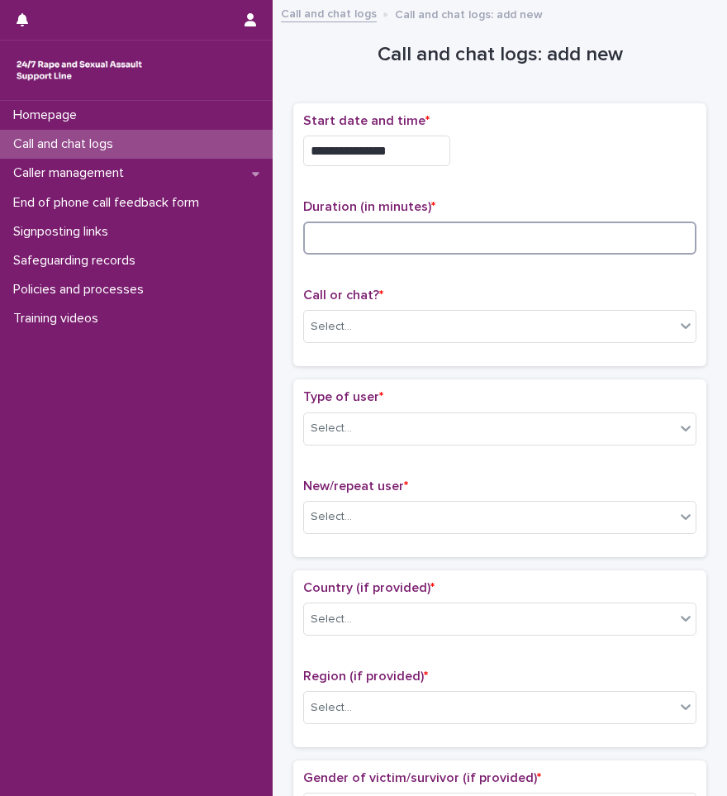
click at [492, 230] on input at bounding box center [499, 237] width 393 height 33
type input "**"
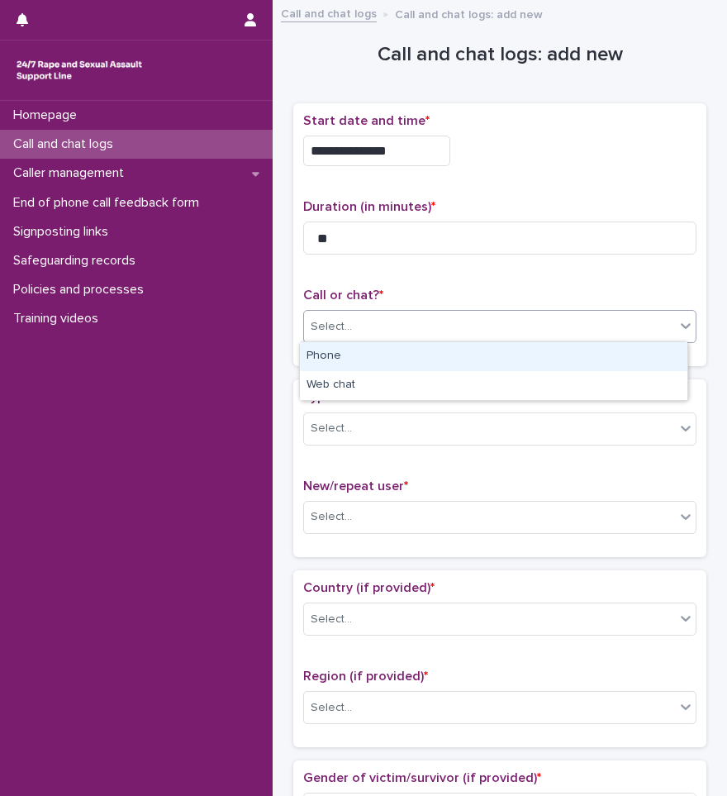
click at [476, 314] on div "Select..." at bounding box center [489, 326] width 371 height 27
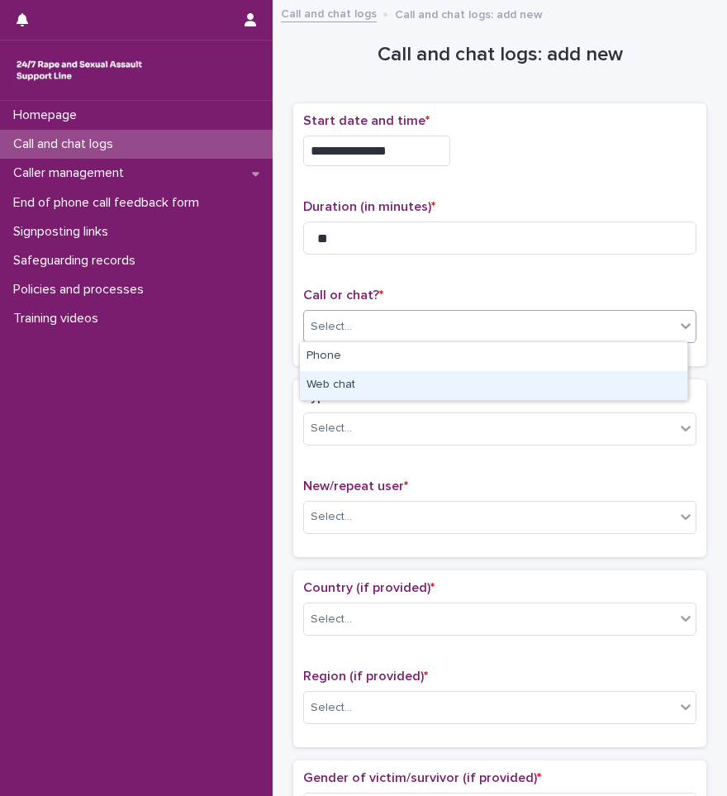
click at [356, 378] on div "Web chat" at bounding box center [494, 385] width 388 height 29
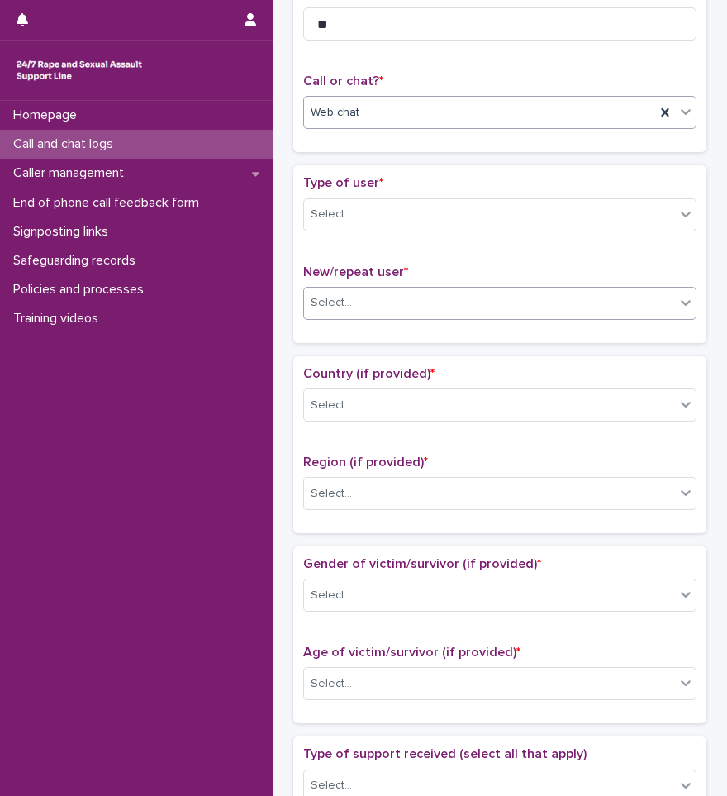
scroll to position [248, 0]
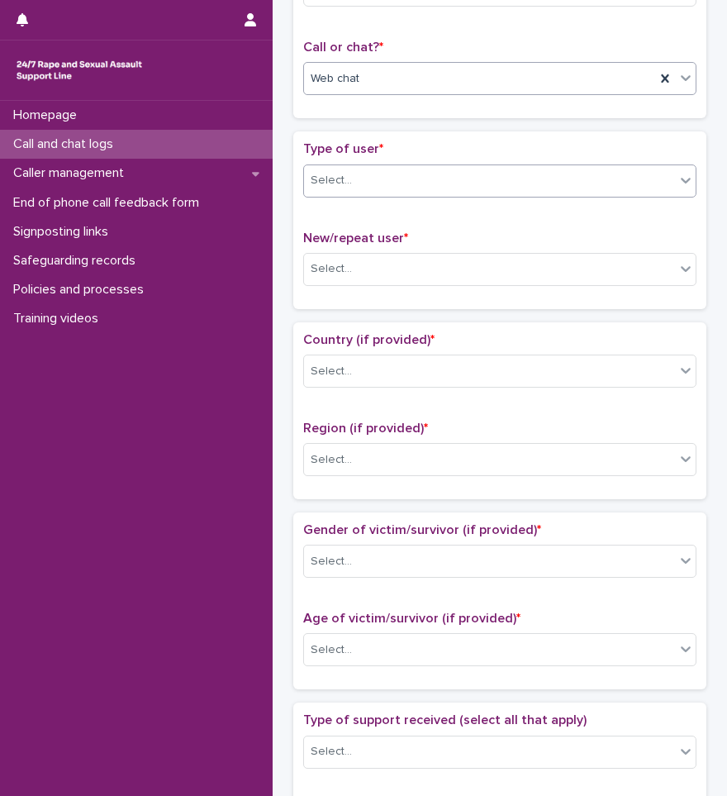
click at [391, 173] on div "Select..." at bounding box center [489, 180] width 371 height 27
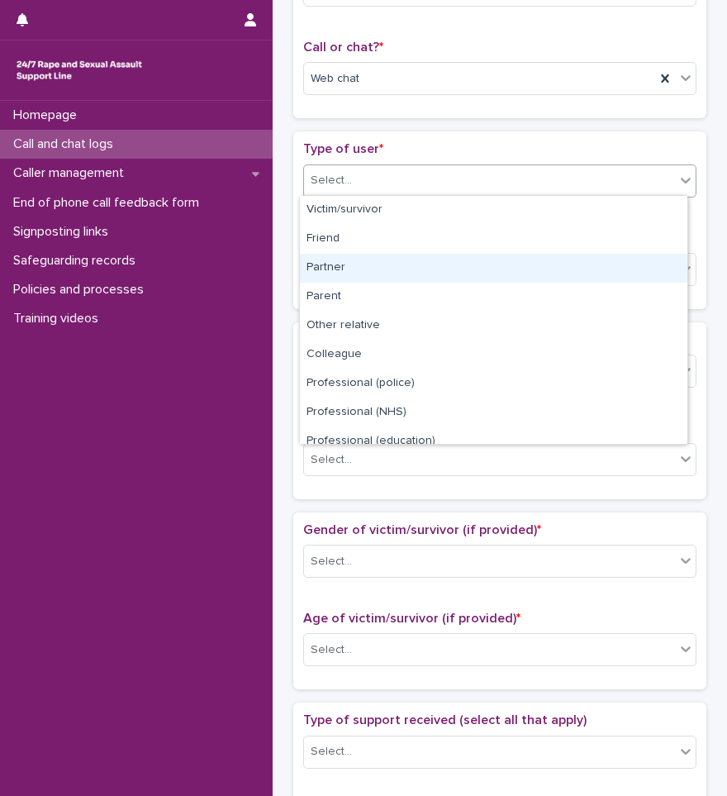
drag, startPoint x: 373, startPoint y: 224, endPoint x: 352, endPoint y: 273, distance: 54.0
click at [352, 273] on div "Partner" at bounding box center [494, 268] width 388 height 29
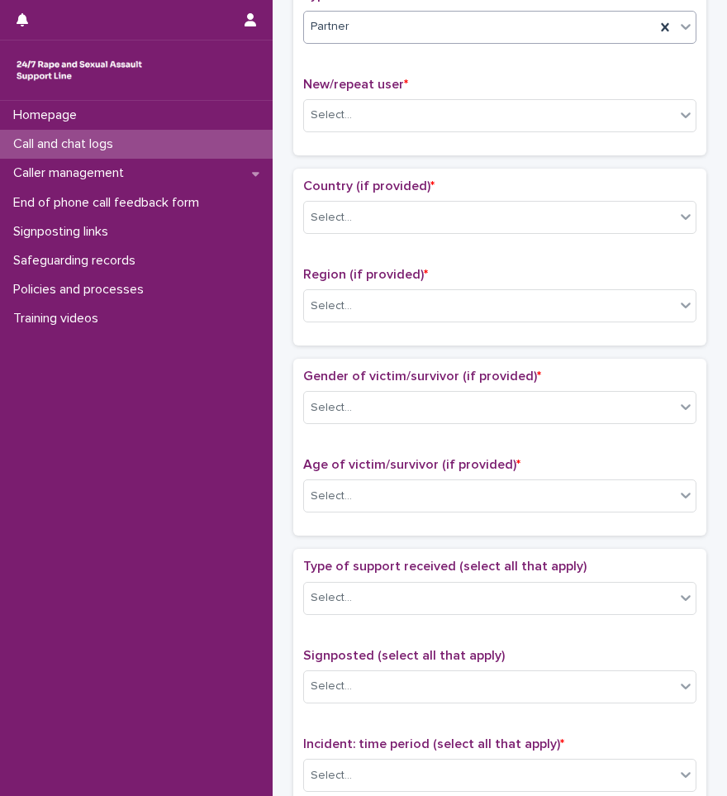
scroll to position [413, 0]
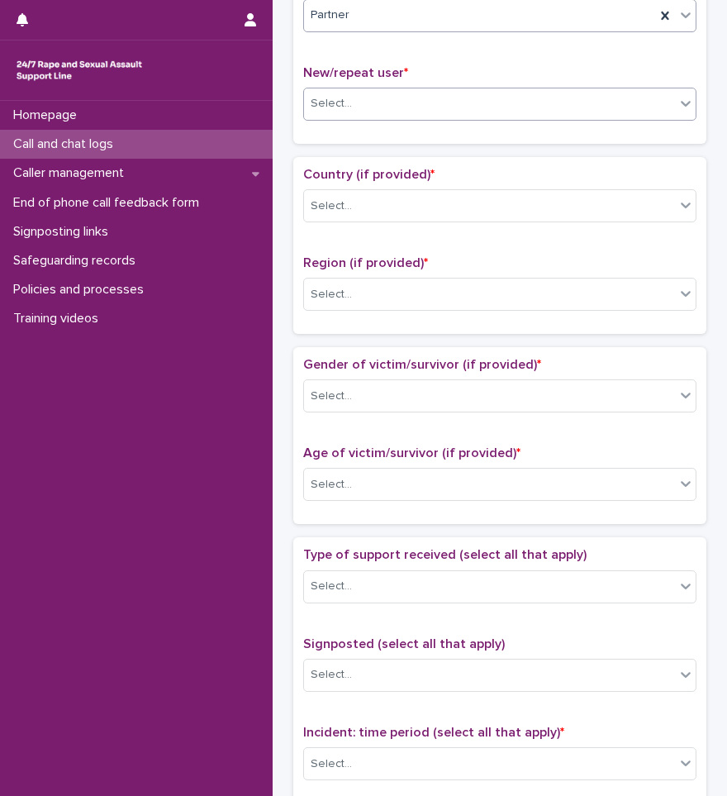
click at [353, 115] on div "Select..." at bounding box center [489, 103] width 371 height 27
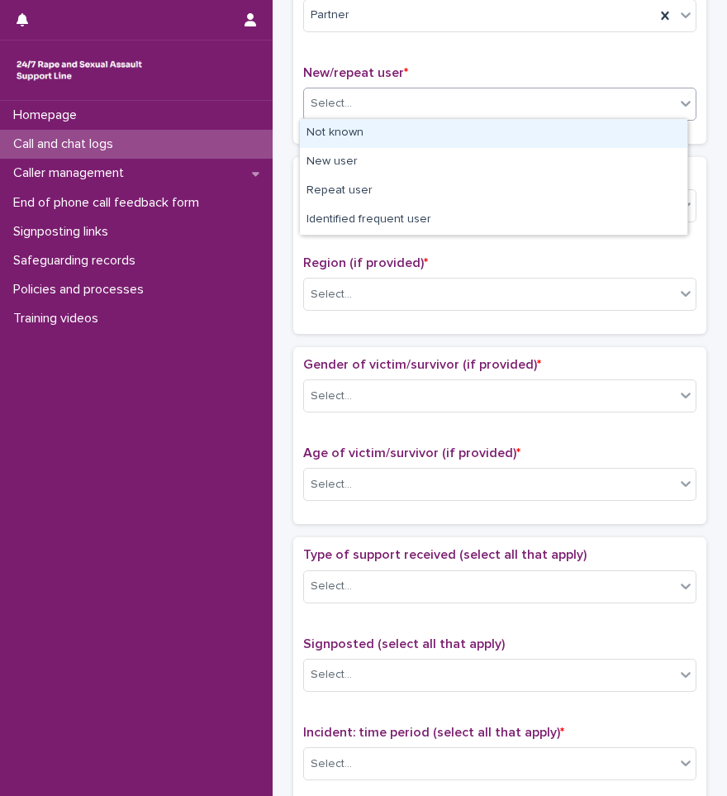
click at [347, 139] on div "Not known" at bounding box center [494, 133] width 388 height 29
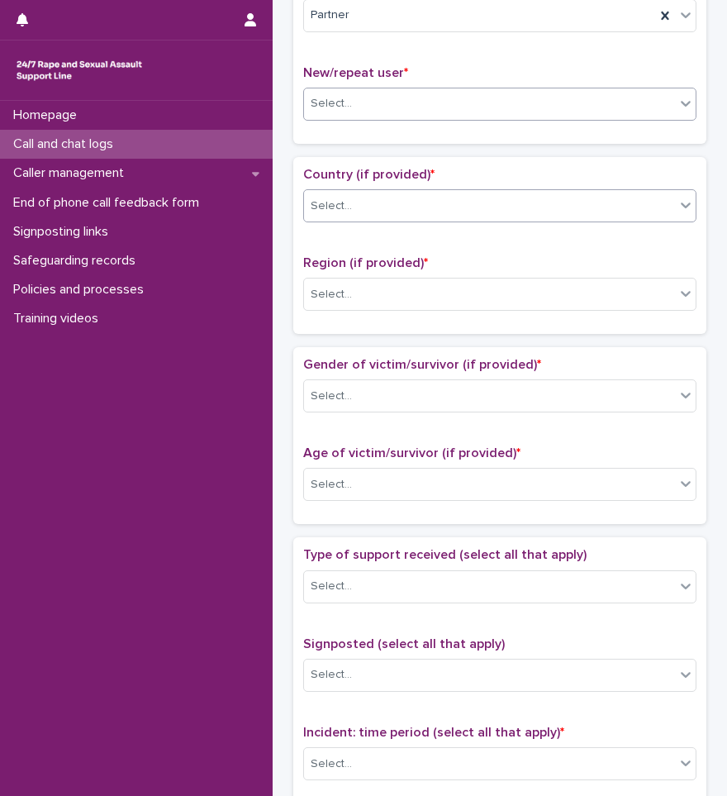
click at [339, 199] on div "Select..." at bounding box center [331, 205] width 41 height 17
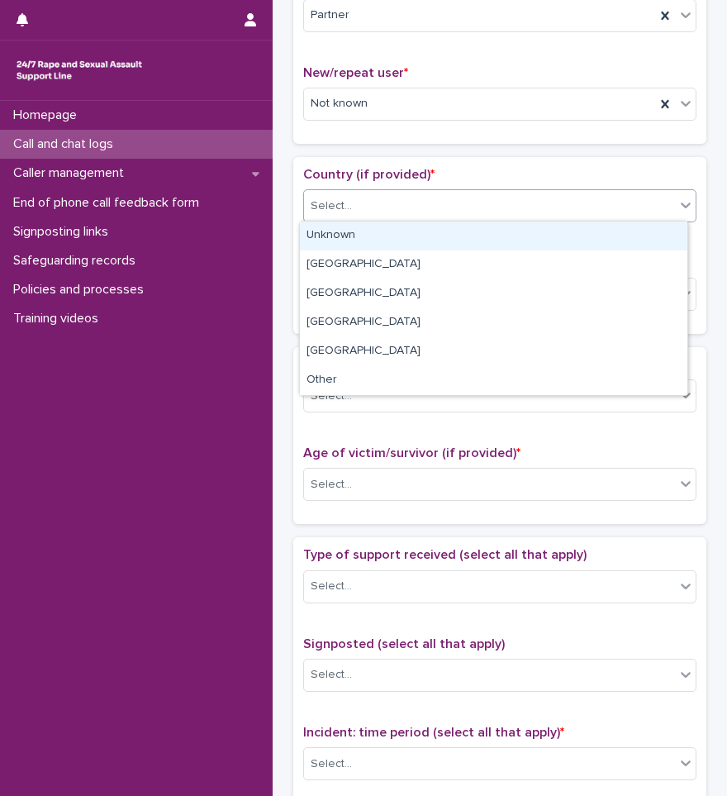
click at [333, 237] on div "Unknown" at bounding box center [494, 235] width 388 height 29
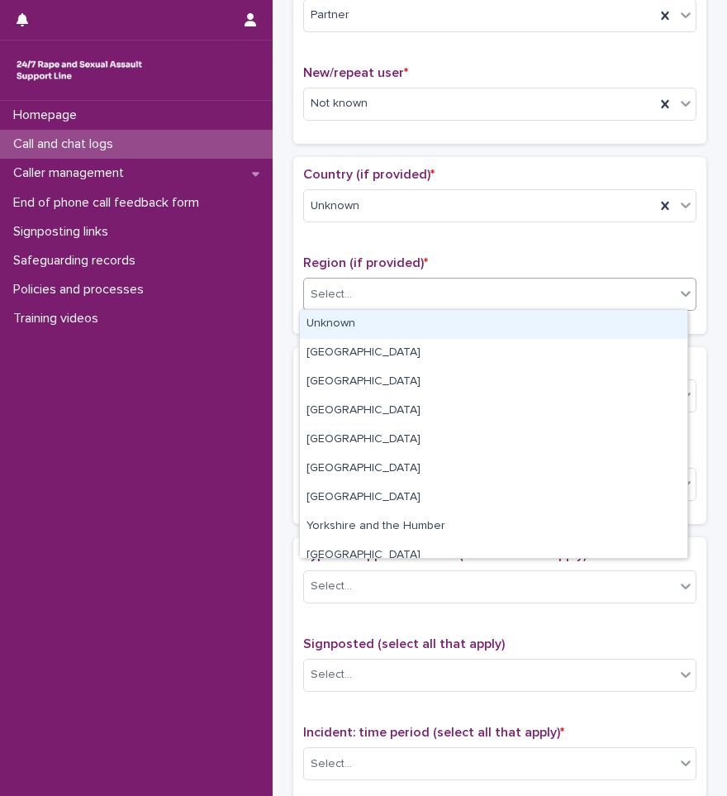
click at [336, 287] on div "Select..." at bounding box center [331, 294] width 41 height 17
click at [331, 319] on div "Unknown" at bounding box center [494, 324] width 388 height 29
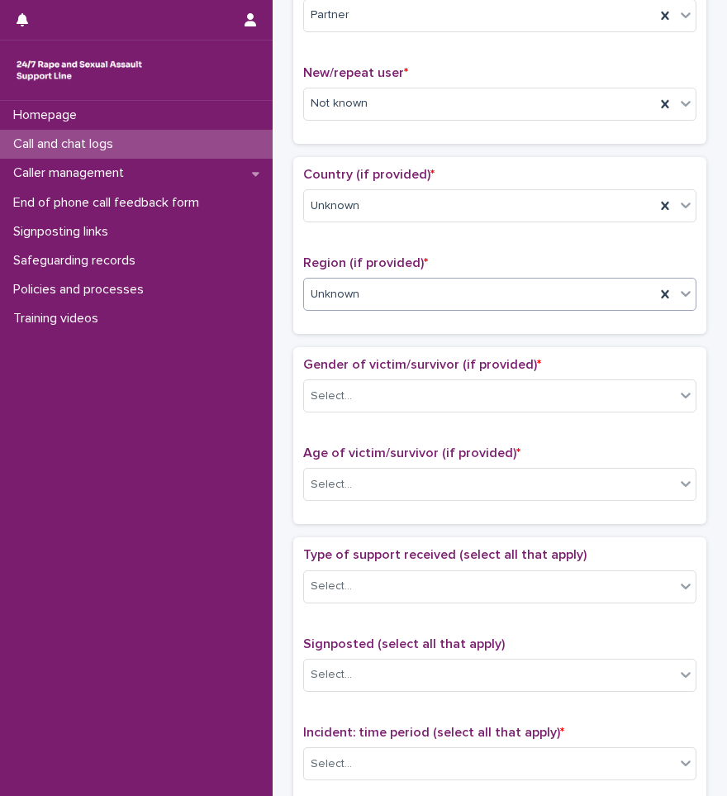
scroll to position [578, 0]
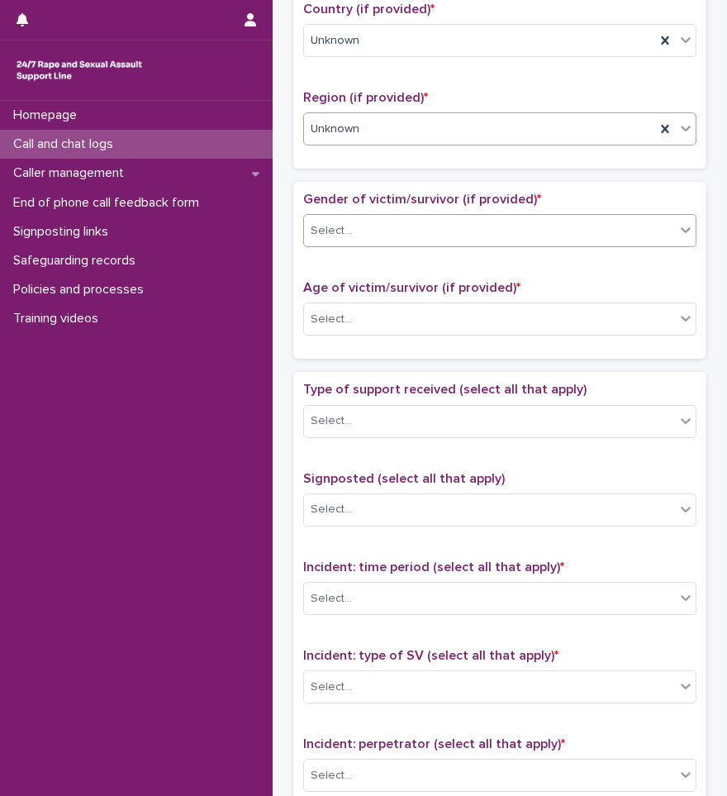
click at [353, 218] on div "Select..." at bounding box center [489, 230] width 371 height 27
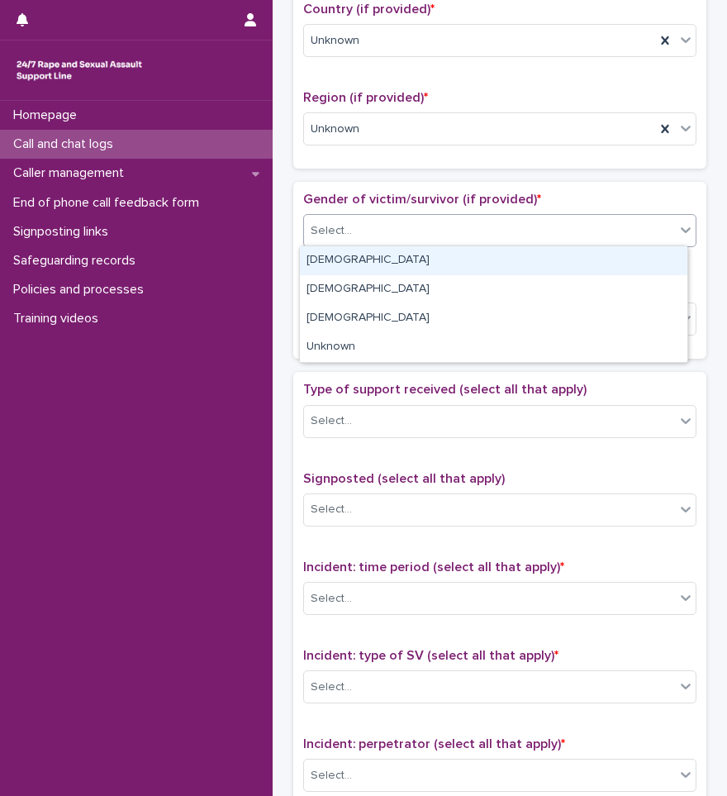
click at [340, 266] on div "[DEMOGRAPHIC_DATA]" at bounding box center [494, 260] width 388 height 29
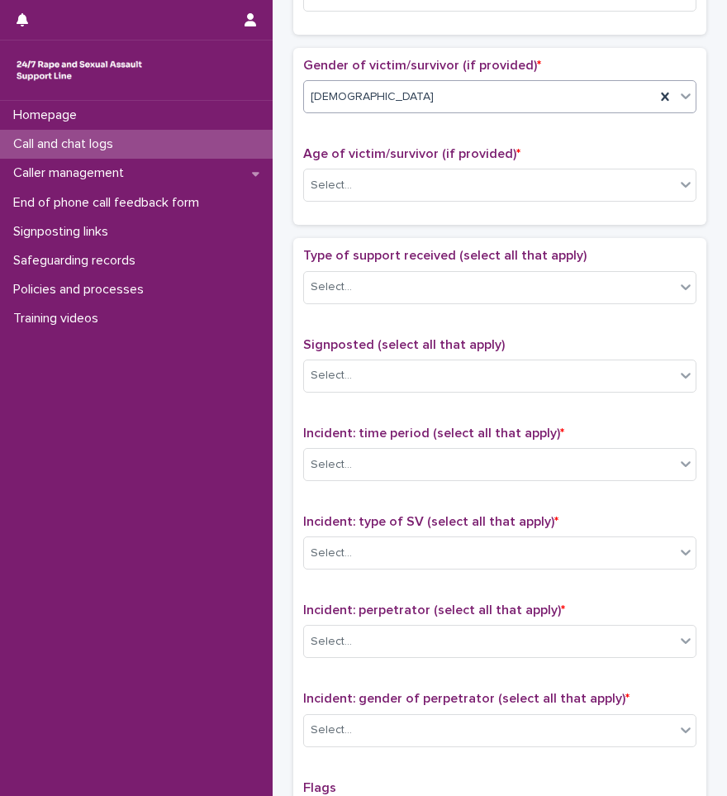
scroll to position [744, 0]
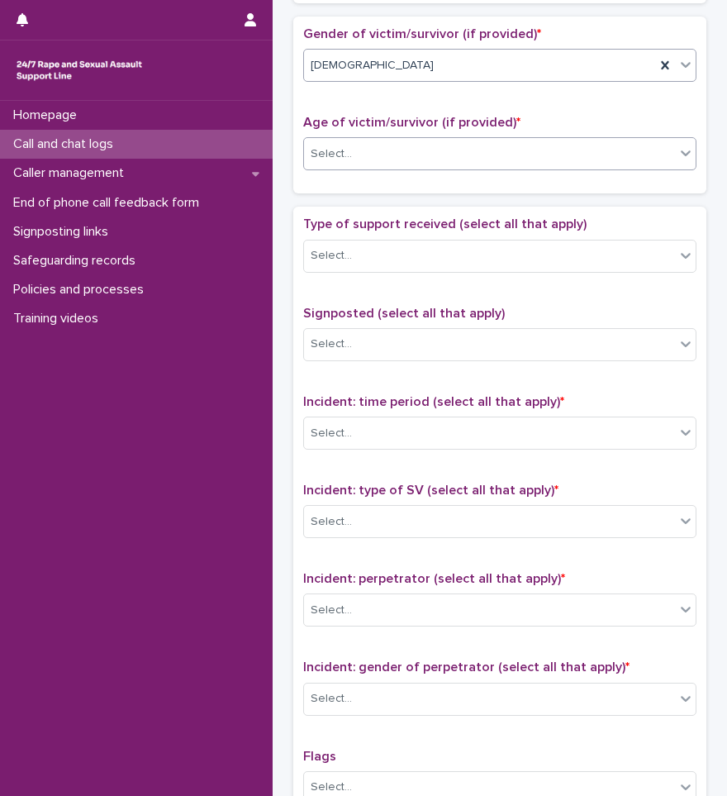
click at [401, 160] on div "Select..." at bounding box center [489, 153] width 371 height 27
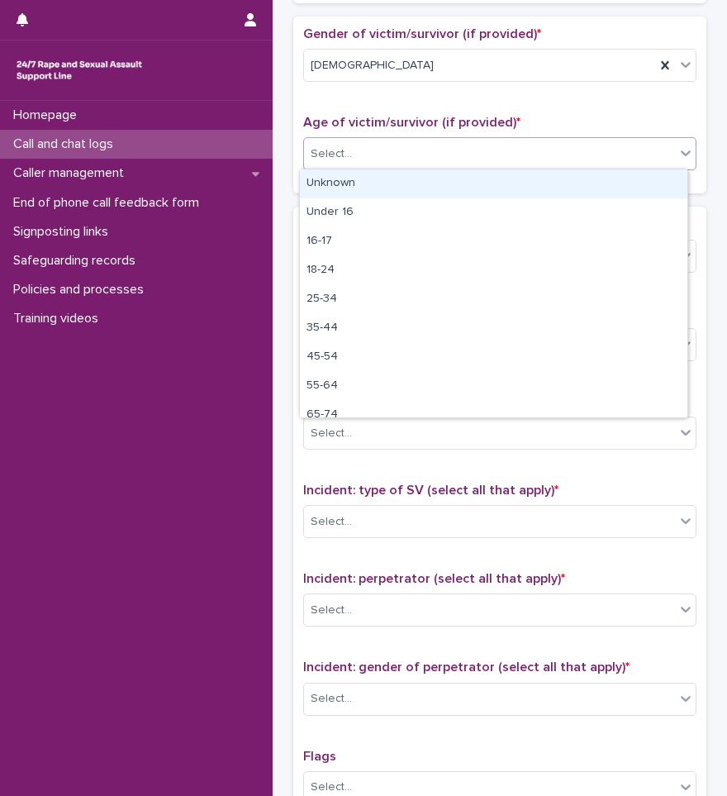
click at [373, 178] on div "Unknown" at bounding box center [494, 183] width 388 height 29
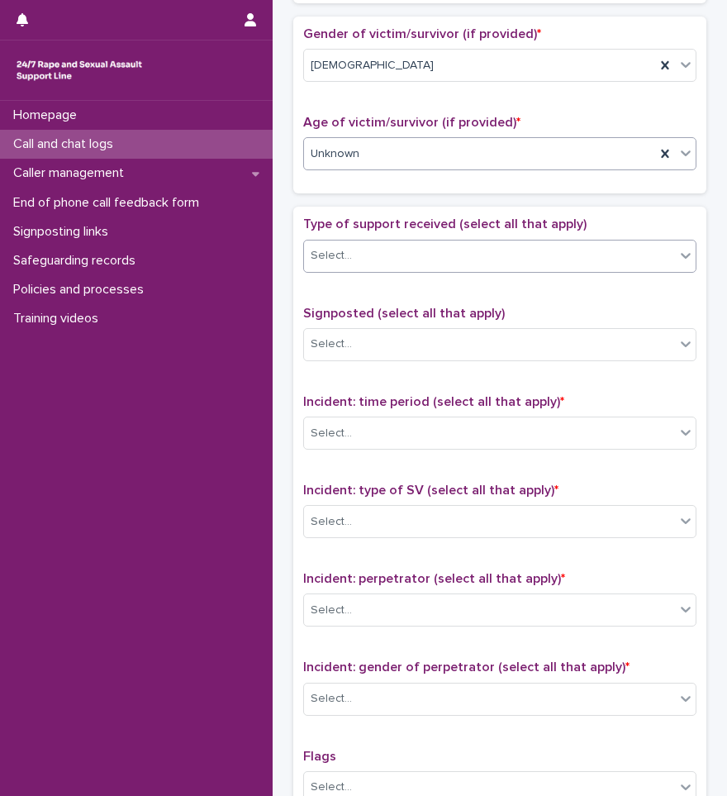
click at [387, 250] on div "Select..." at bounding box center [489, 255] width 371 height 27
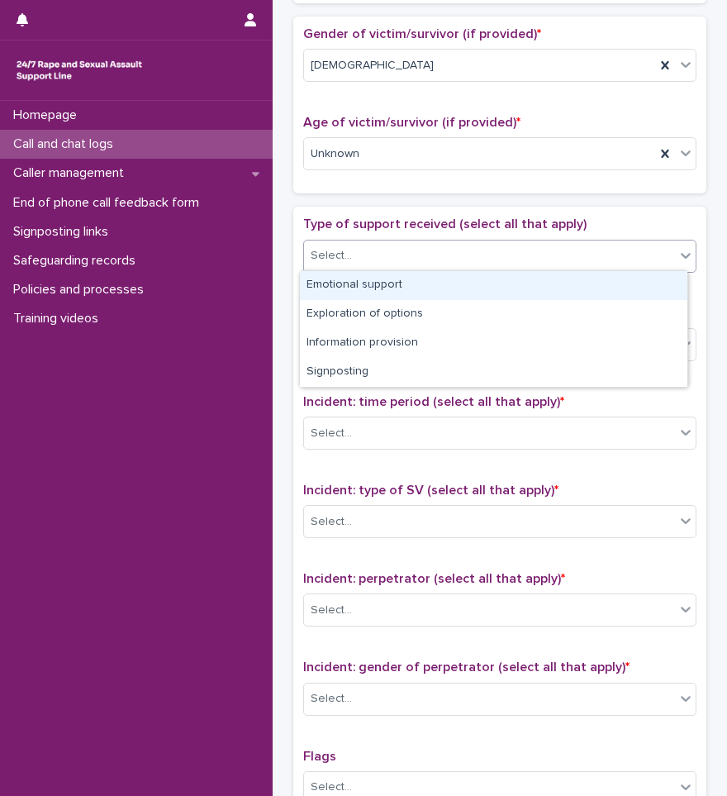
click at [375, 288] on div "Emotional support" at bounding box center [494, 285] width 388 height 29
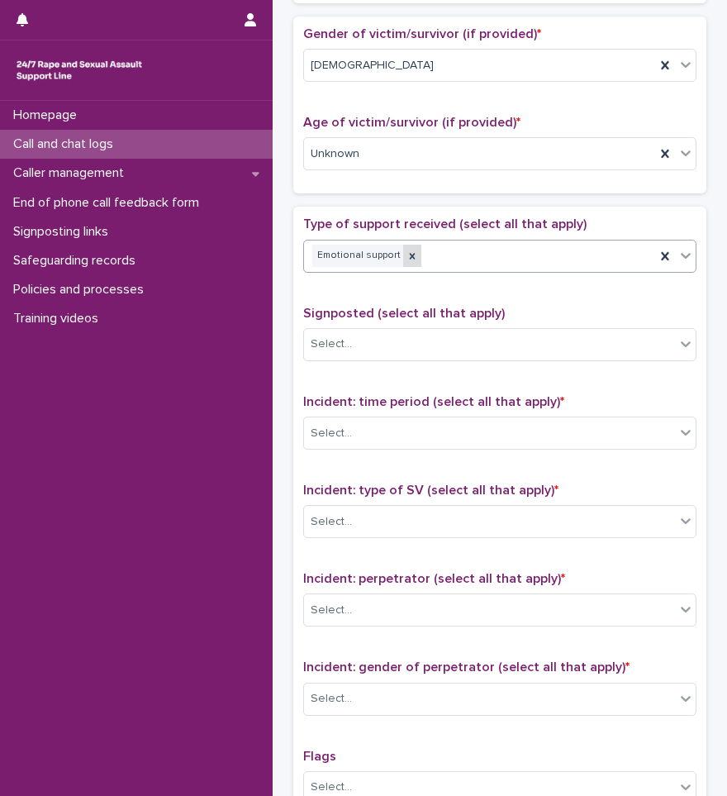
click at [403, 250] on div at bounding box center [412, 256] width 18 height 22
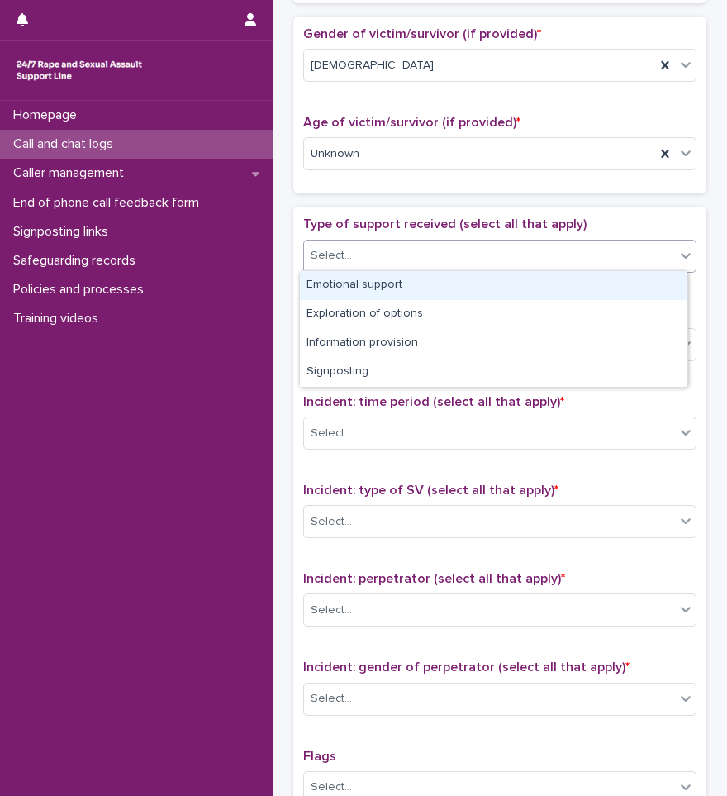
click at [405, 253] on div "Select..." at bounding box center [489, 255] width 371 height 27
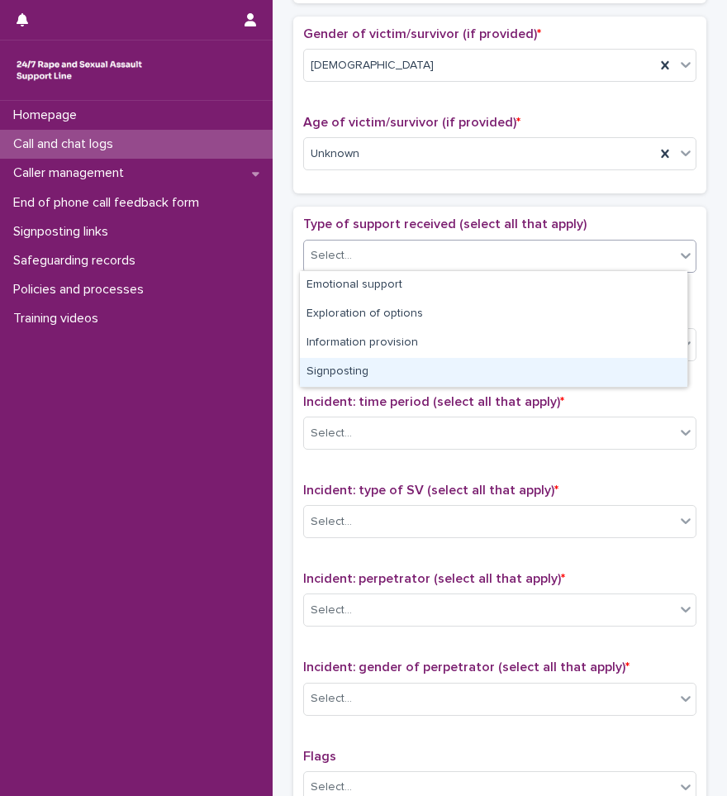
click at [352, 369] on div "Signposting" at bounding box center [494, 372] width 388 height 29
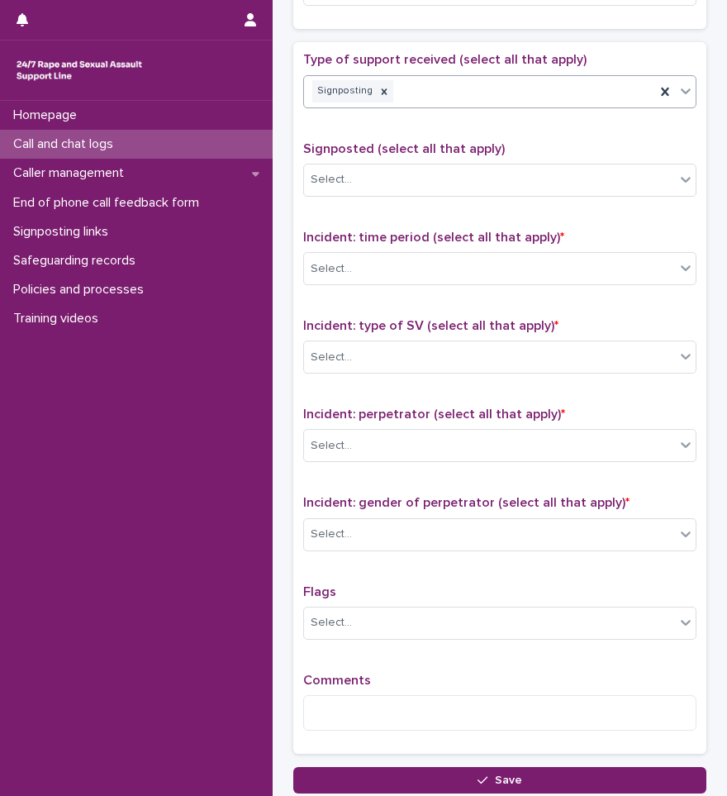
scroll to position [909, 0]
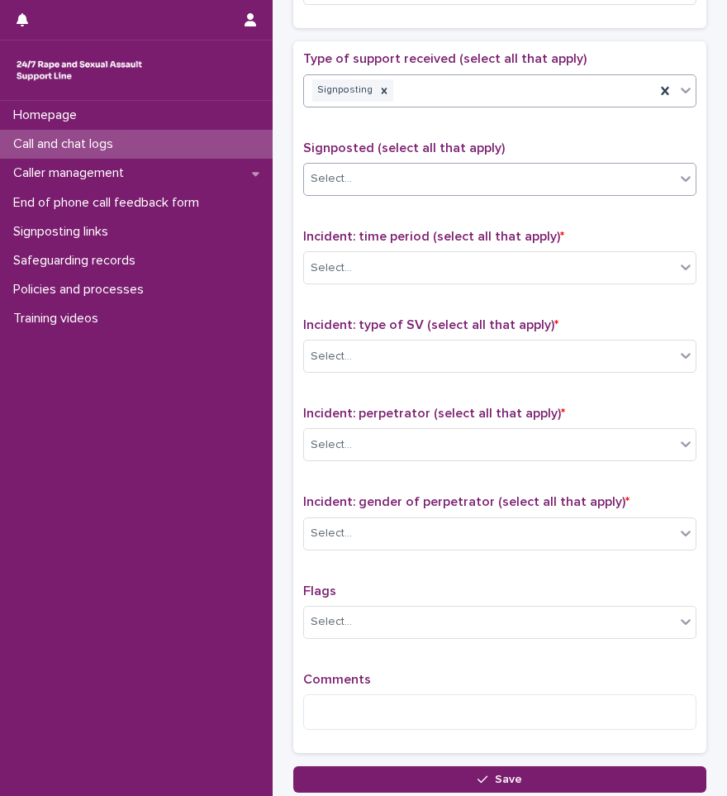
click at [426, 174] on div "Select..." at bounding box center [489, 178] width 371 height 27
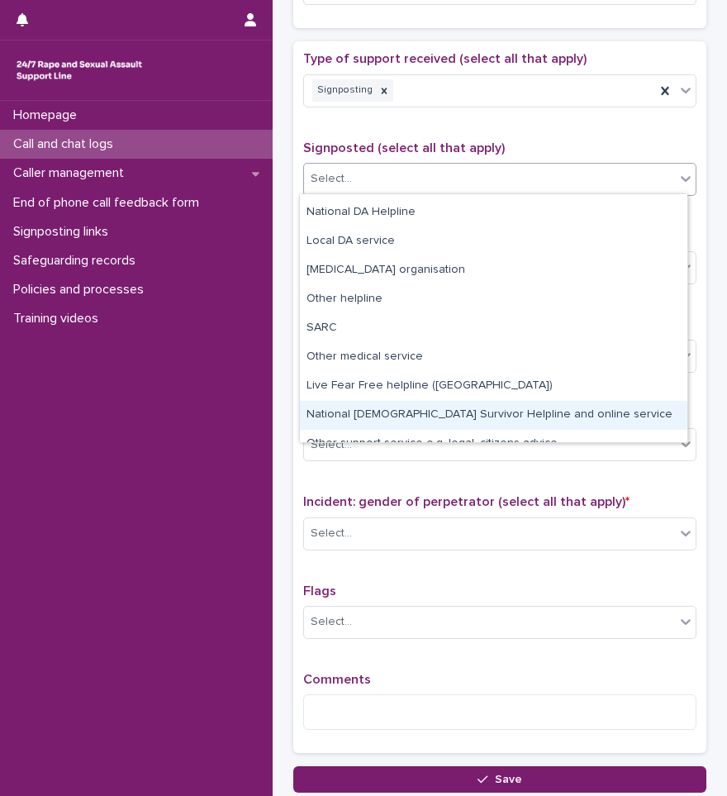
scroll to position [99, 0]
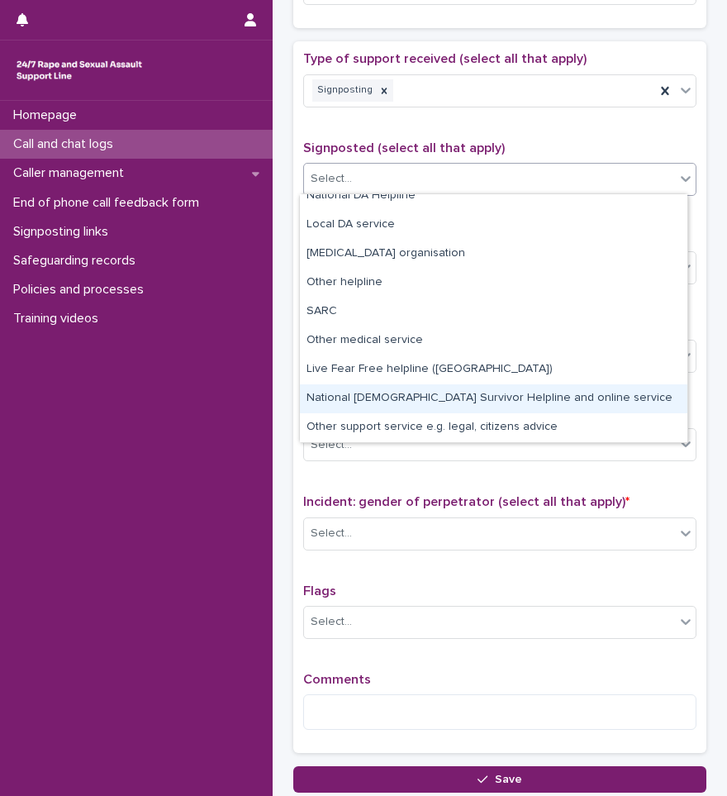
click at [416, 398] on div "National [DEMOGRAPHIC_DATA] Survivor Helpline and online service" at bounding box center [494, 398] width 388 height 29
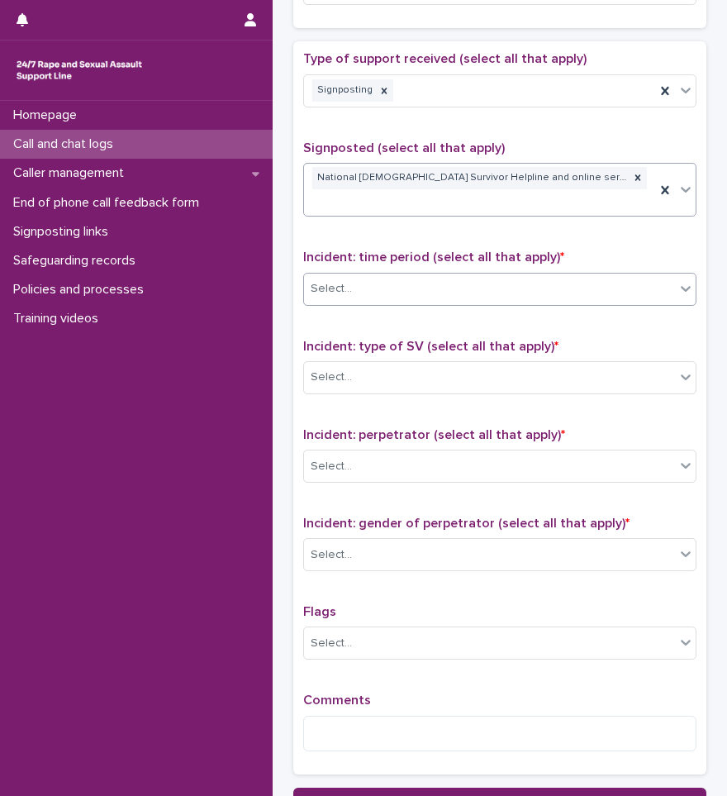
click at [411, 275] on div "Select..." at bounding box center [489, 288] width 371 height 27
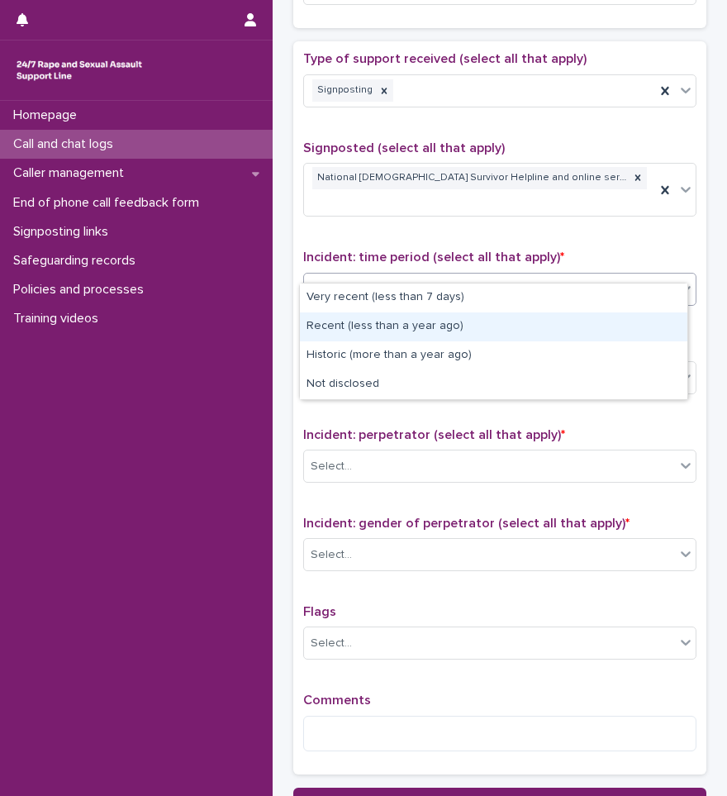
click at [379, 334] on div "Recent (less than a year ago)" at bounding box center [494, 326] width 388 height 29
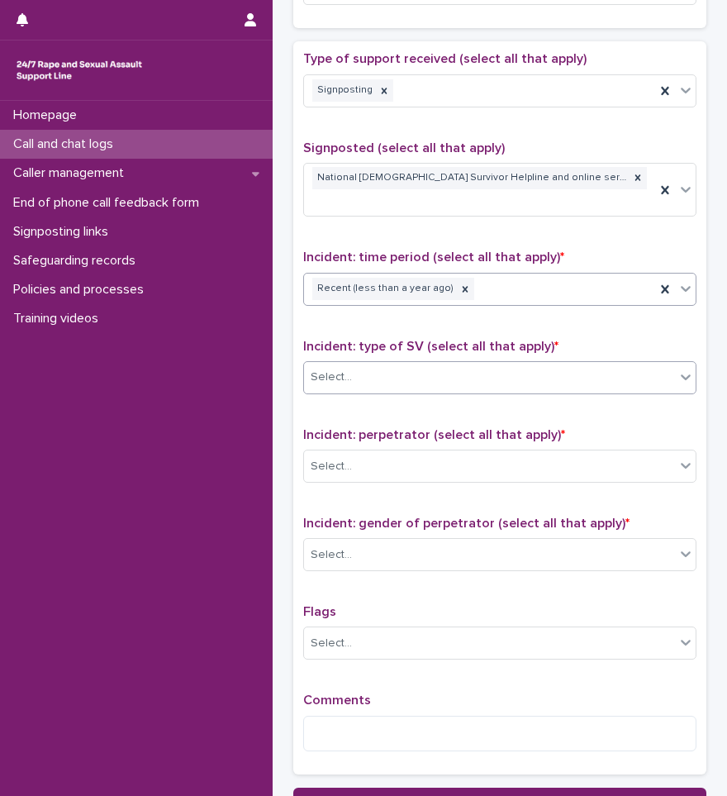
click at [401, 364] on div "Select..." at bounding box center [489, 377] width 371 height 27
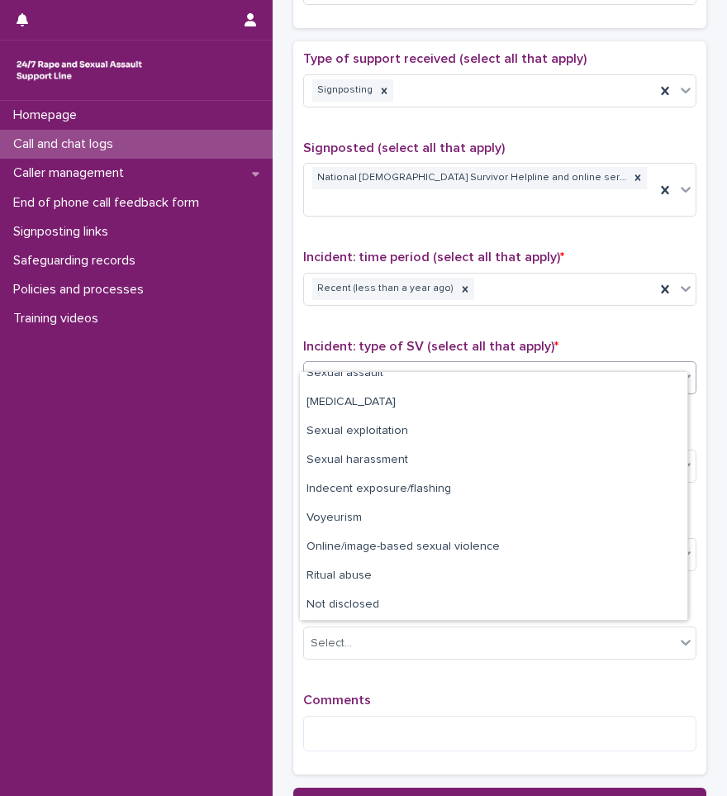
scroll to position [0, 0]
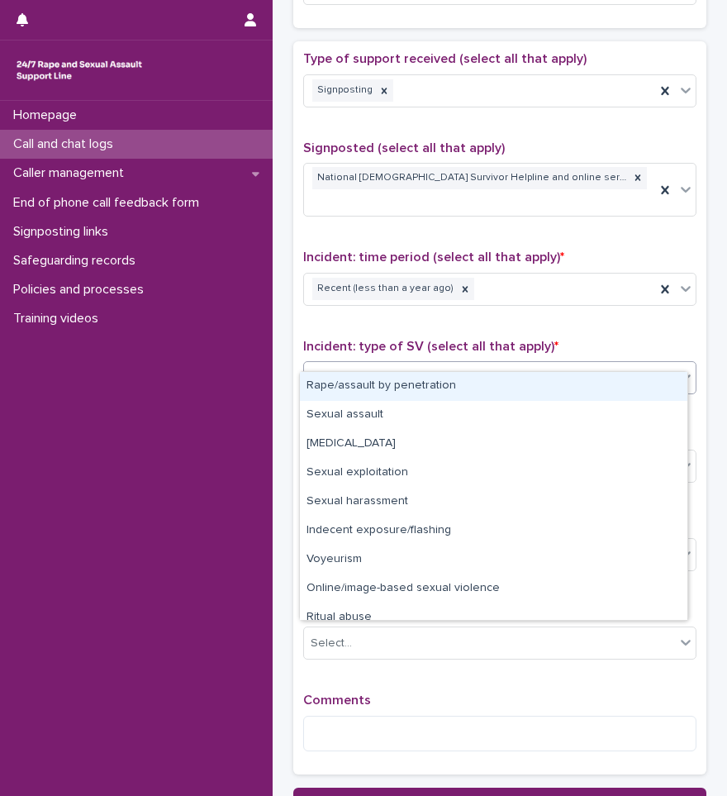
click at [371, 392] on div "Rape/assault by penetration" at bounding box center [494, 386] width 388 height 29
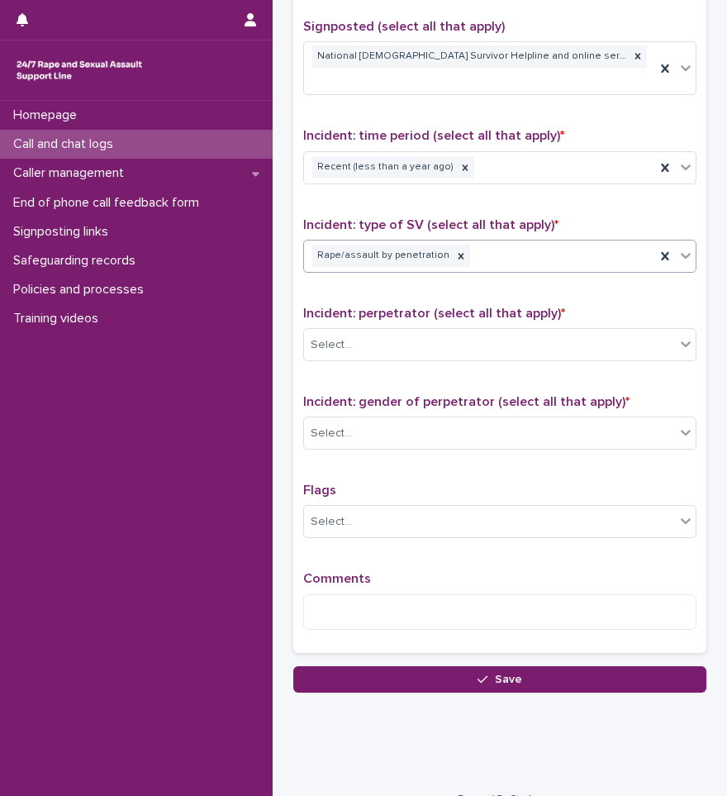
scroll to position [1033, 0]
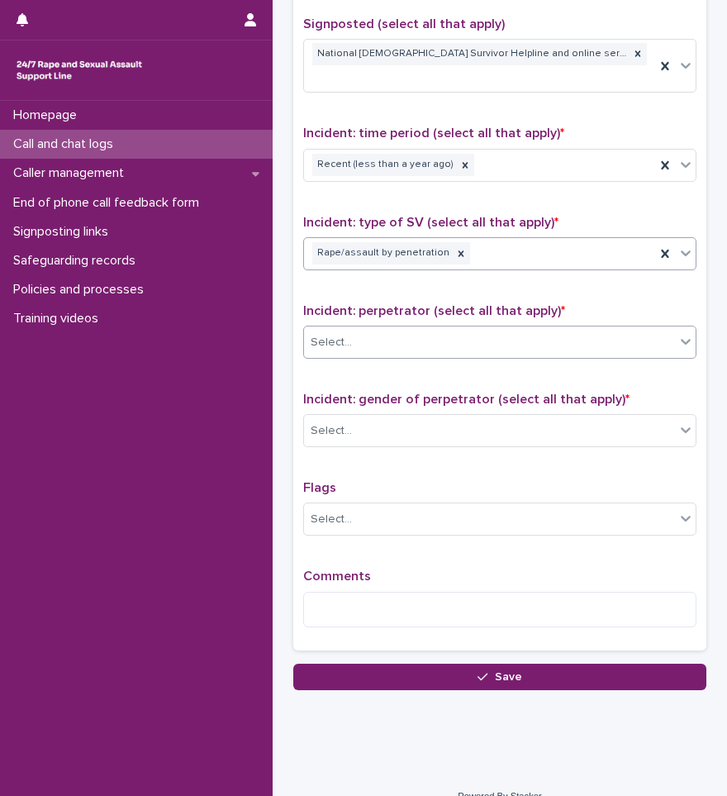
click at [383, 329] on div "Select..." at bounding box center [489, 342] width 371 height 27
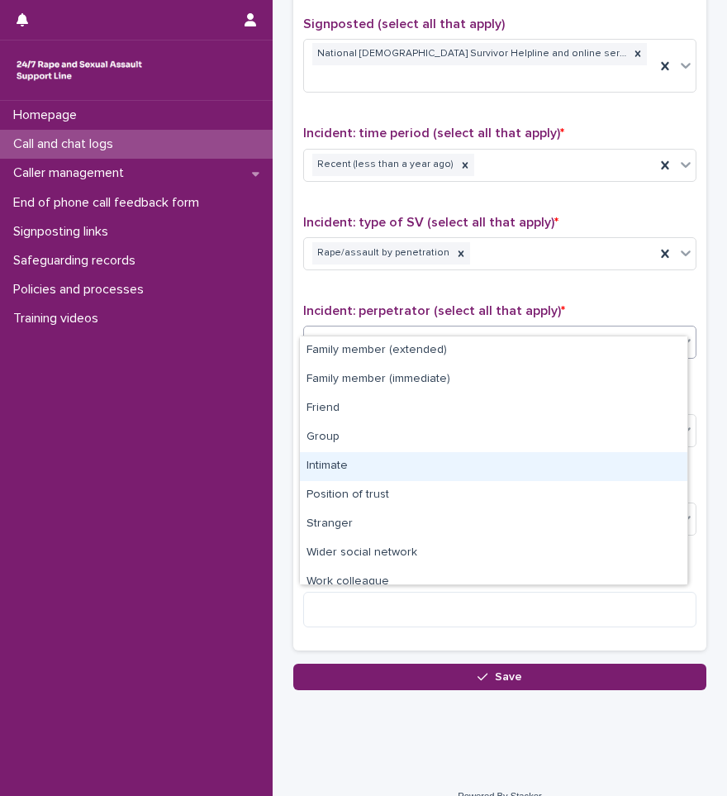
scroll to position [70, 0]
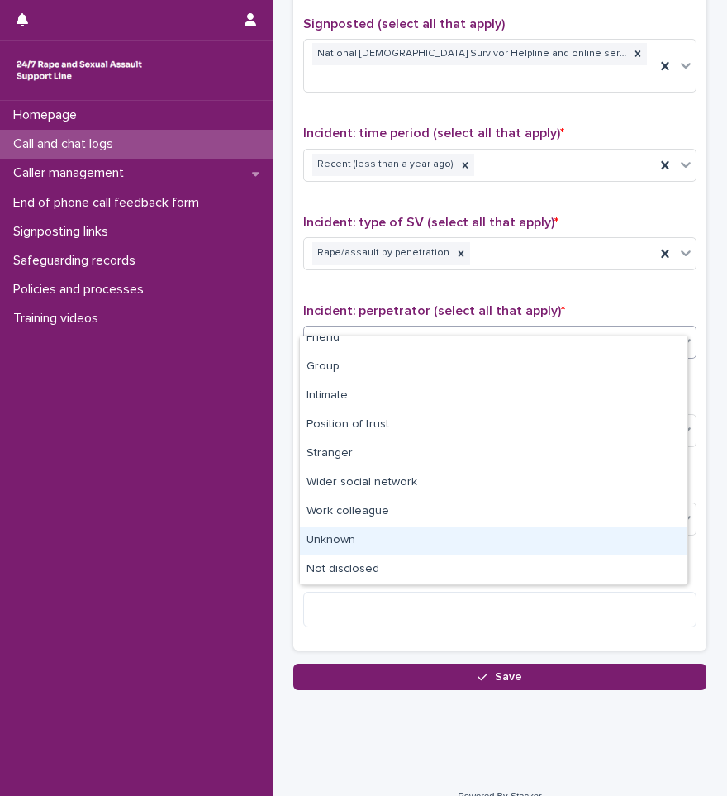
click at [364, 548] on div "Unknown" at bounding box center [494, 540] width 388 height 29
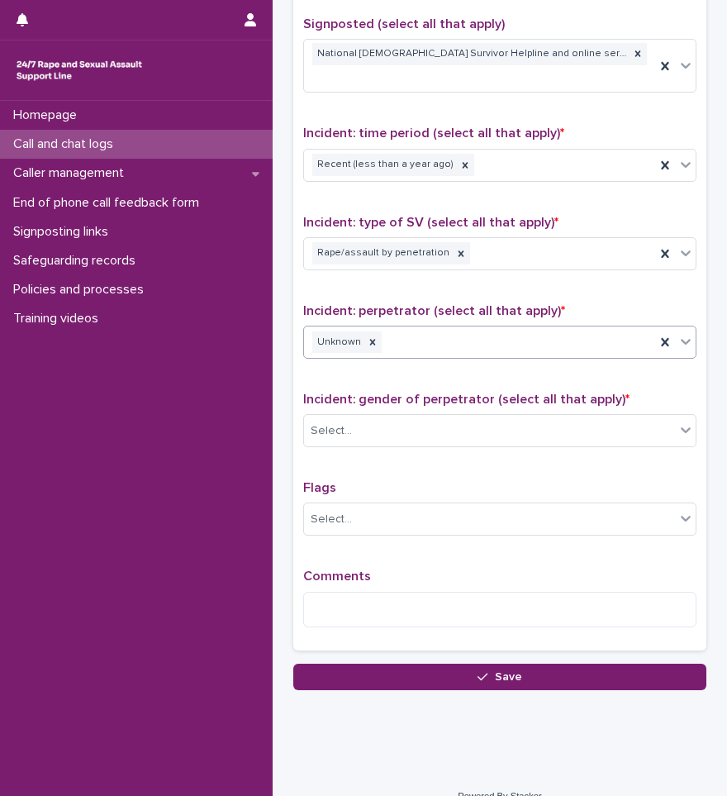
click at [376, 328] on div "Unknown" at bounding box center [479, 342] width 351 height 29
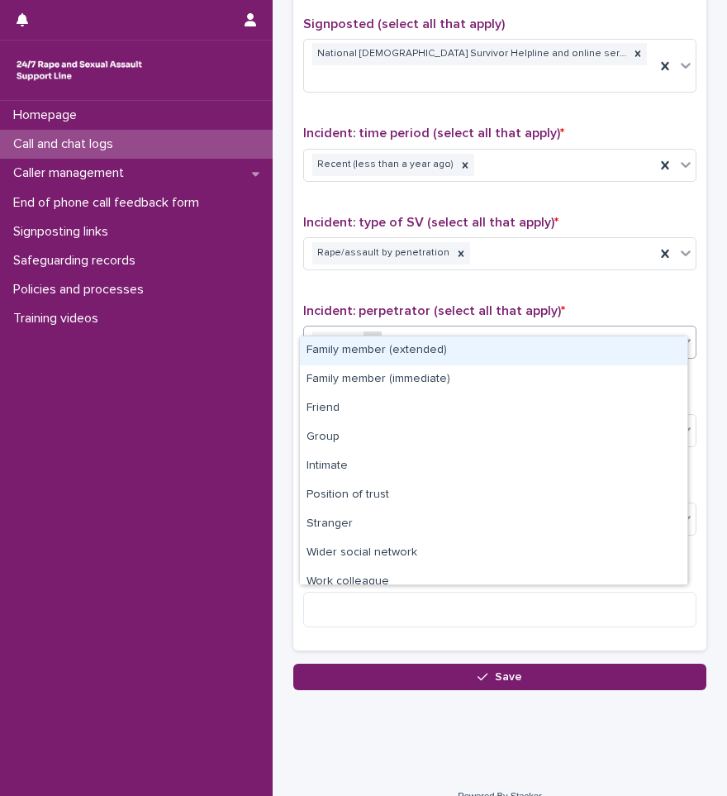
click at [370, 339] on icon at bounding box center [373, 342] width 6 height 6
click at [390, 329] on div "Select..." at bounding box center [489, 342] width 371 height 27
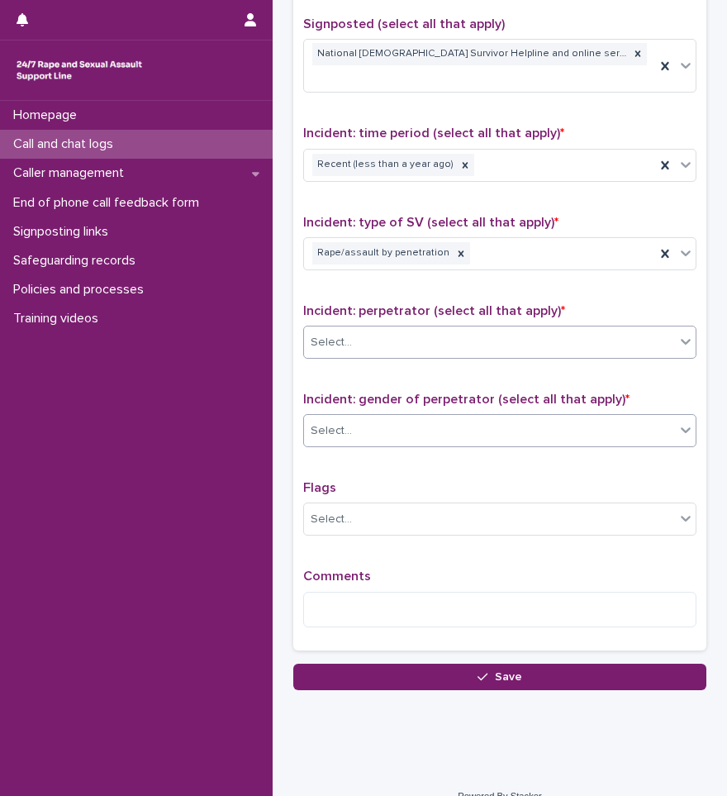
click at [403, 417] on div "Select..." at bounding box center [489, 430] width 371 height 27
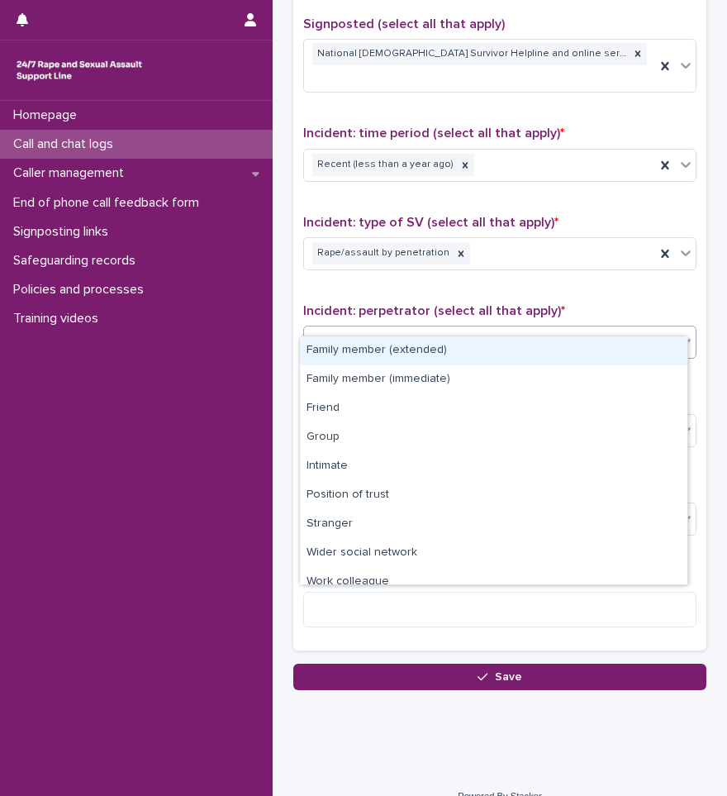
click at [401, 329] on div "Select..." at bounding box center [489, 342] width 371 height 27
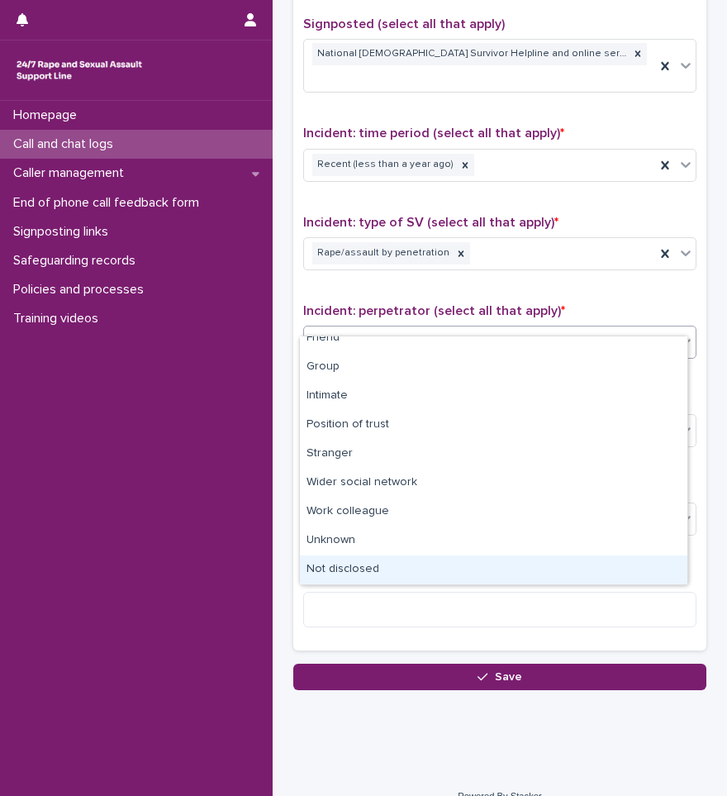
click at [350, 559] on div "Not disclosed" at bounding box center [494, 569] width 388 height 29
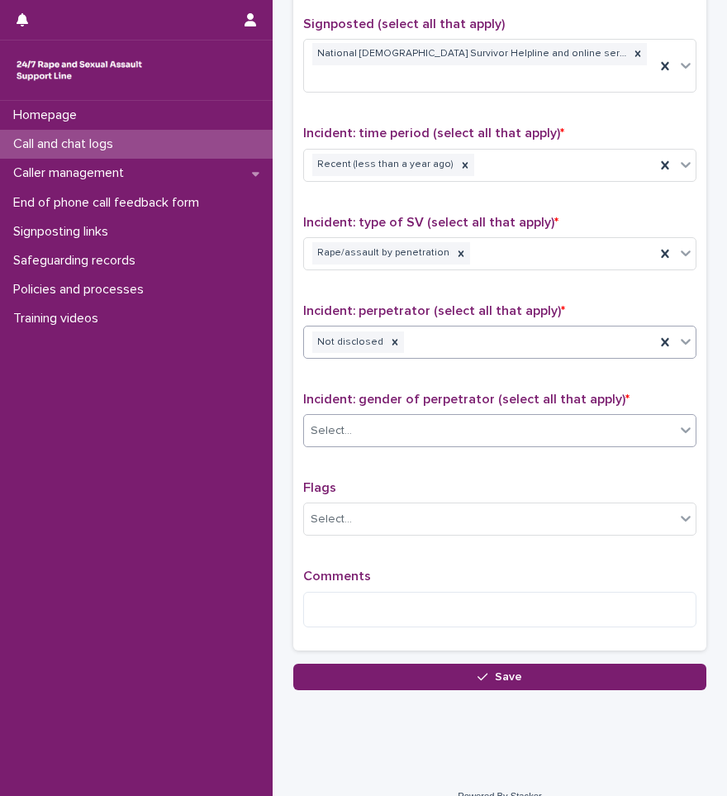
click at [371, 417] on div "Select..." at bounding box center [489, 430] width 371 height 27
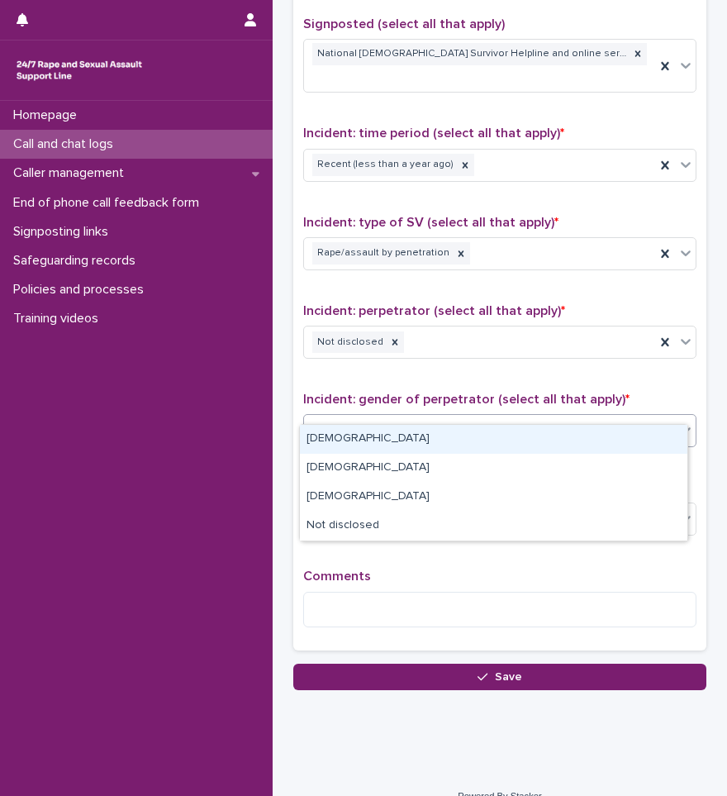
click at [360, 431] on div "[DEMOGRAPHIC_DATA]" at bounding box center [494, 439] width 388 height 29
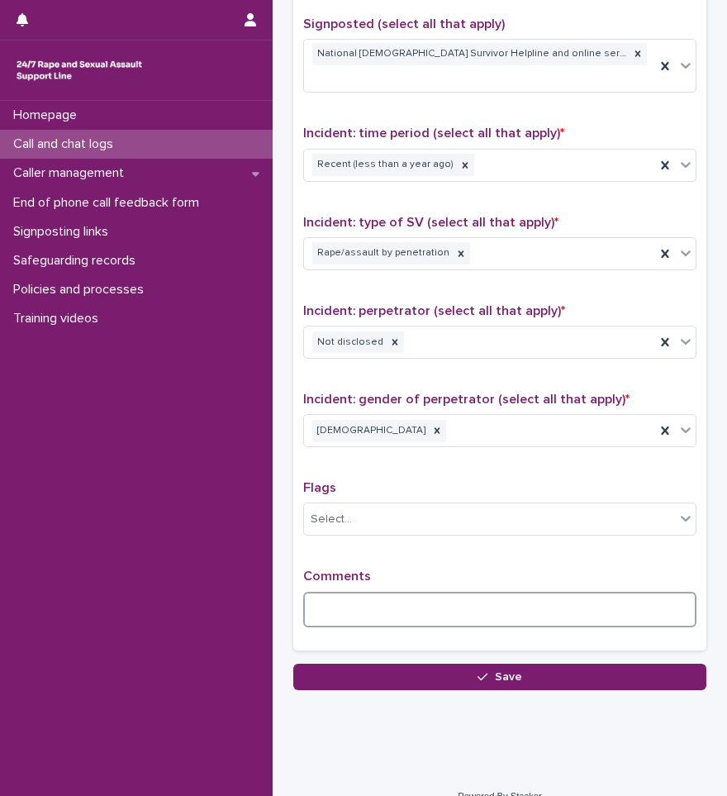
click at [344, 592] on textarea at bounding box center [499, 610] width 393 height 36
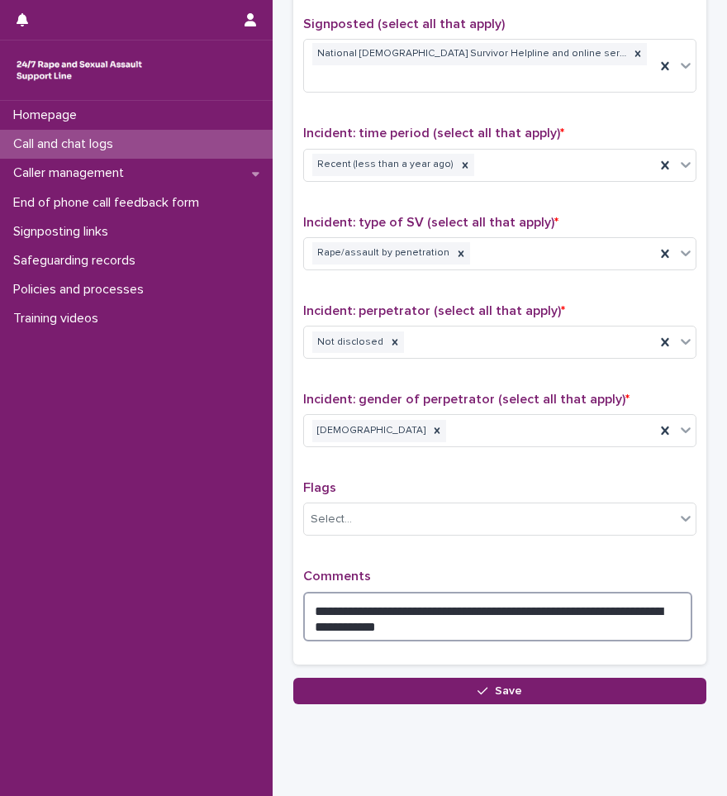
drag, startPoint x: 389, startPoint y: 585, endPoint x: 390, endPoint y: 604, distance: 19.0
click at [391, 592] on textarea "**********" at bounding box center [497, 617] width 389 height 50
click at [388, 608] on textarea "**********" at bounding box center [497, 617] width 389 height 50
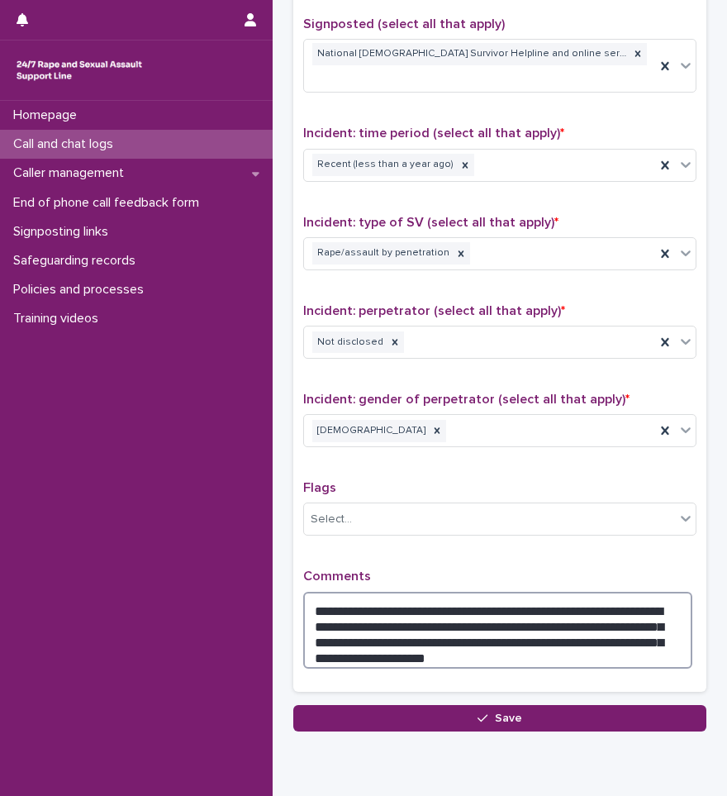
click at [416, 624] on textarea "**********" at bounding box center [497, 630] width 389 height 77
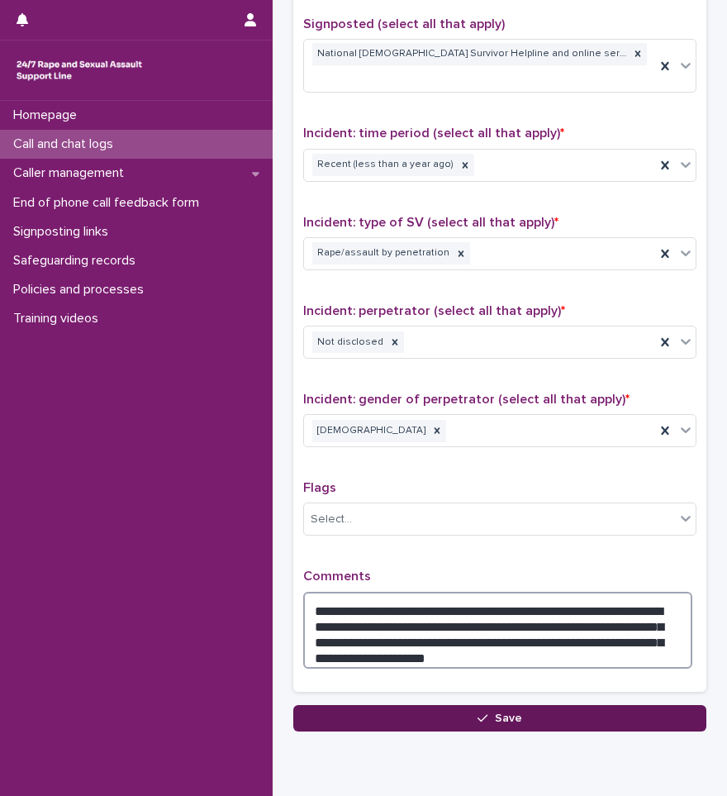
type textarea "**********"
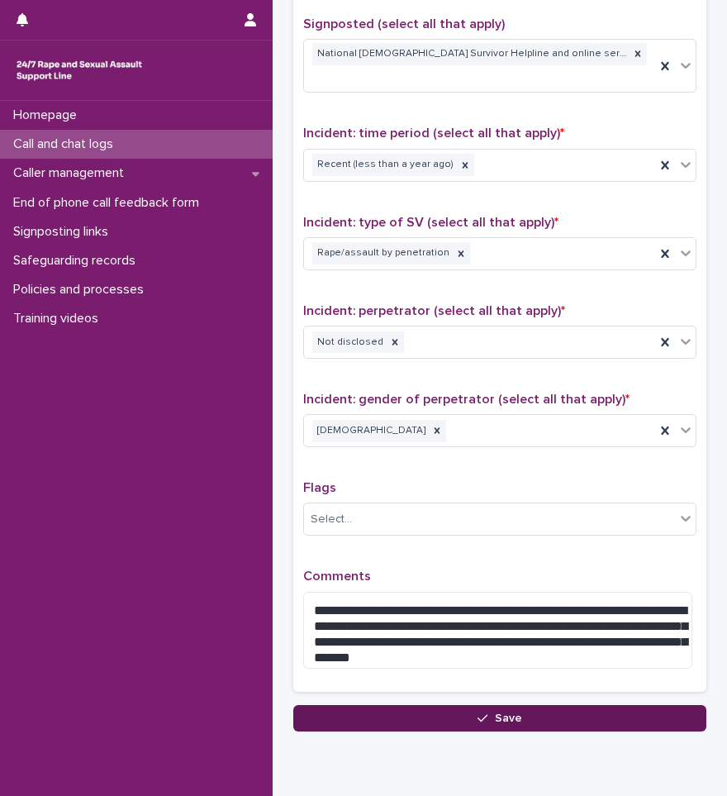
click at [450, 705] on button "Save" at bounding box center [499, 718] width 413 height 26
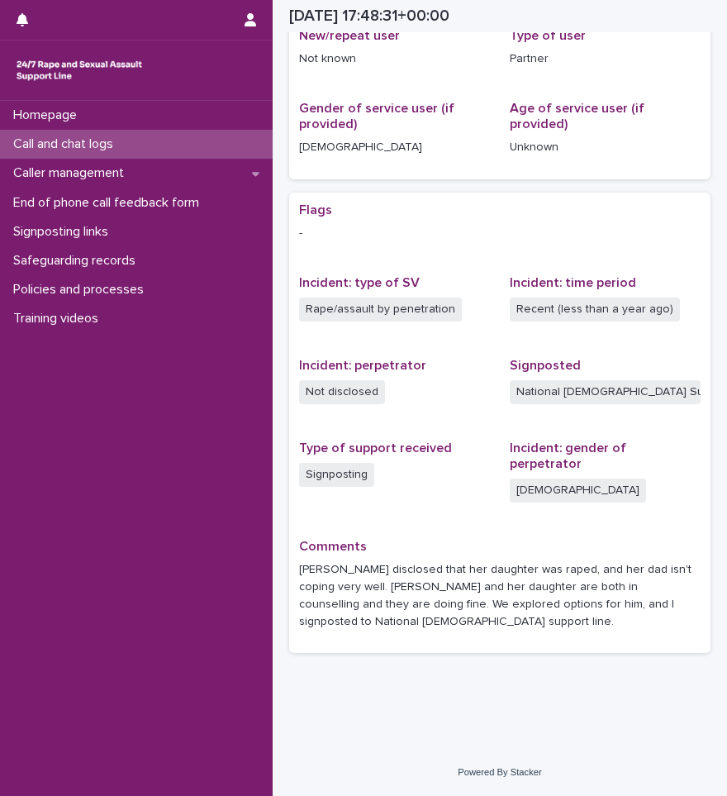
scroll to position [297, 0]
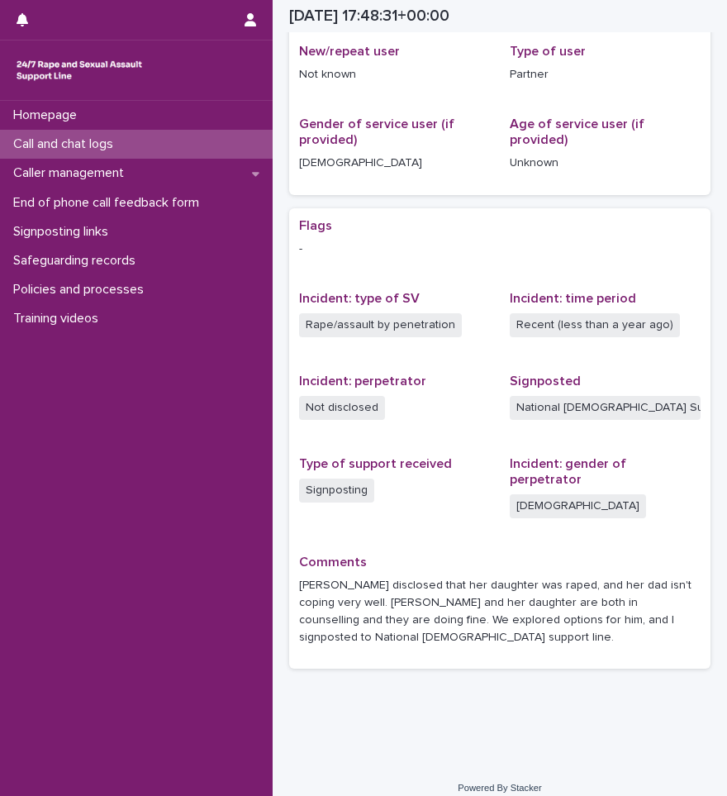
click at [189, 151] on div "Call and chat logs" at bounding box center [136, 144] width 273 height 29
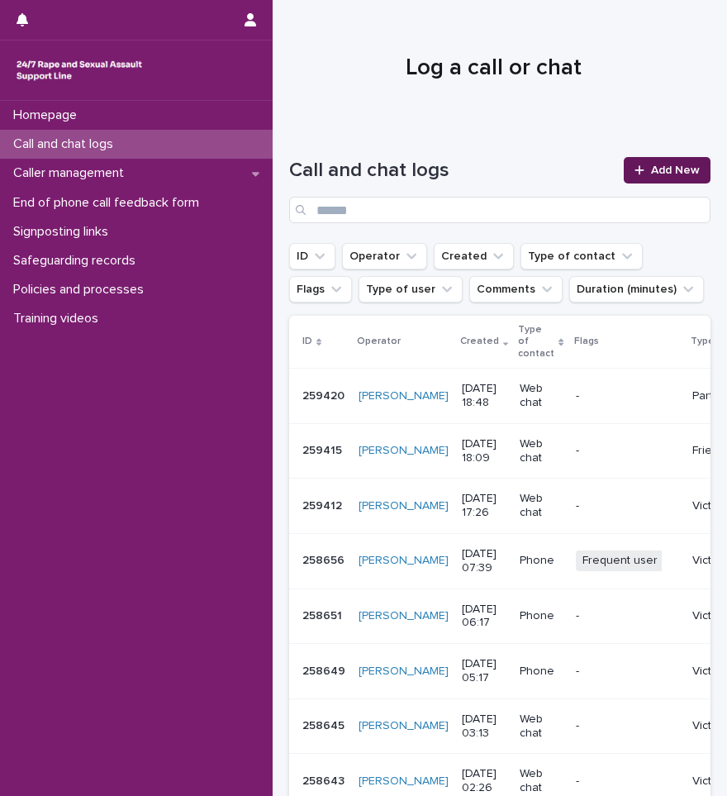
click at [652, 174] on span "Add New" at bounding box center [675, 170] width 49 height 12
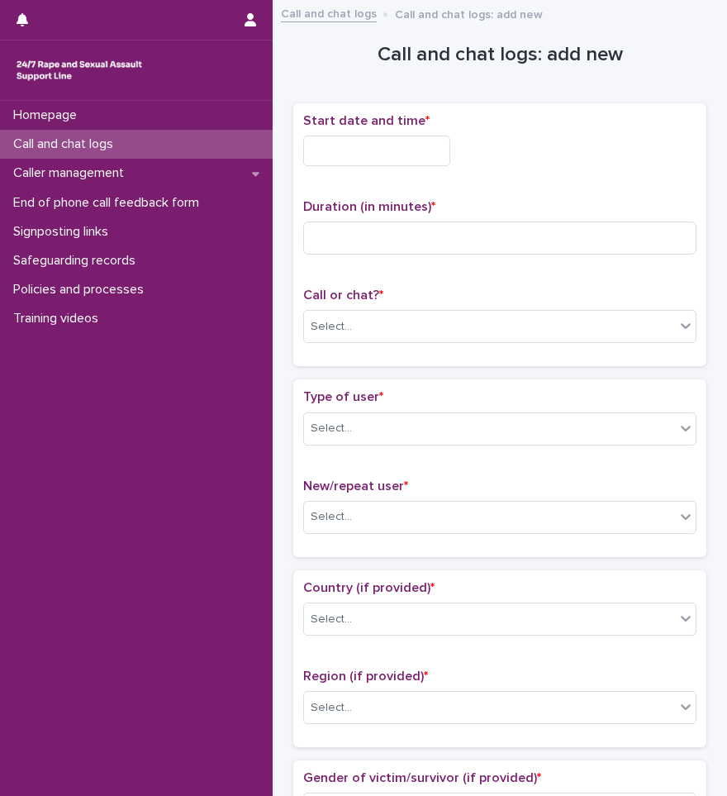
click at [382, 141] on input "text" at bounding box center [376, 151] width 147 height 31
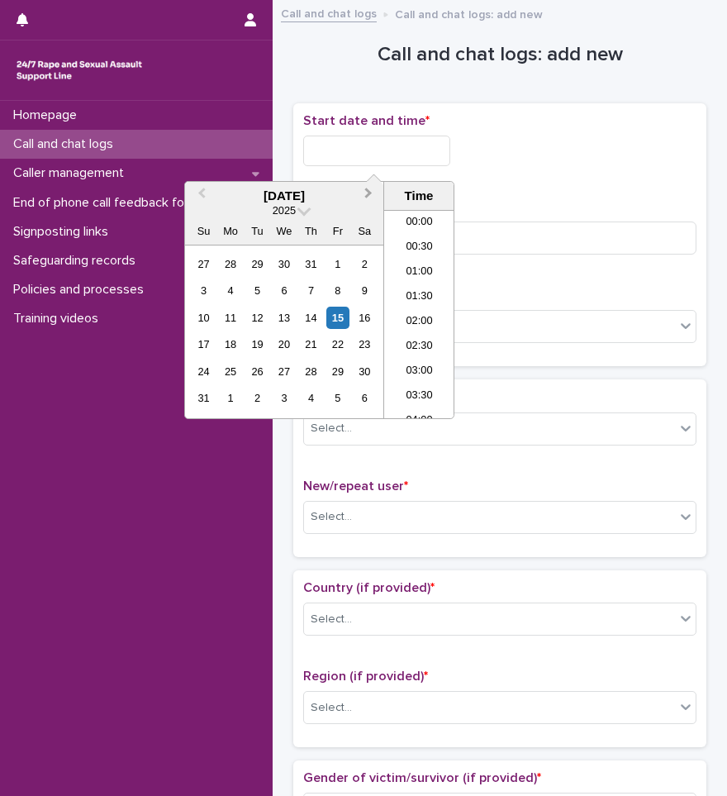
scroll to position [851, 0]
click at [412, 260] on li "18:00" at bounding box center [419, 264] width 70 height 25
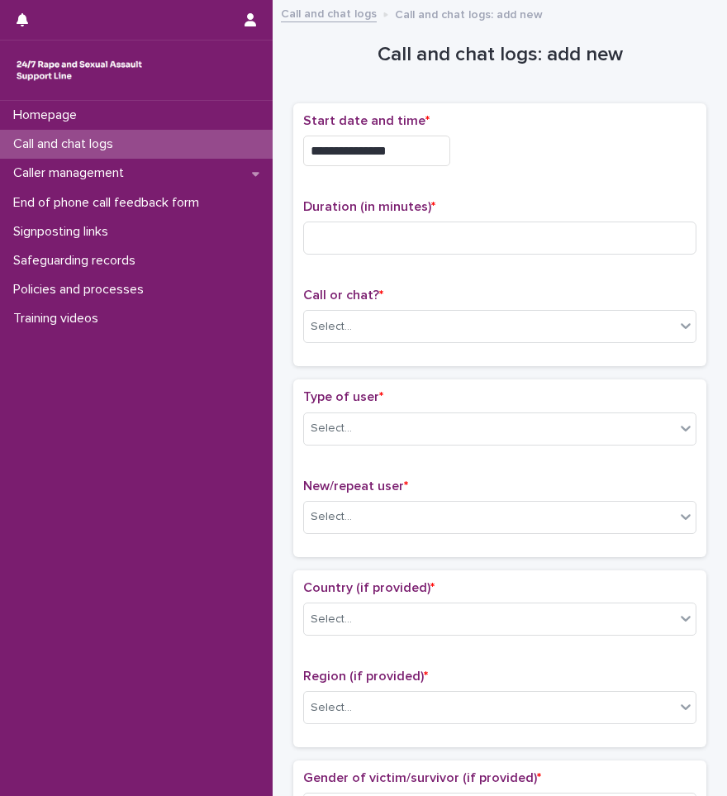
click at [402, 151] on input "**********" at bounding box center [376, 151] width 147 height 31
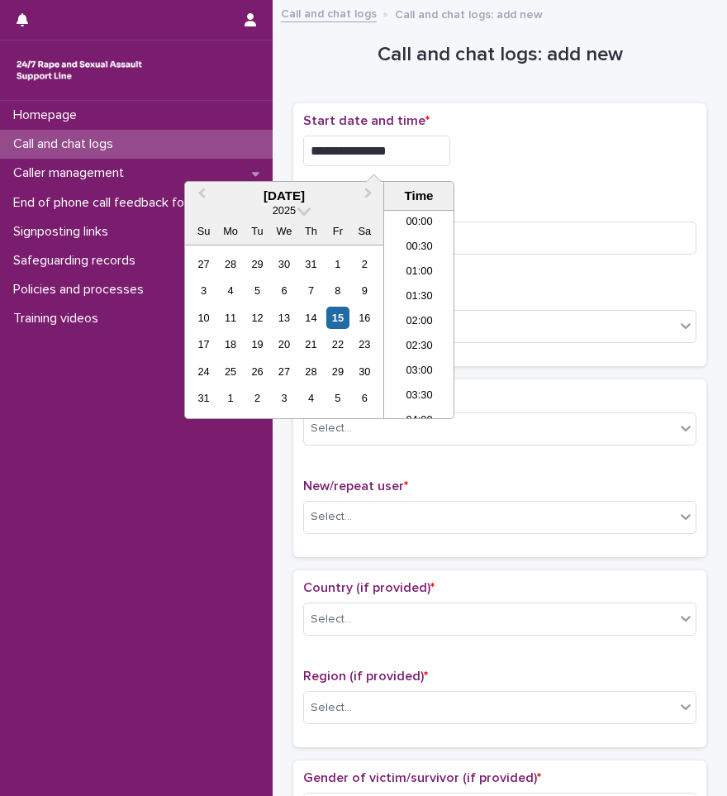
scroll to position [801, 0]
type input "**********"
drag, startPoint x: 479, startPoint y: 218, endPoint x: 483, endPoint y: 232, distance: 14.4
click at [481, 218] on div "Duration (in minutes) *" at bounding box center [499, 233] width 393 height 69
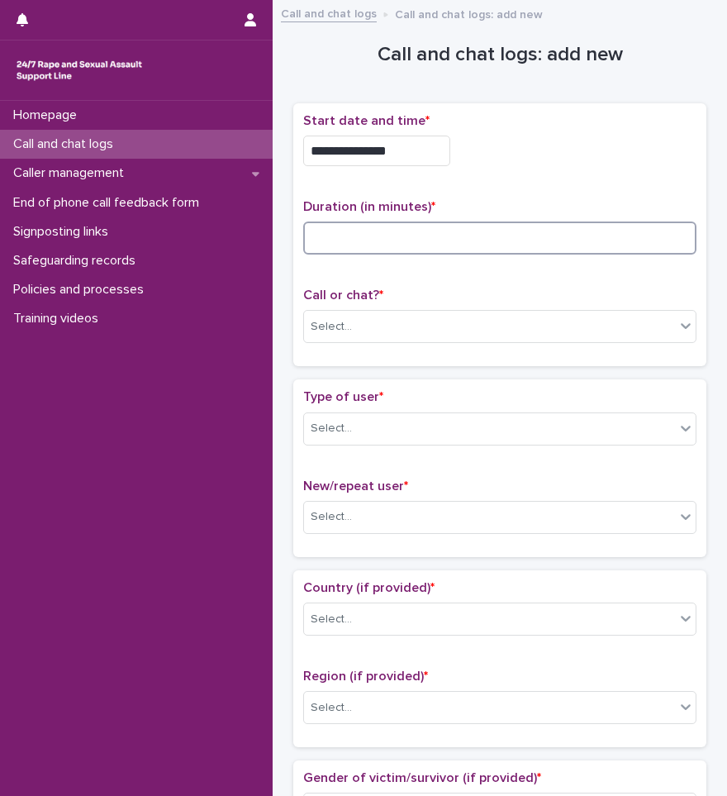
click at [483, 232] on input at bounding box center [499, 237] width 393 height 33
type input "*"
click at [446, 331] on div "Select..." at bounding box center [489, 326] width 371 height 27
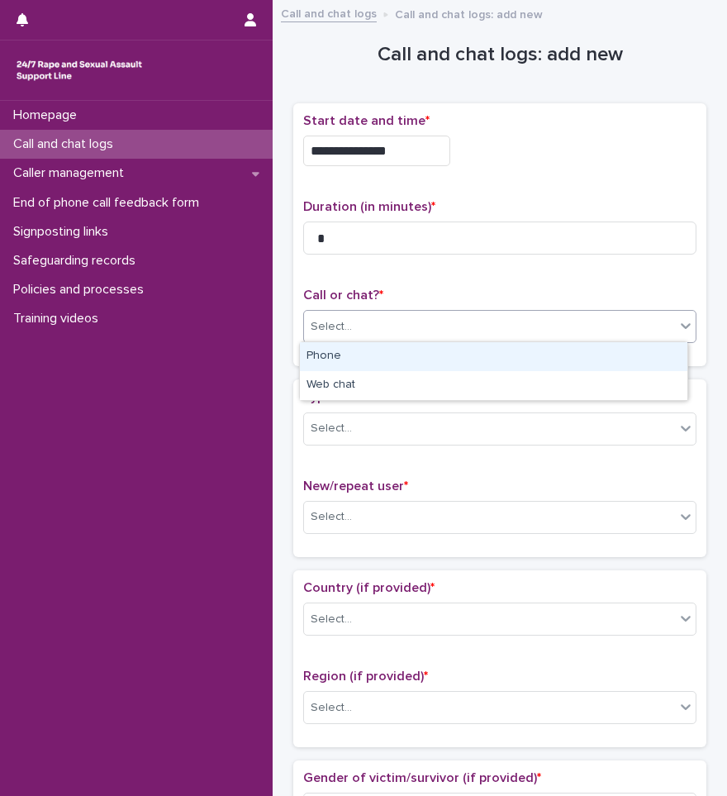
click at [435, 366] on div "Phone" at bounding box center [494, 356] width 388 height 29
click at [422, 335] on div "Phone" at bounding box center [479, 326] width 351 height 27
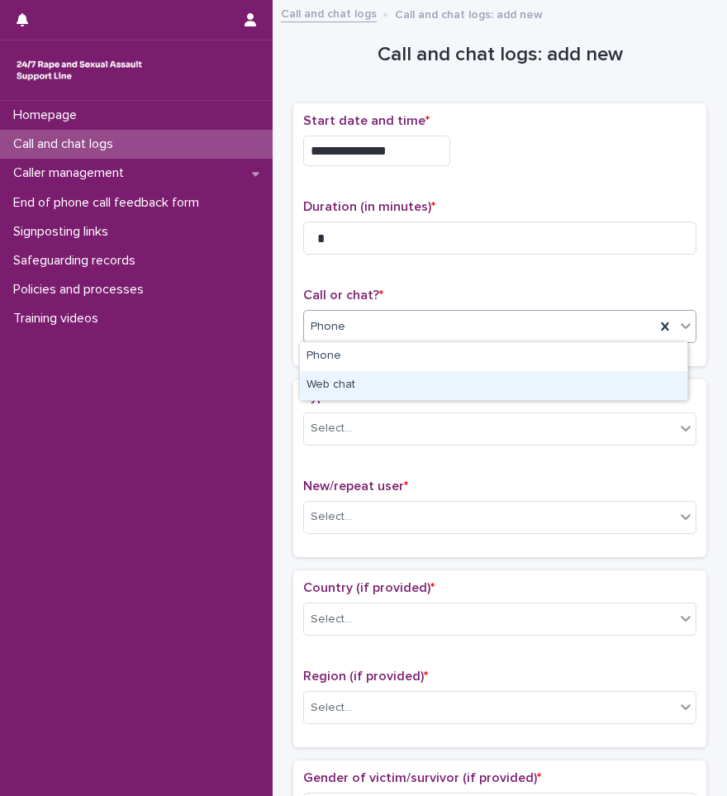
click at [415, 387] on div "Web chat" at bounding box center [494, 385] width 388 height 29
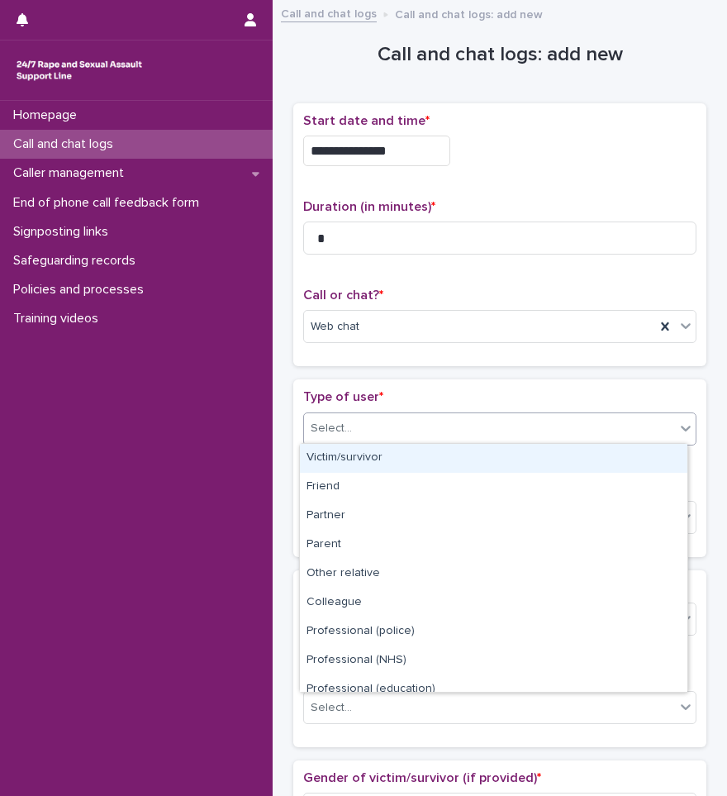
click at [413, 418] on div "Select..." at bounding box center [489, 428] width 371 height 27
click at [381, 463] on div "Victim/survivor" at bounding box center [494, 458] width 388 height 29
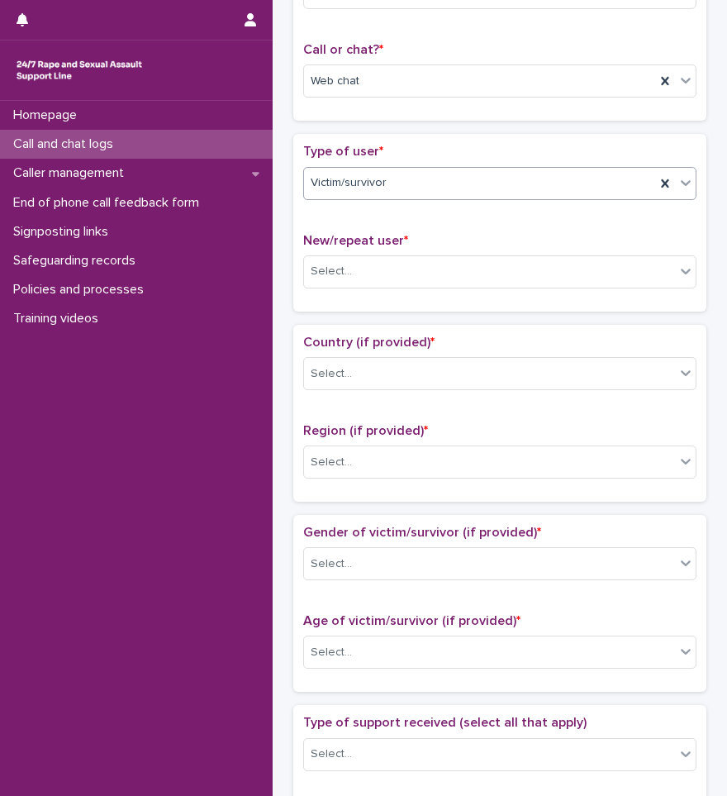
scroll to position [248, 0]
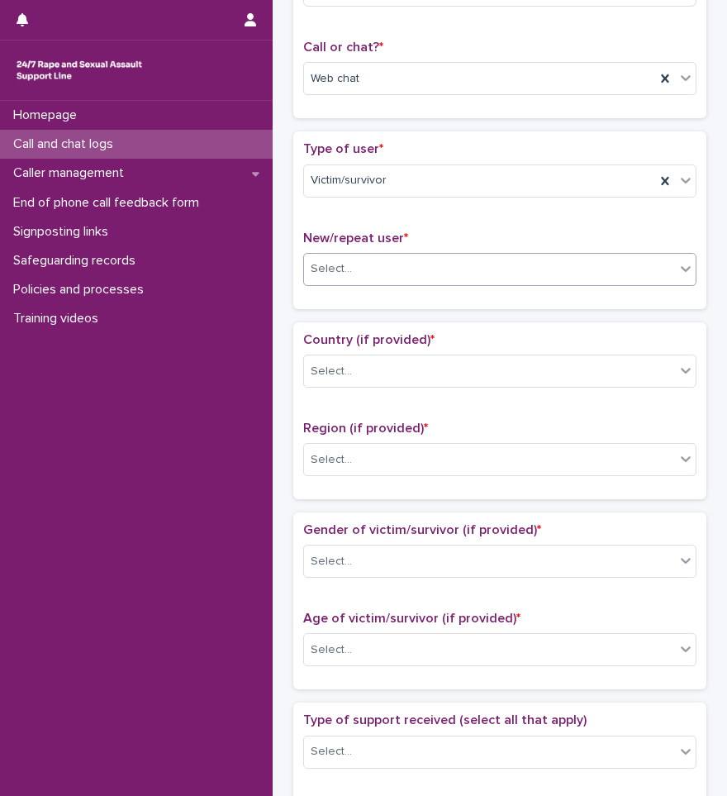
click at [392, 257] on div "Select..." at bounding box center [489, 268] width 371 height 27
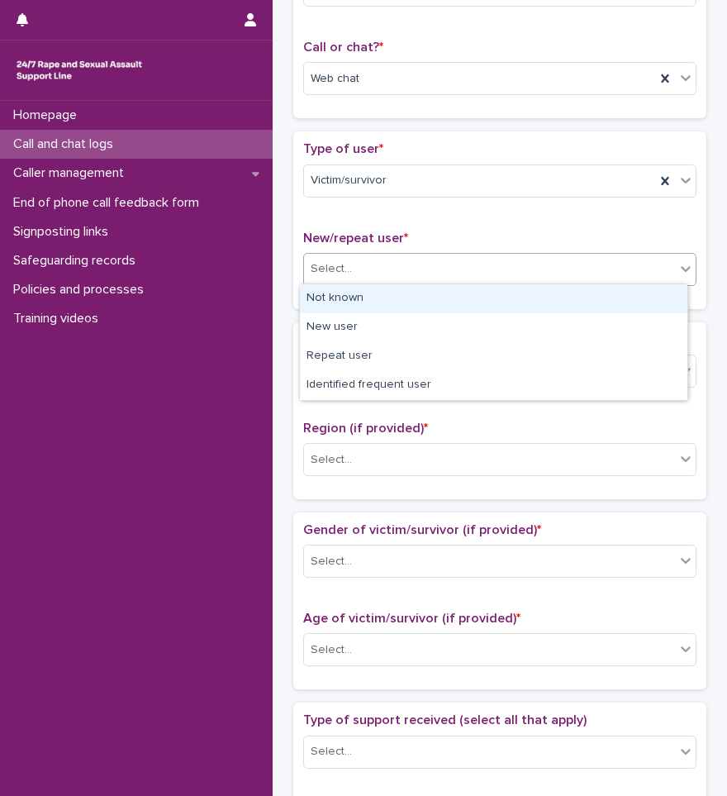
click at [367, 292] on div "Not known" at bounding box center [494, 298] width 388 height 29
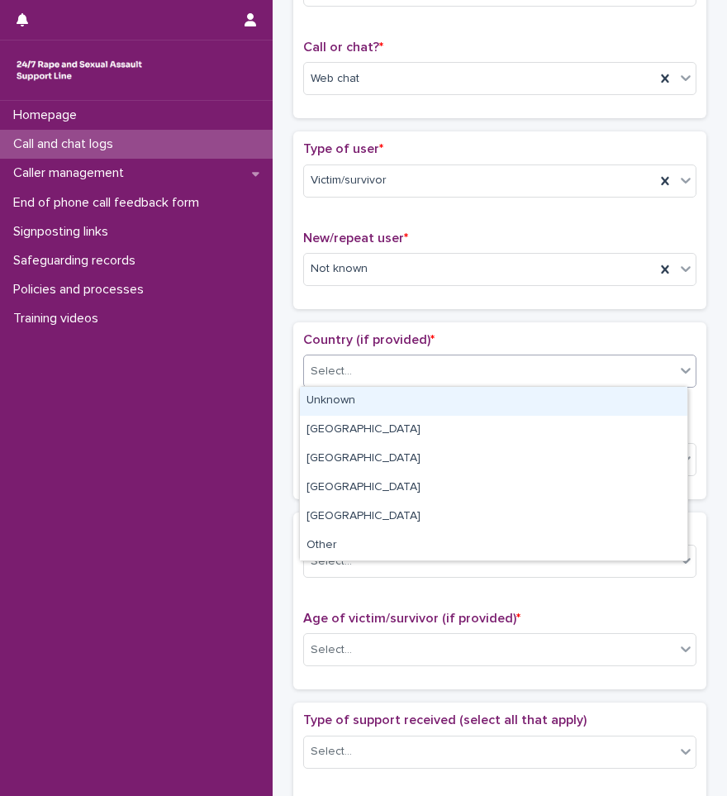
click at [381, 359] on div "Select..." at bounding box center [489, 371] width 371 height 27
click at [368, 402] on div "Unknown" at bounding box center [494, 401] width 388 height 29
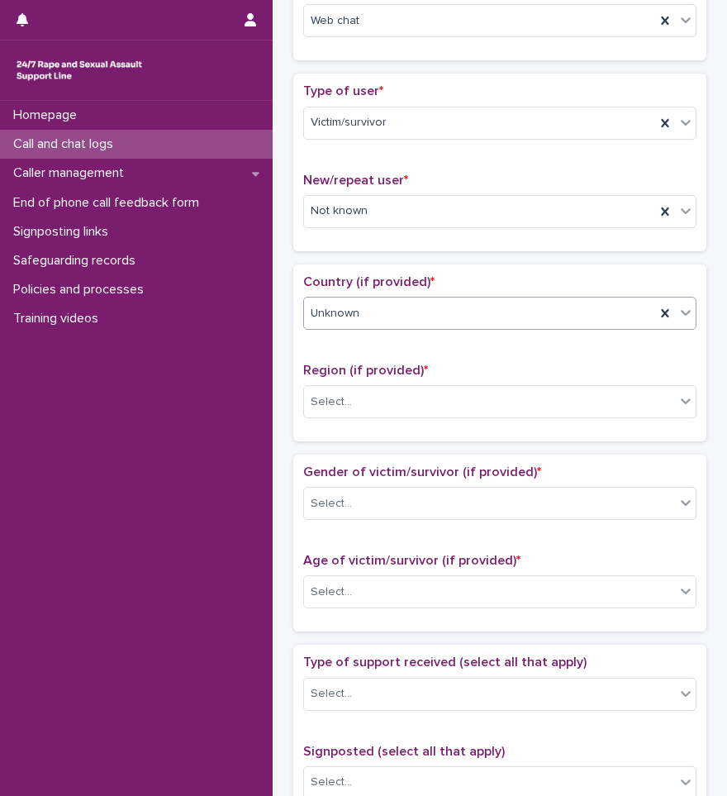
scroll to position [413, 0]
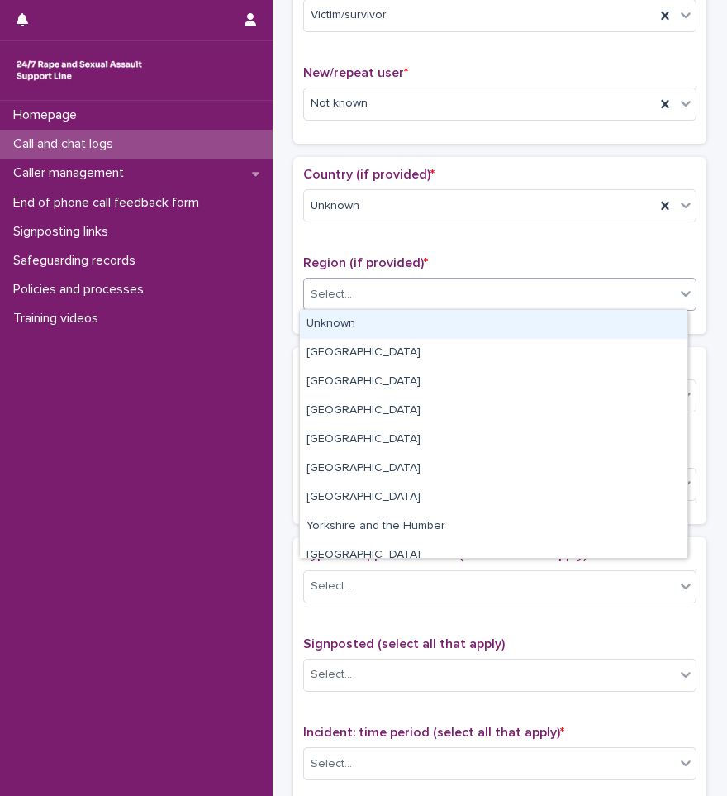
click at [371, 281] on div "Select..." at bounding box center [489, 294] width 371 height 27
click at [374, 321] on div "Unknown" at bounding box center [494, 324] width 388 height 29
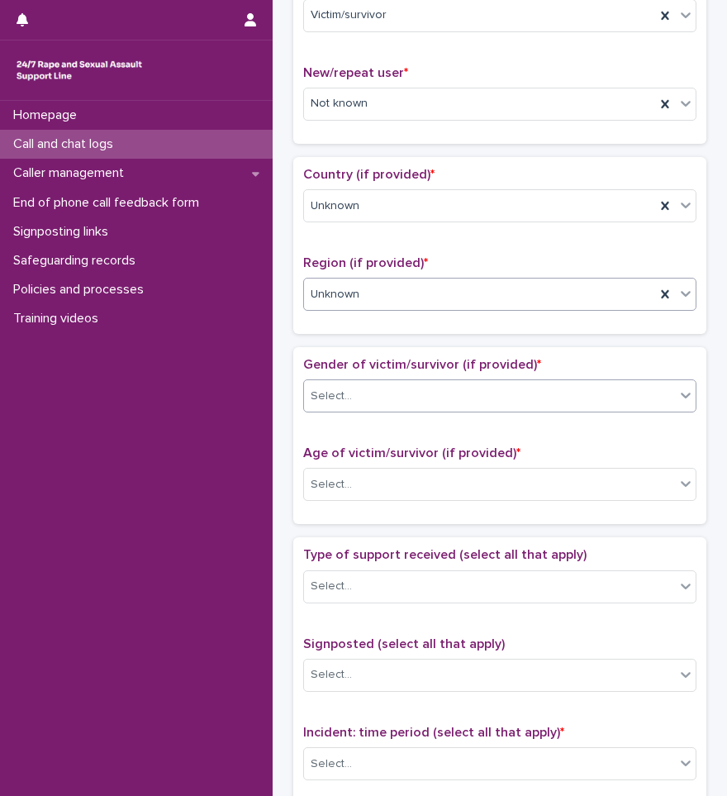
click at [371, 396] on div "Select..." at bounding box center [489, 396] width 371 height 27
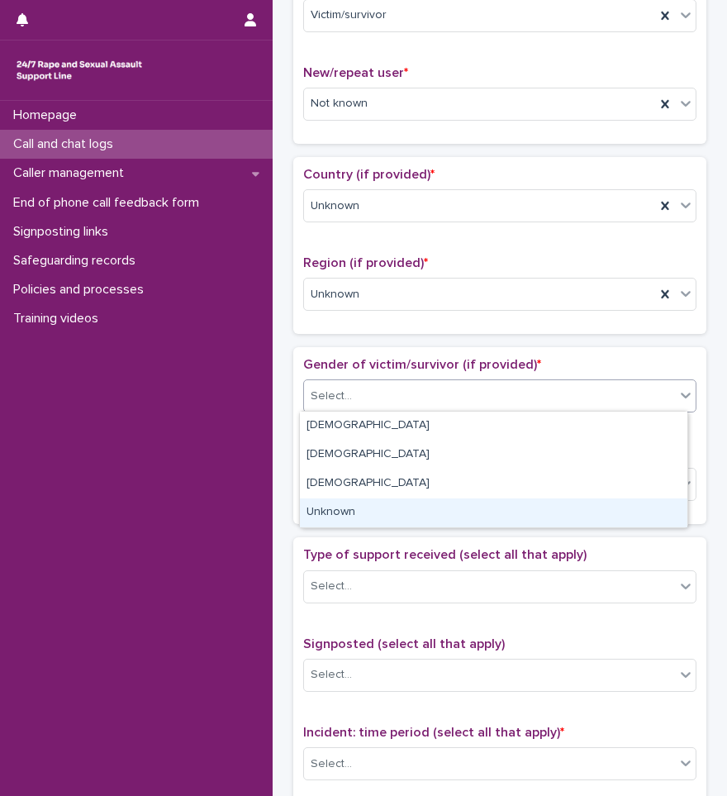
click at [347, 514] on div "Unknown" at bounding box center [494, 512] width 388 height 29
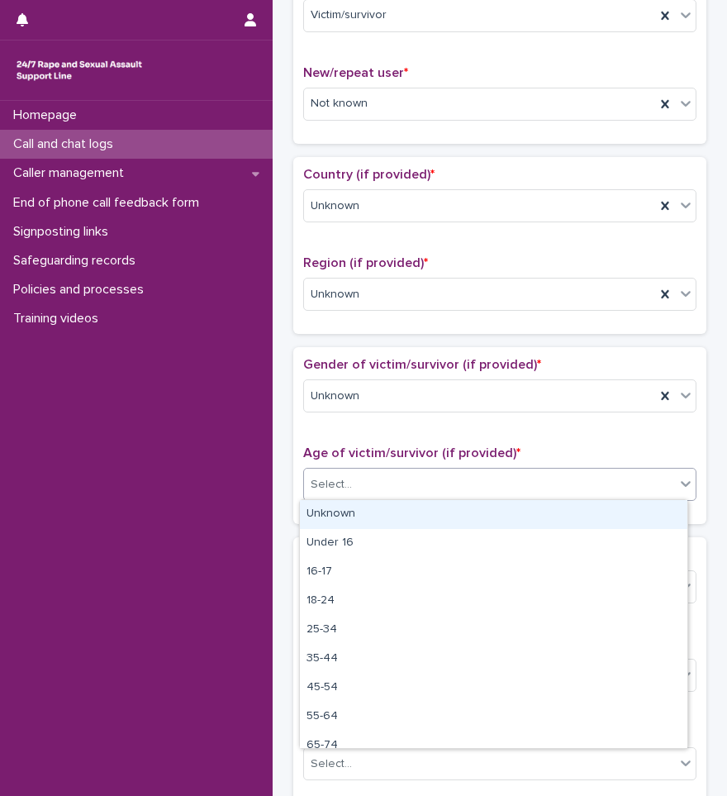
click at [364, 482] on div "Select..." at bounding box center [489, 484] width 371 height 27
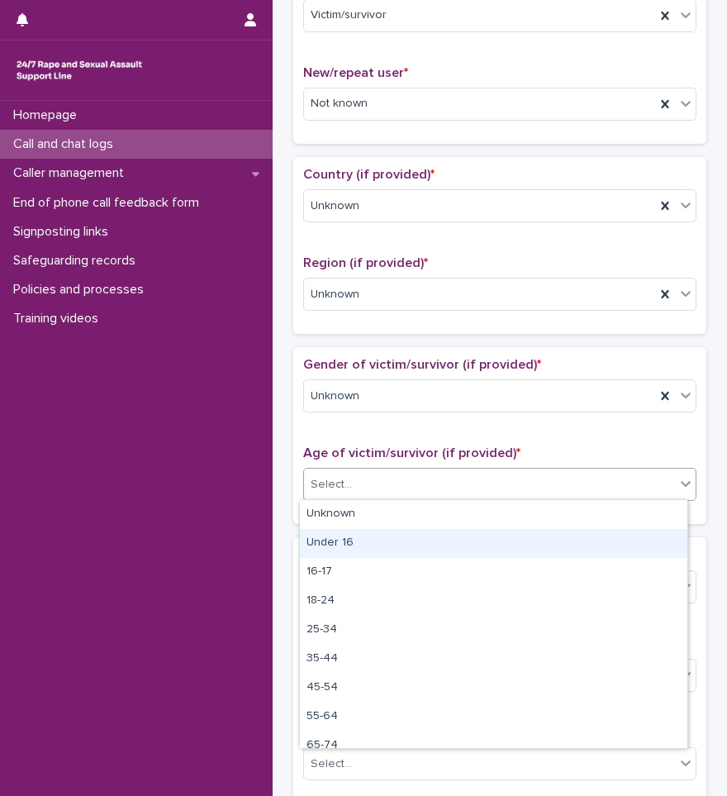
click at [343, 536] on div "Under 16" at bounding box center [494, 543] width 388 height 29
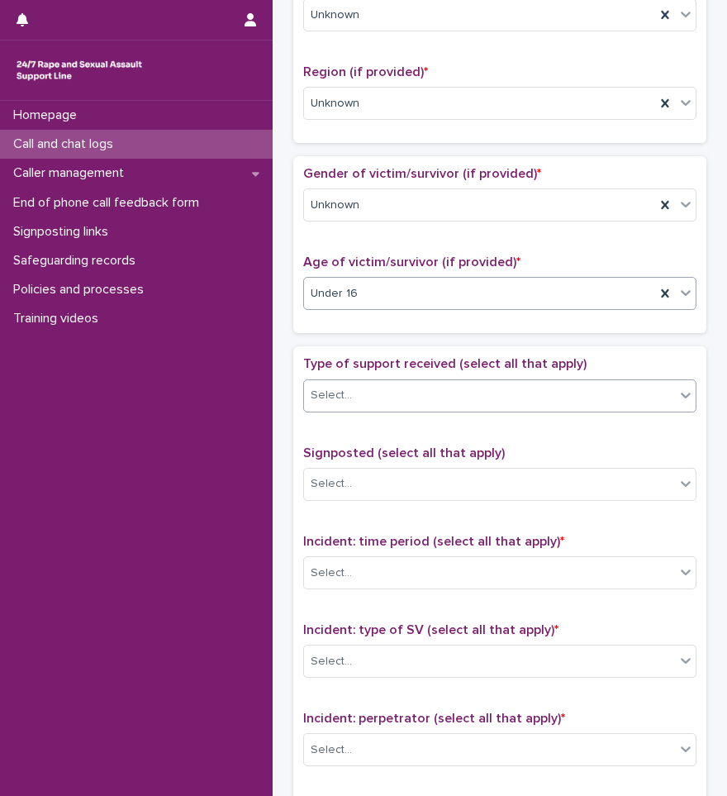
scroll to position [661, 0]
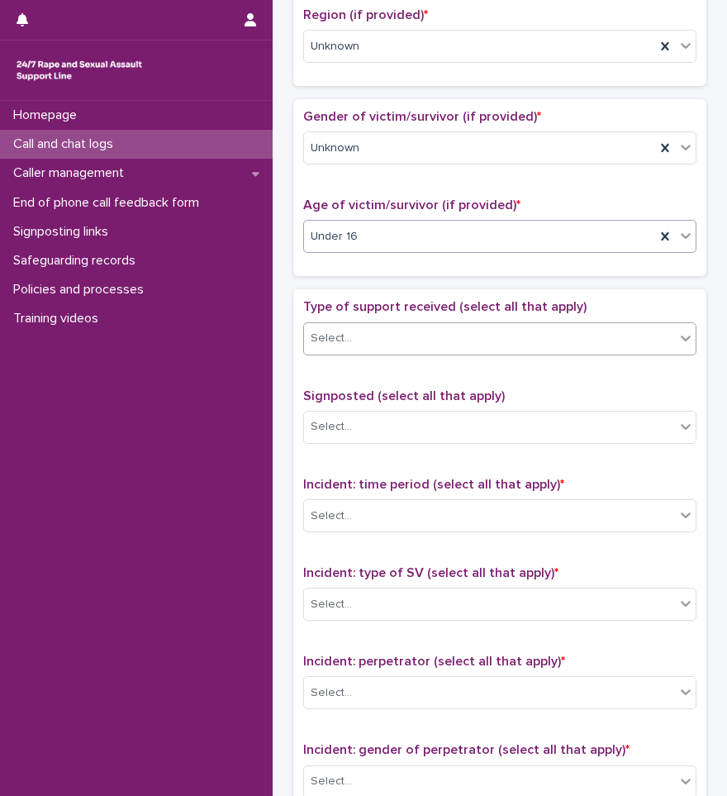
click at [354, 342] on input "text" at bounding box center [355, 338] width 2 height 16
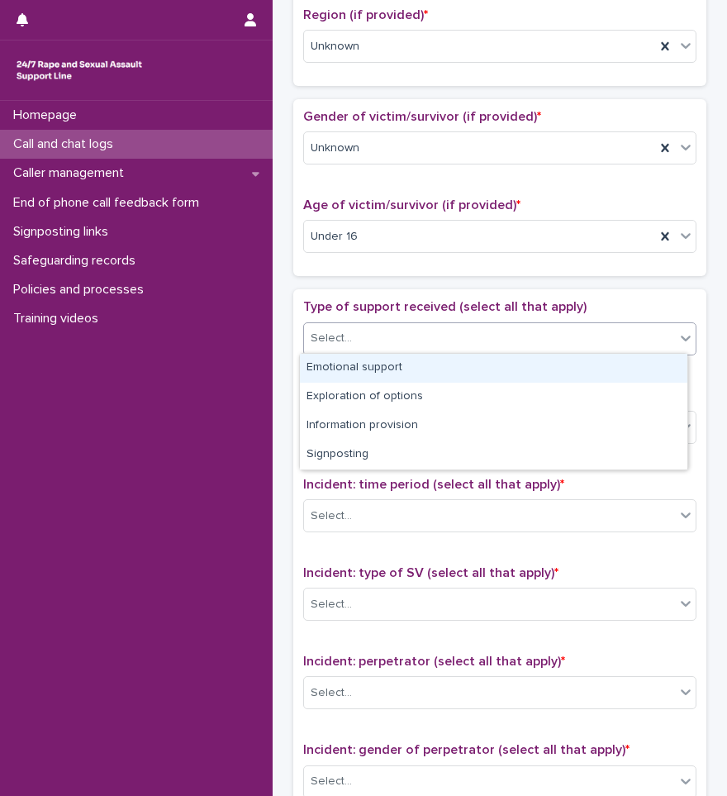
click at [356, 299] on p "Type of support received (select all that apply)" at bounding box center [499, 307] width 393 height 16
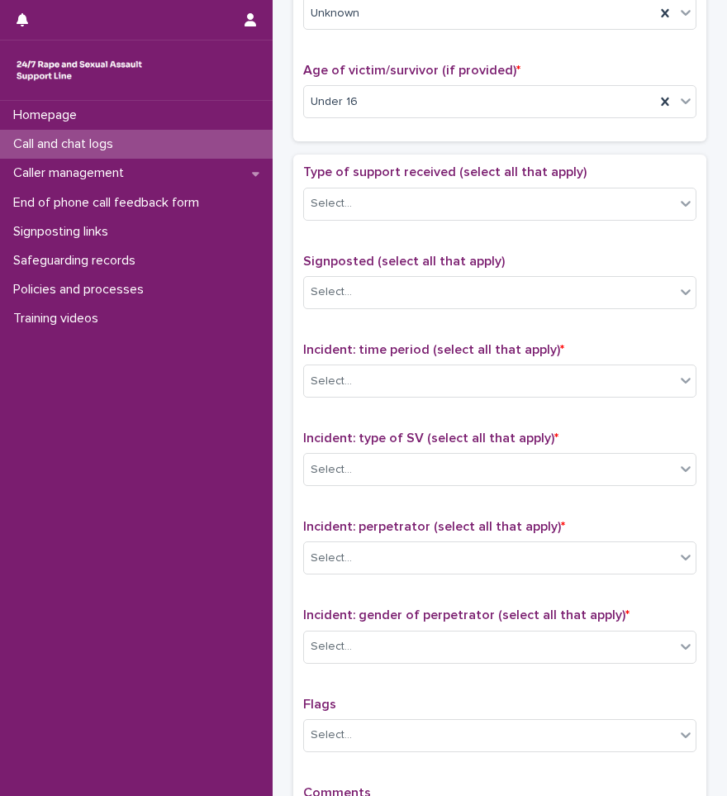
scroll to position [826, 0]
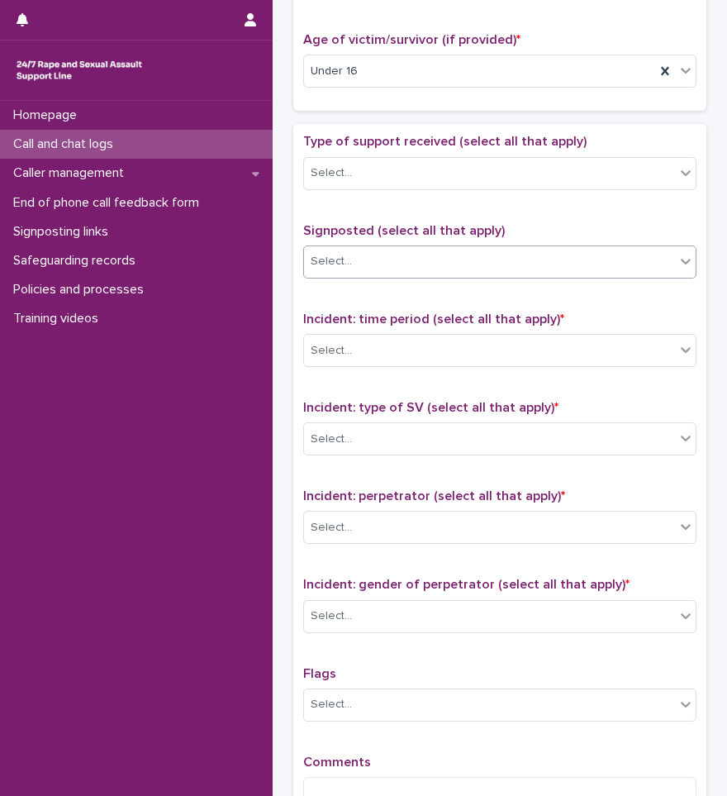
click at [371, 260] on div "Select..." at bounding box center [489, 261] width 371 height 27
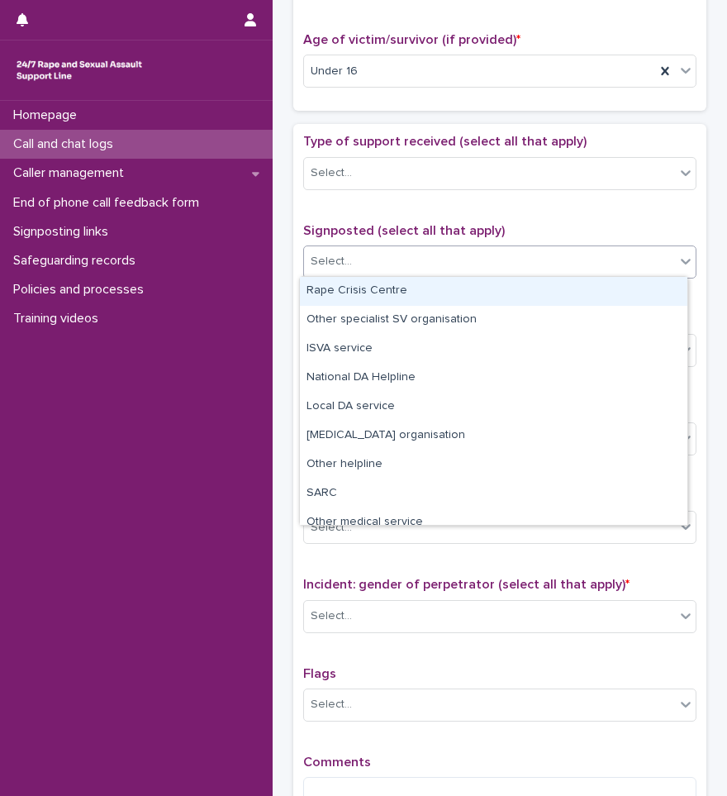
click at [367, 231] on span "Signposted (select all that apply)" at bounding box center [404, 230] width 202 height 13
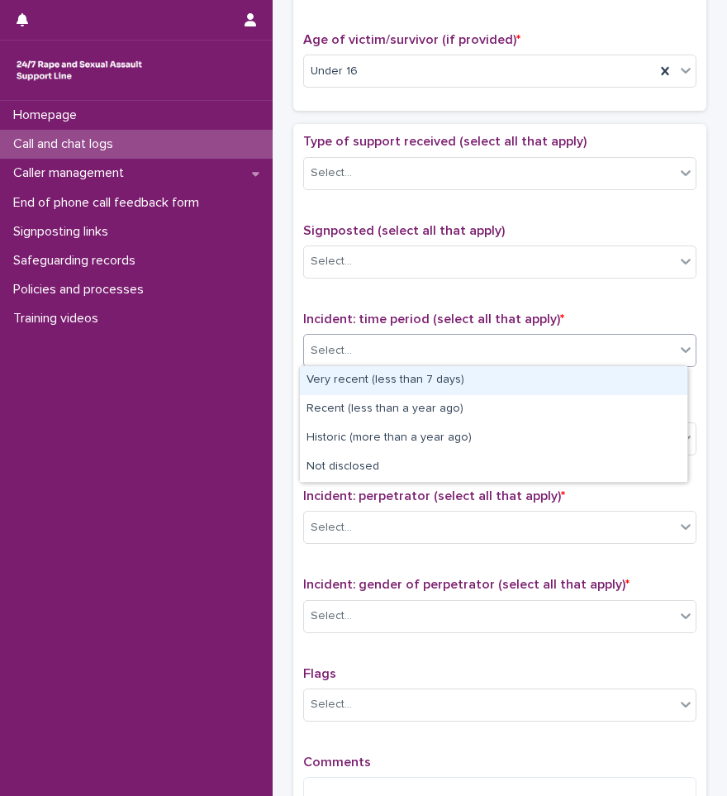
click at [365, 347] on div "Select..." at bounding box center [489, 350] width 371 height 27
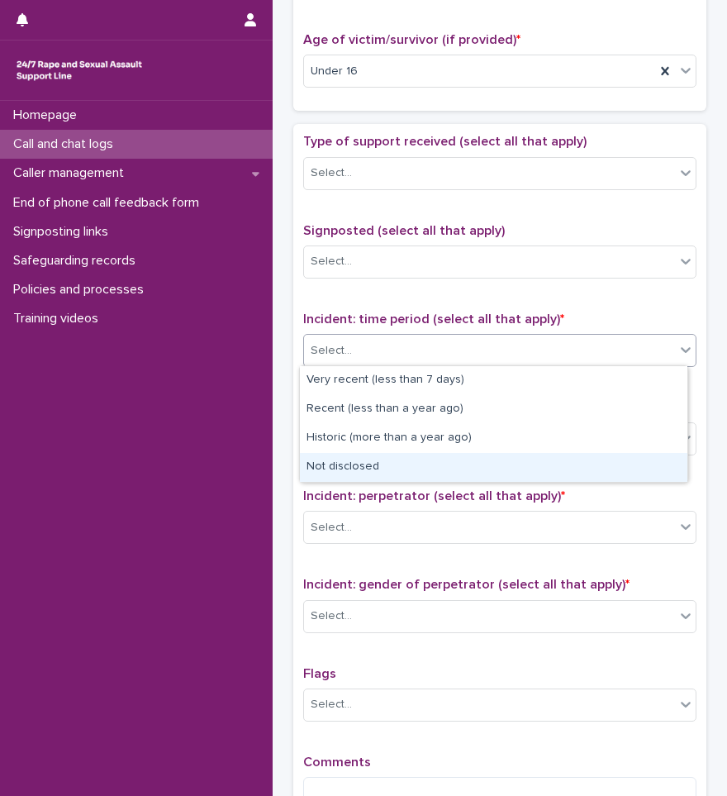
click at [342, 463] on div "Not disclosed" at bounding box center [494, 467] width 388 height 29
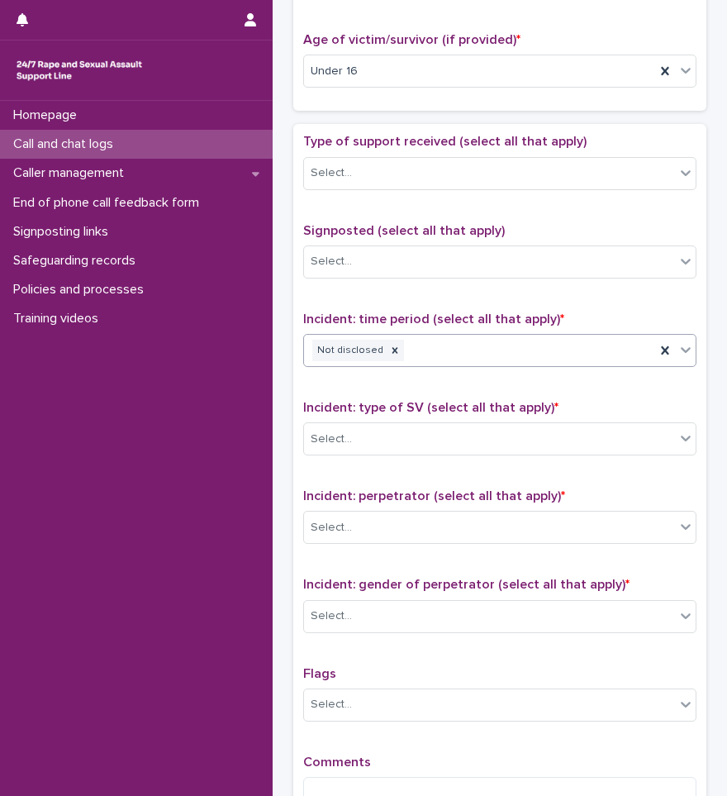
scroll to position [909, 0]
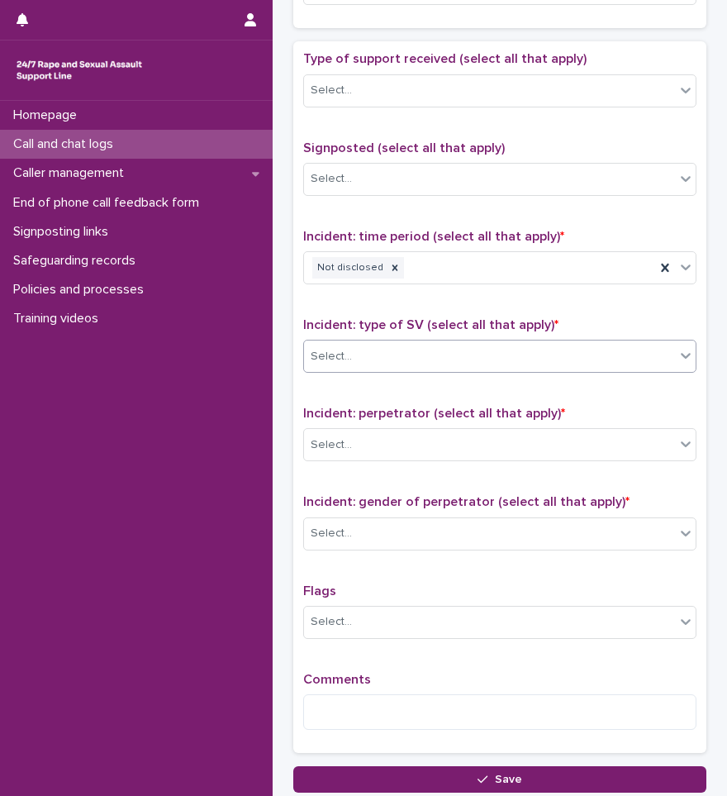
click at [460, 356] on div "Select..." at bounding box center [489, 356] width 371 height 27
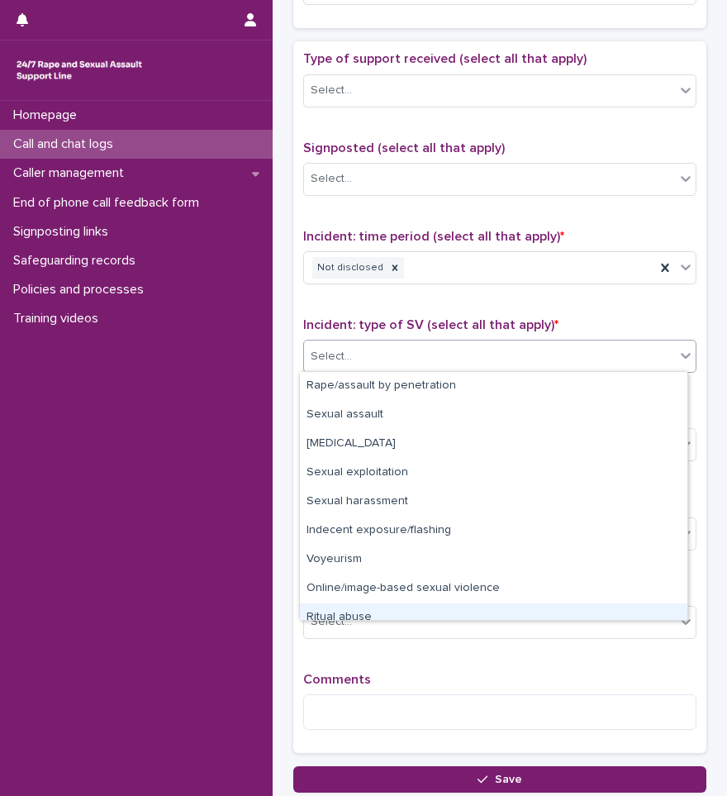
scroll to position [41, 0]
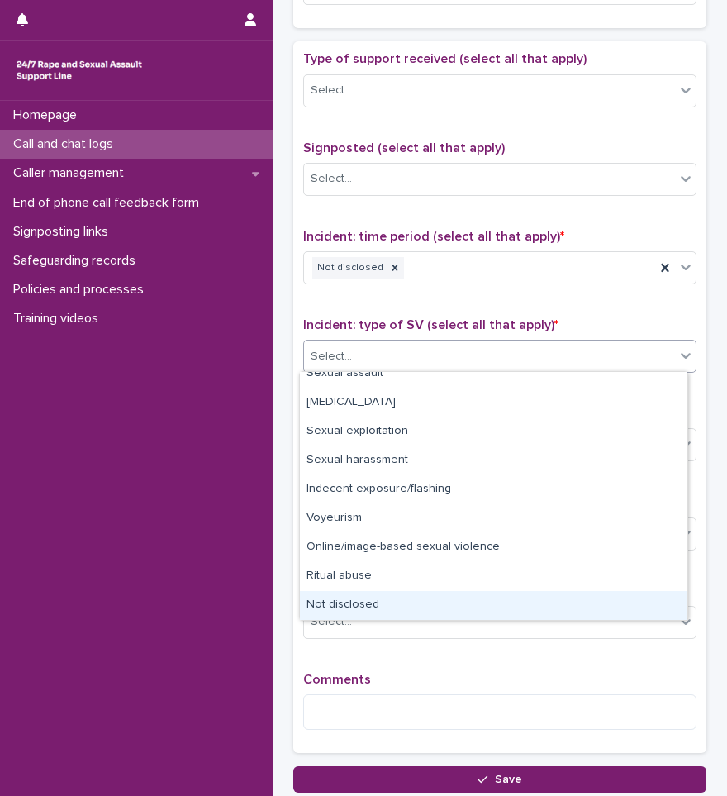
click at [356, 603] on div "Not disclosed" at bounding box center [494, 605] width 388 height 29
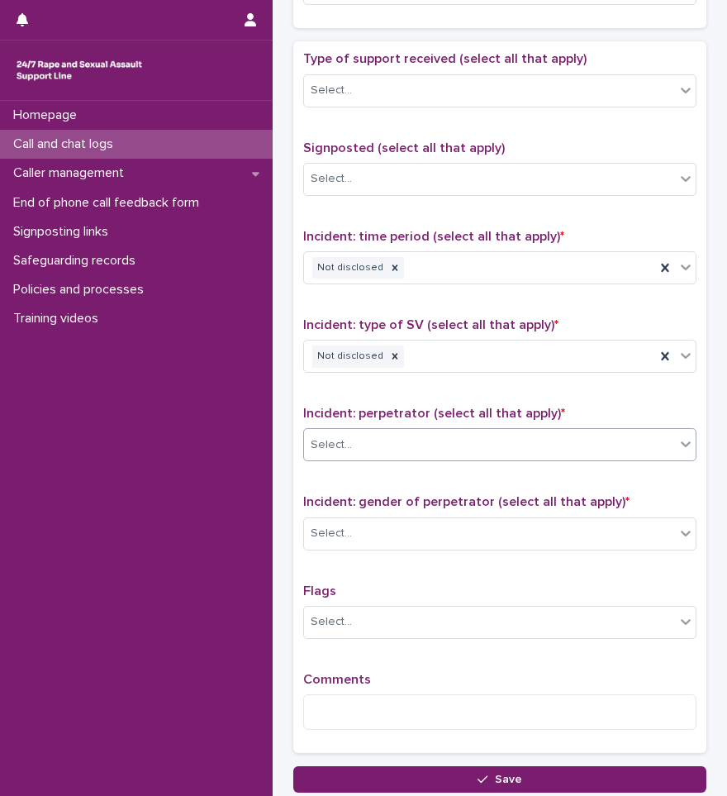
click at [389, 445] on div "Select..." at bounding box center [489, 444] width 371 height 27
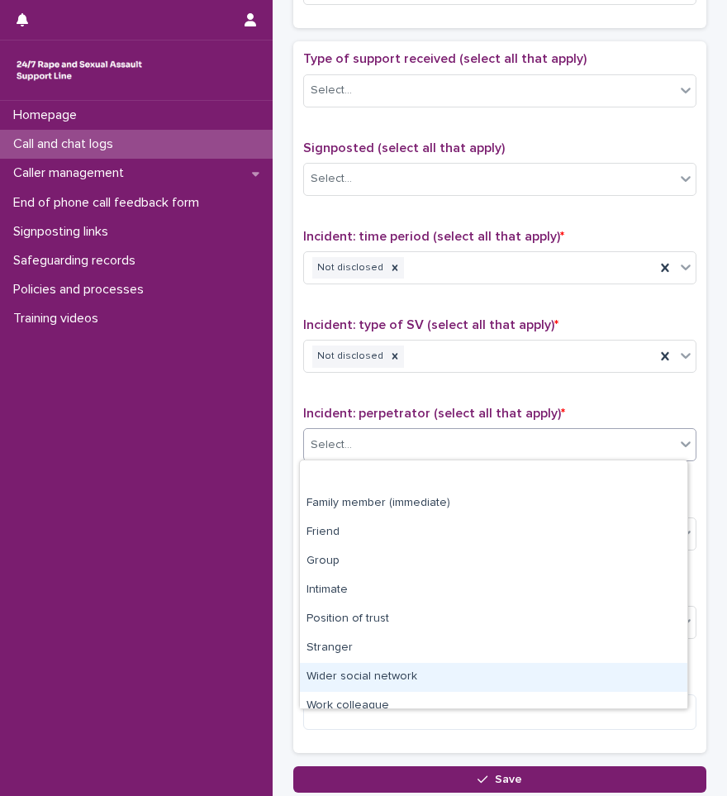
scroll to position [70, 0]
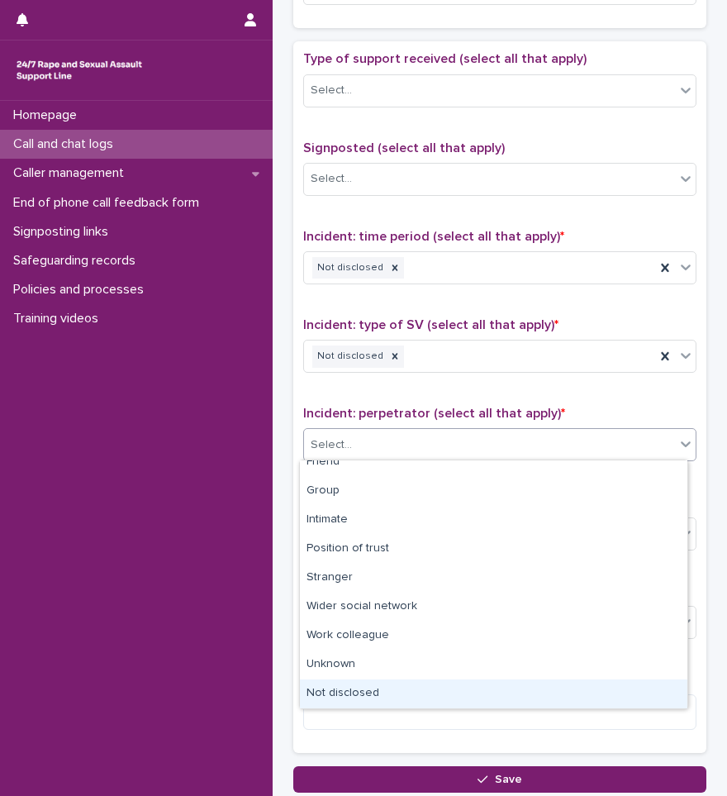
drag, startPoint x: 373, startPoint y: 699, endPoint x: 376, endPoint y: 688, distance: 11.0
click at [373, 699] on div "Not disclosed" at bounding box center [494, 693] width 388 height 29
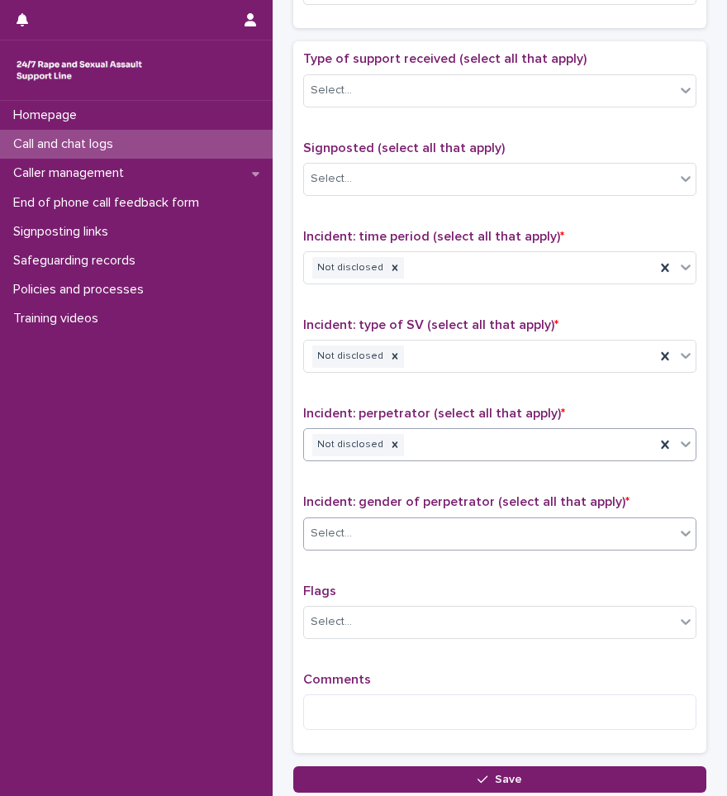
click at [389, 520] on div "Select..." at bounding box center [489, 533] width 371 height 27
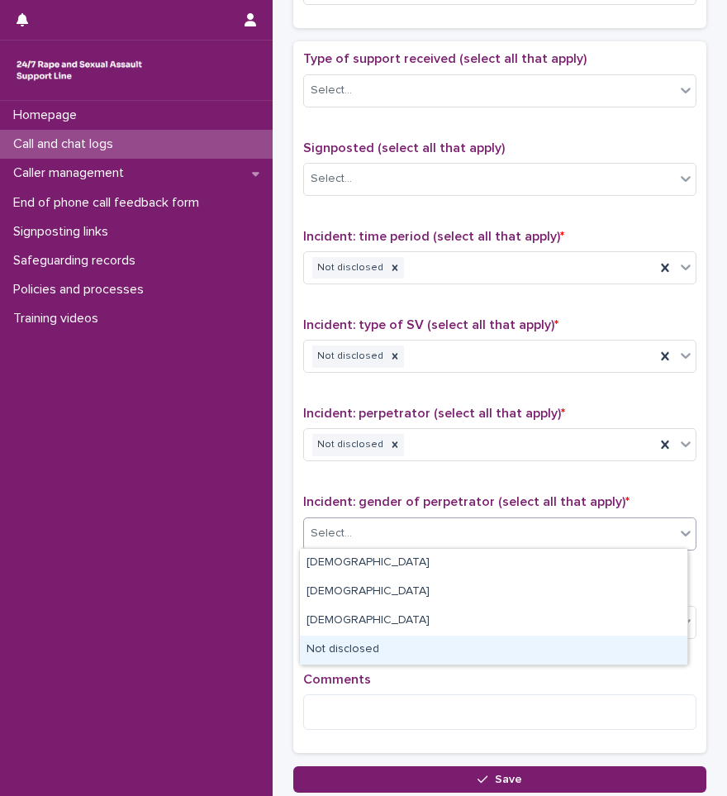
click at [373, 652] on div "Not disclosed" at bounding box center [494, 649] width 388 height 29
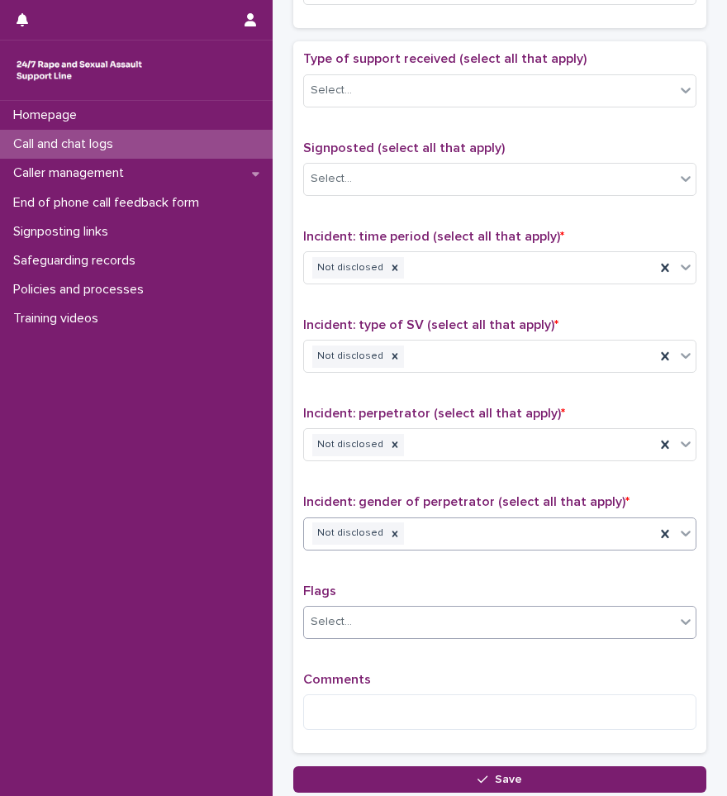
click at [395, 630] on div "Select..." at bounding box center [489, 621] width 371 height 27
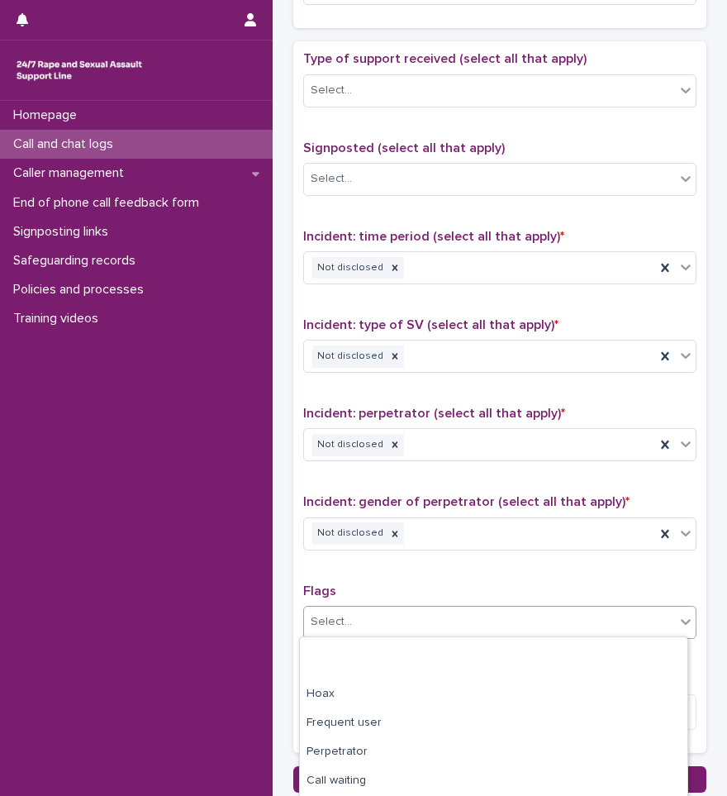
scroll to position [165, 0]
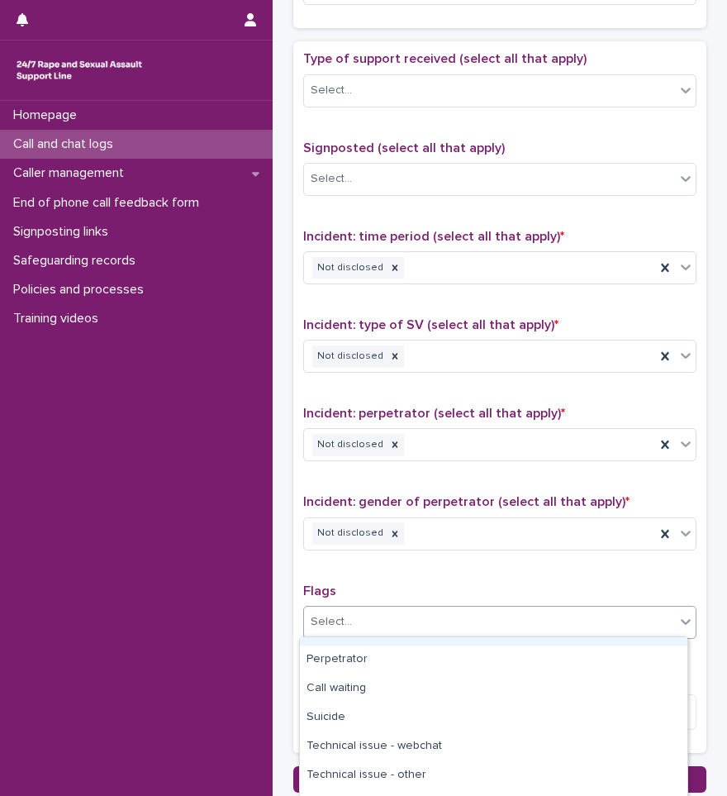
click at [392, 578] on div "Type of support received (select all that apply) Select... Signposted (select a…" at bounding box center [499, 397] width 393 height 692
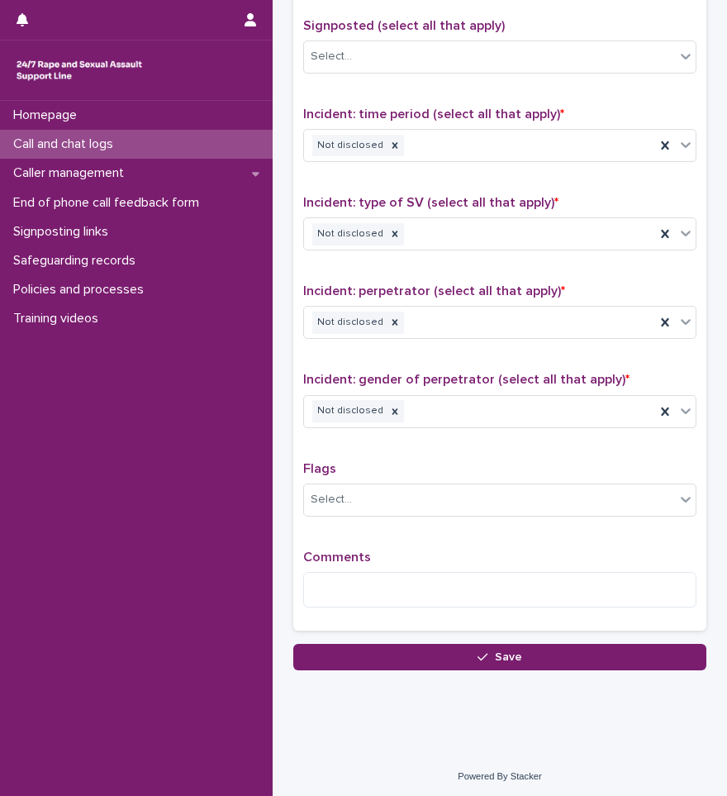
scroll to position [1033, 0]
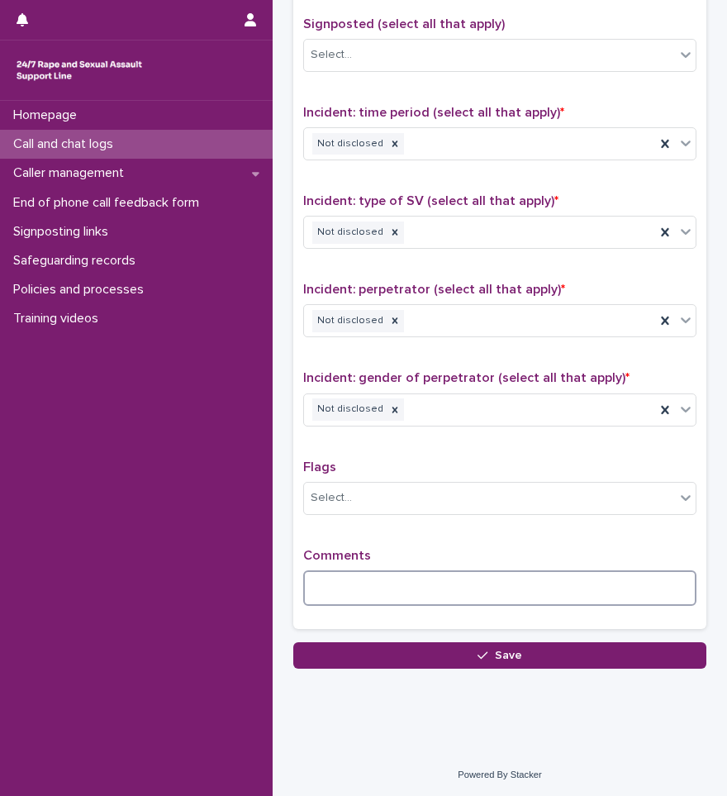
click at [389, 582] on textarea at bounding box center [499, 588] width 393 height 36
click at [398, 510] on div "Select..." at bounding box center [499, 498] width 393 height 33
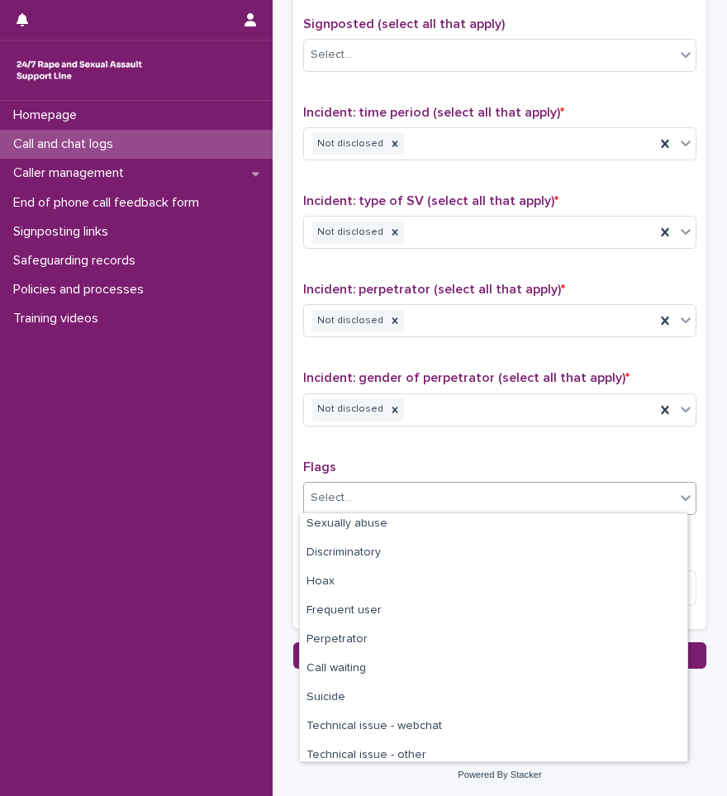
scroll to position [99, 0]
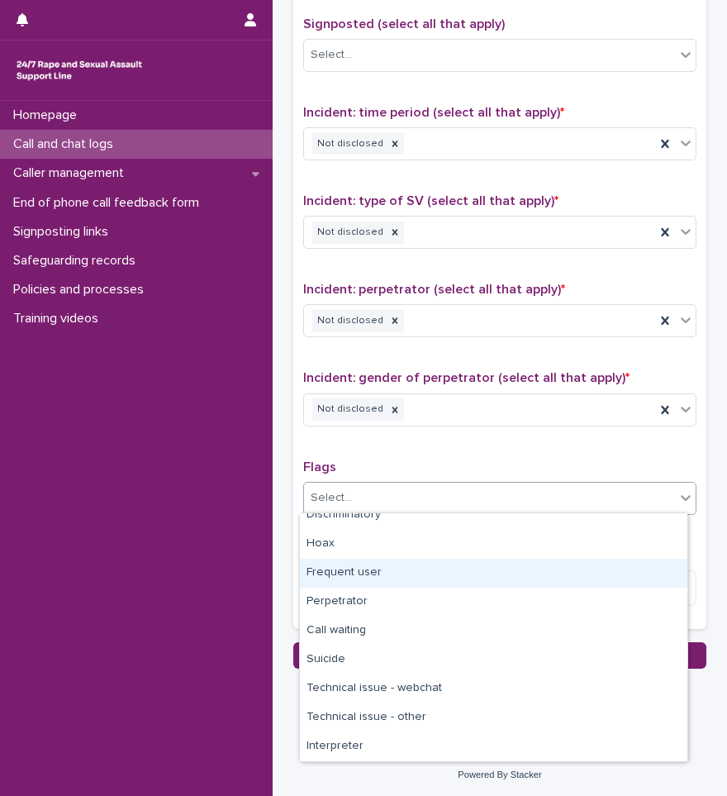
click at [397, 578] on div "Frequent user" at bounding box center [494, 573] width 388 height 29
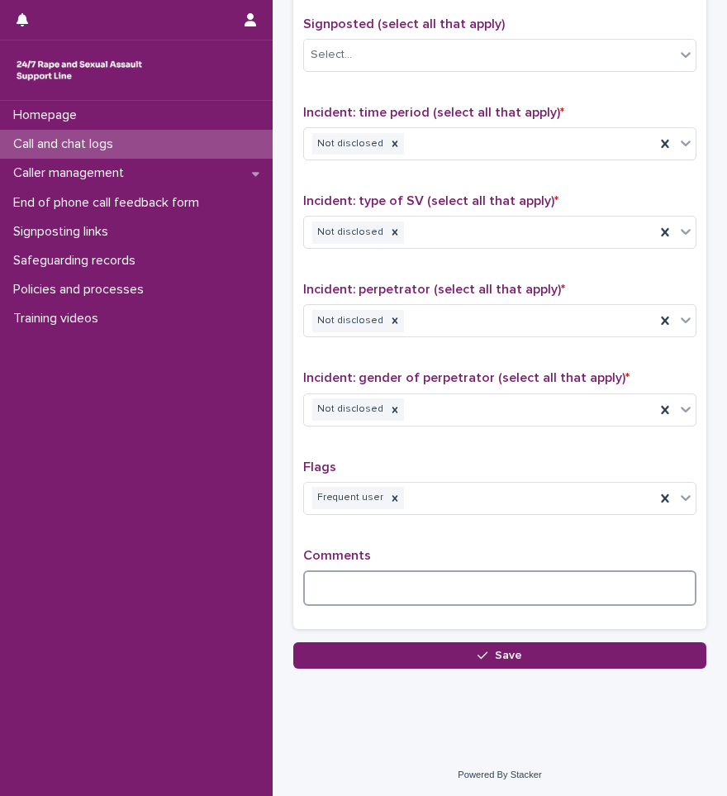
click at [379, 591] on textarea at bounding box center [499, 588] width 393 height 36
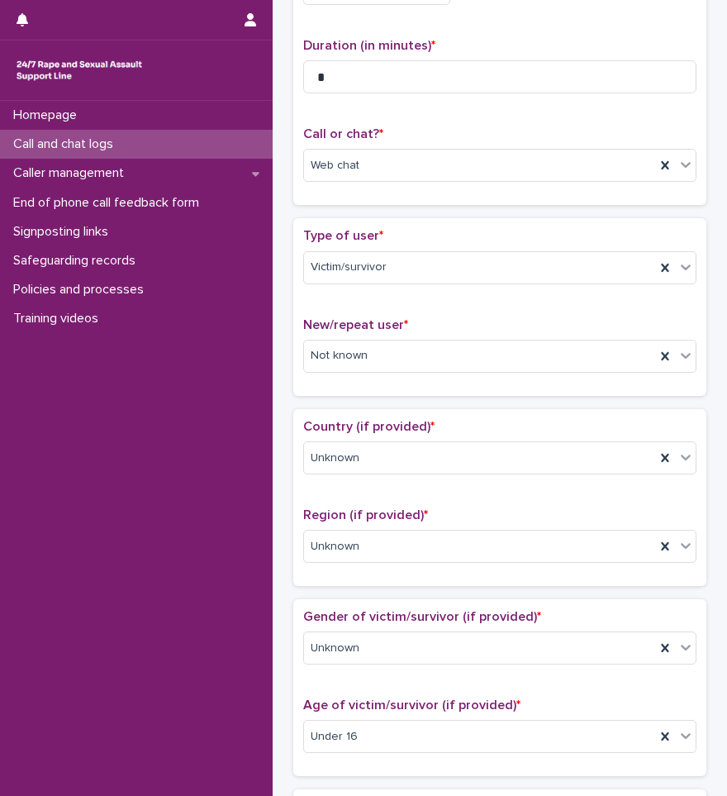
scroll to position [124, 0]
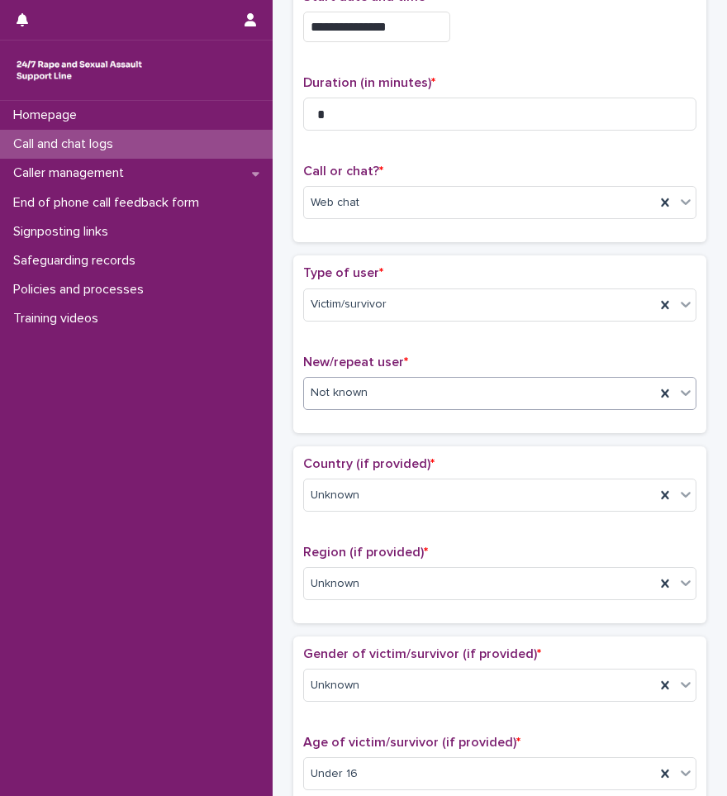
click at [438, 390] on div "Not known" at bounding box center [479, 392] width 351 height 27
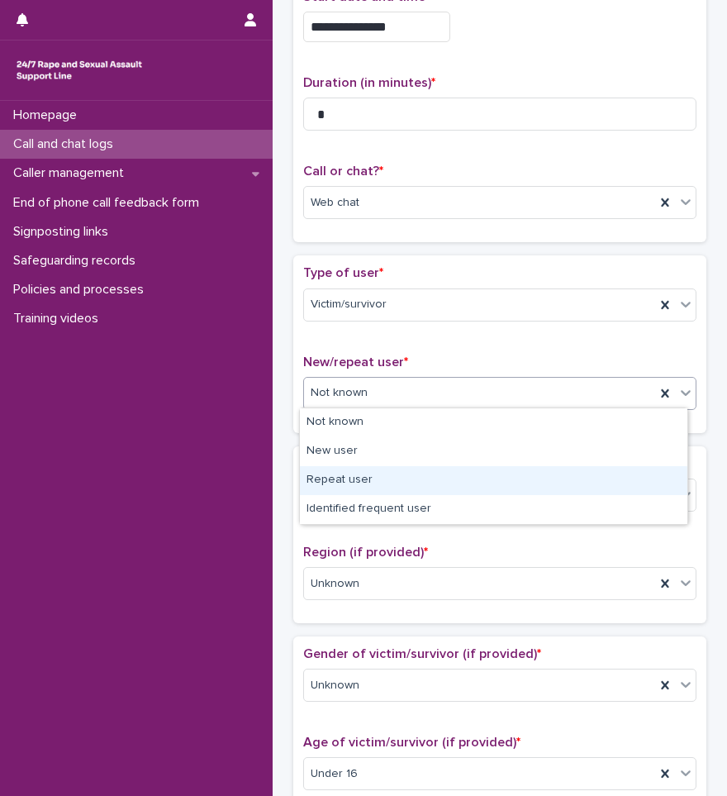
click at [407, 472] on div "Repeat user" at bounding box center [494, 480] width 388 height 29
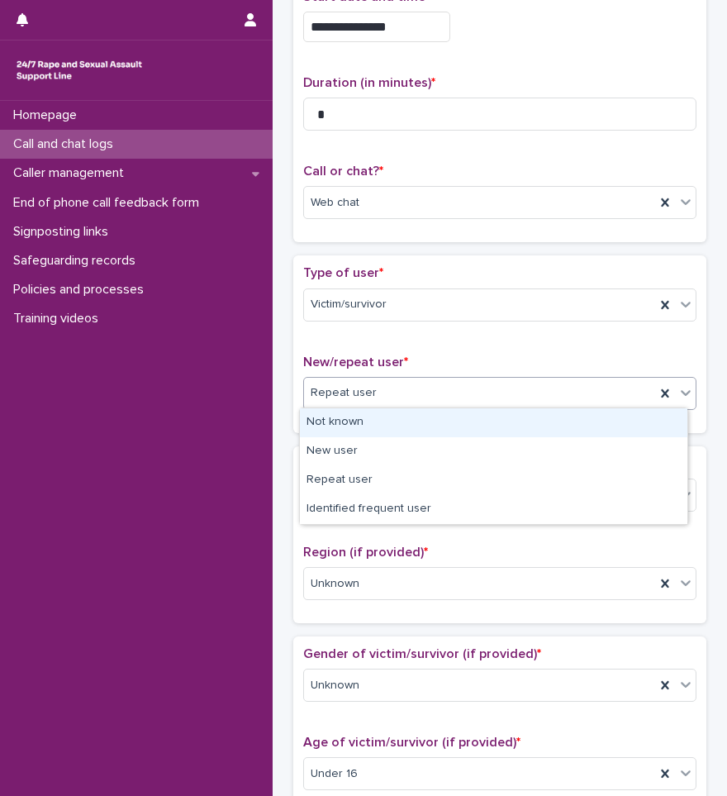
click at [436, 391] on div "Repeat user" at bounding box center [479, 392] width 351 height 27
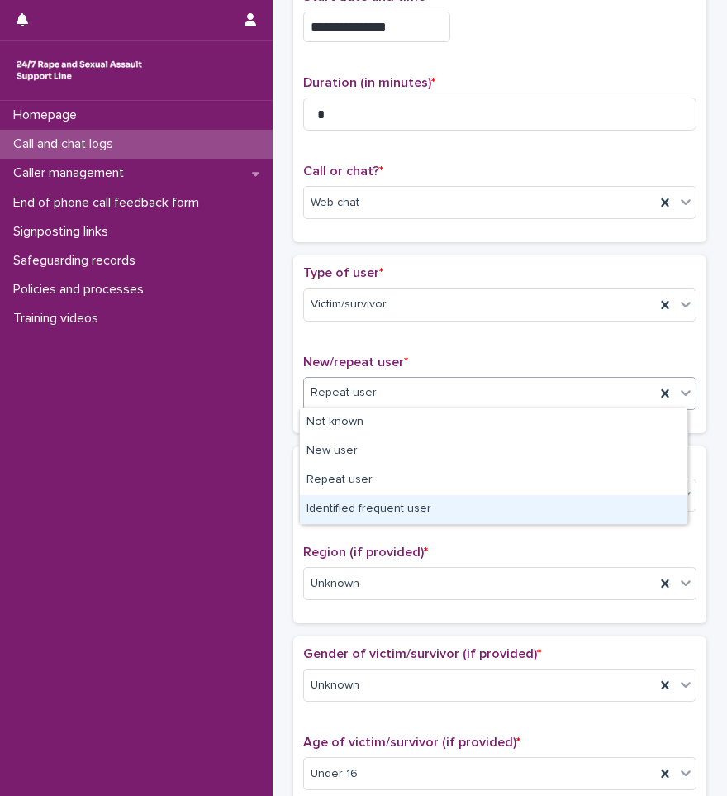
click at [395, 513] on div "Identified frequent user" at bounding box center [494, 509] width 388 height 29
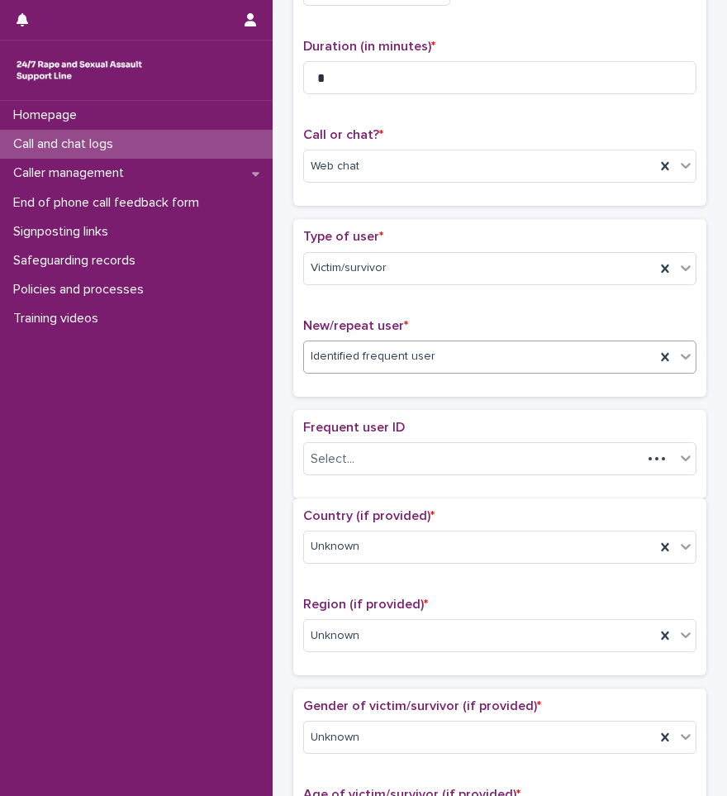
scroll to position [175, 0]
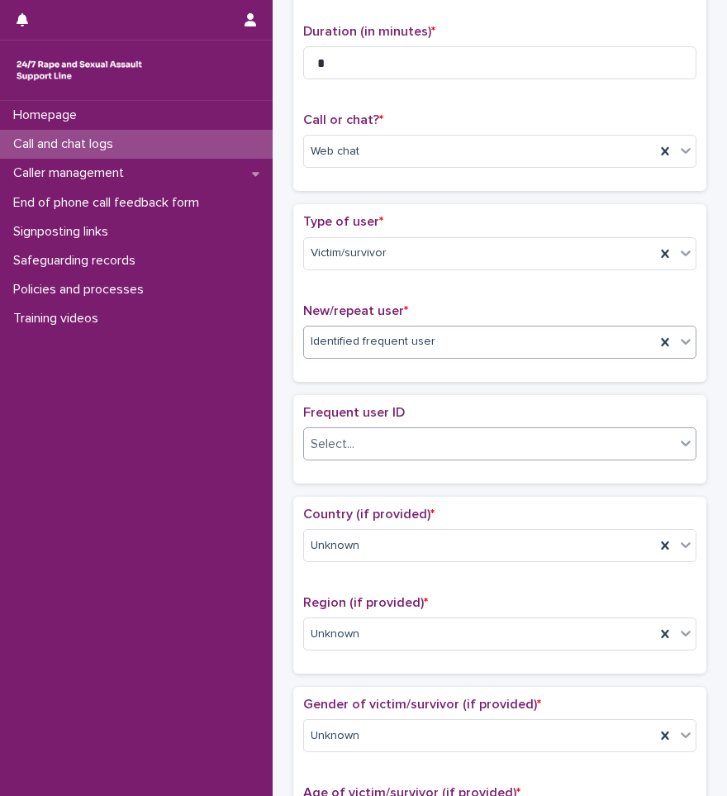
click at [425, 427] on div "Select..." at bounding box center [499, 443] width 393 height 33
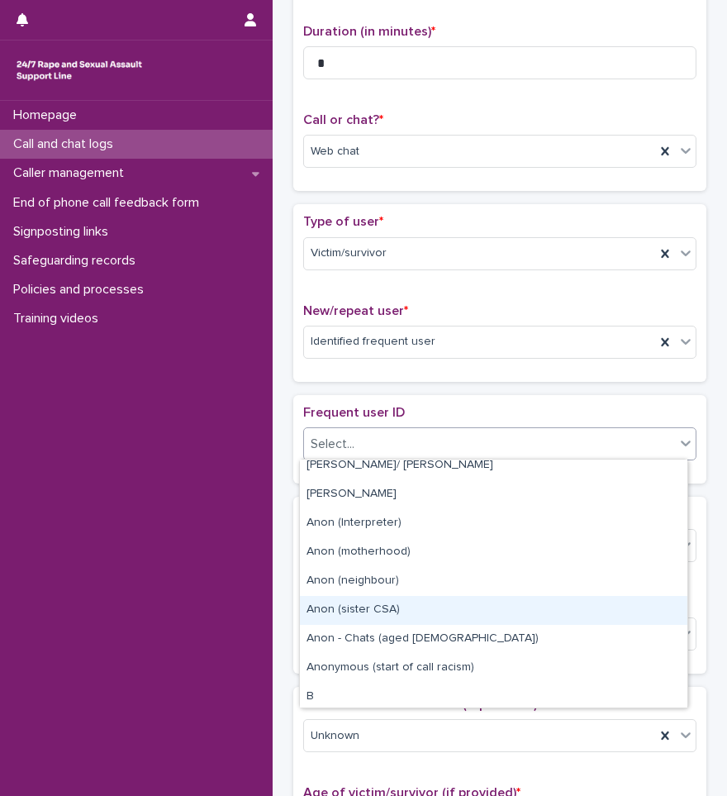
scroll to position [496, 0]
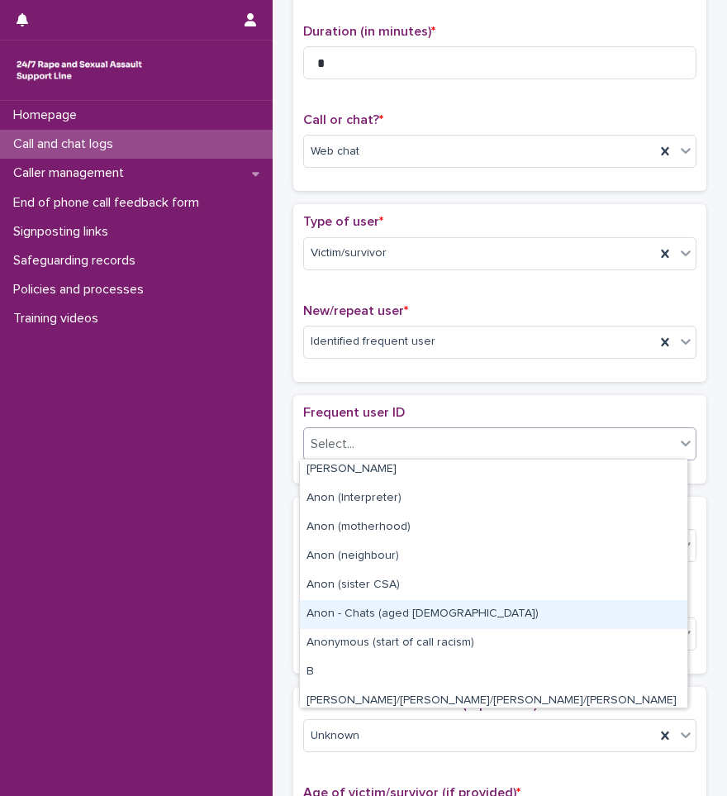
click at [388, 611] on div "Anon - Chats (aged [DEMOGRAPHIC_DATA])" at bounding box center [494, 614] width 388 height 29
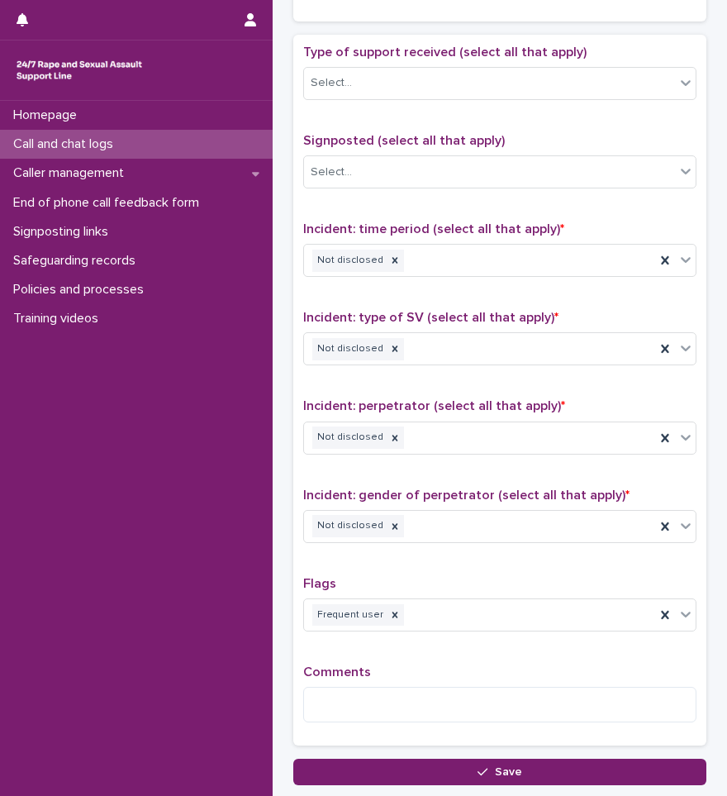
scroll to position [1135, 0]
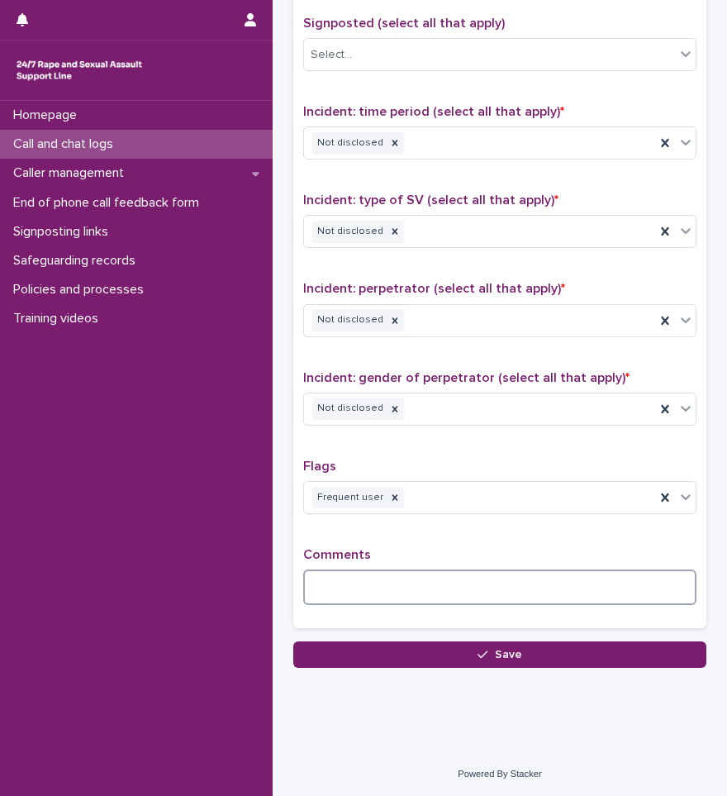
click at [450, 578] on textarea at bounding box center [499, 587] width 393 height 36
type textarea "*"
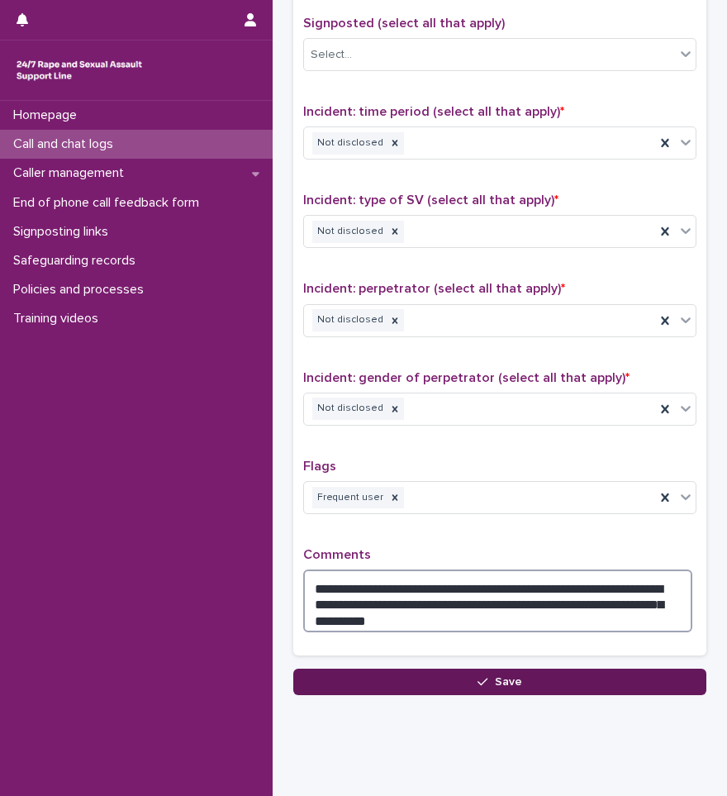
type textarea "**********"
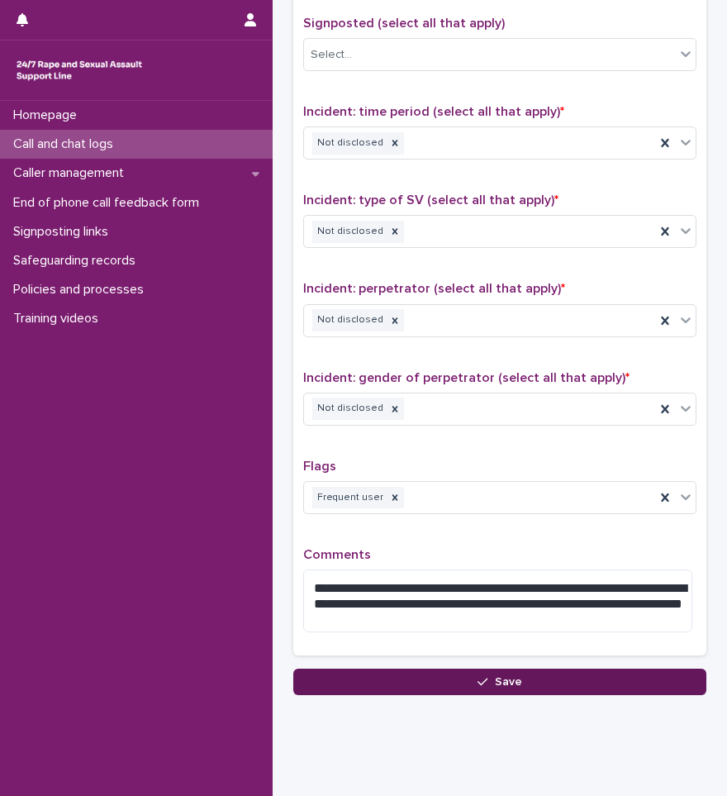
click at [495, 681] on span "Save" at bounding box center [508, 682] width 27 height 12
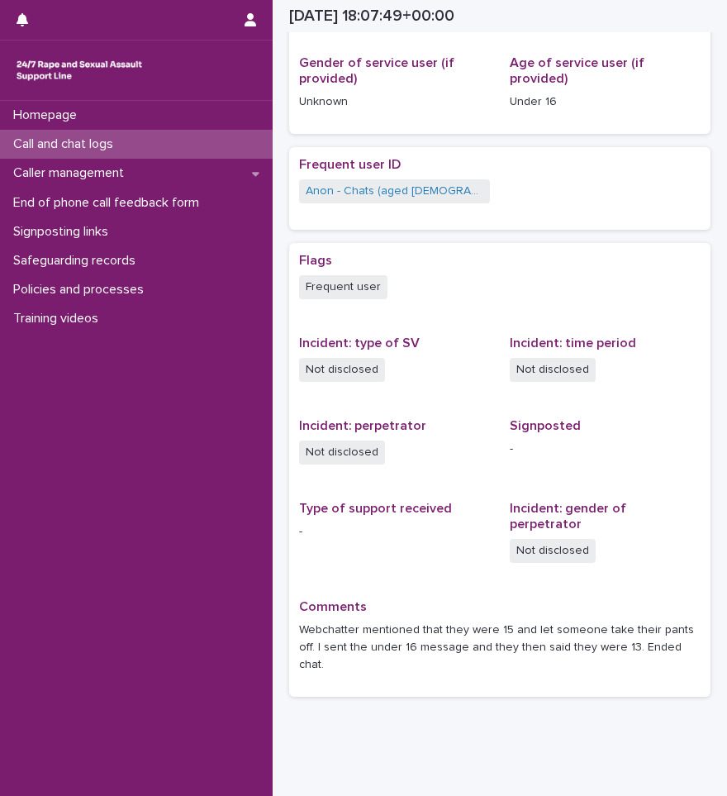
scroll to position [385, 0]
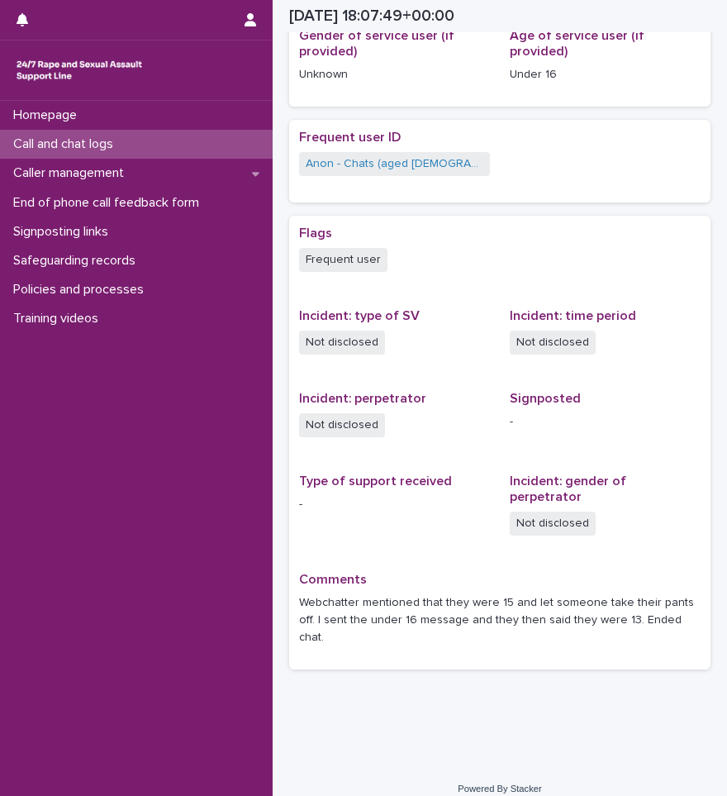
click at [147, 140] on div "Call and chat logs" at bounding box center [136, 144] width 273 height 29
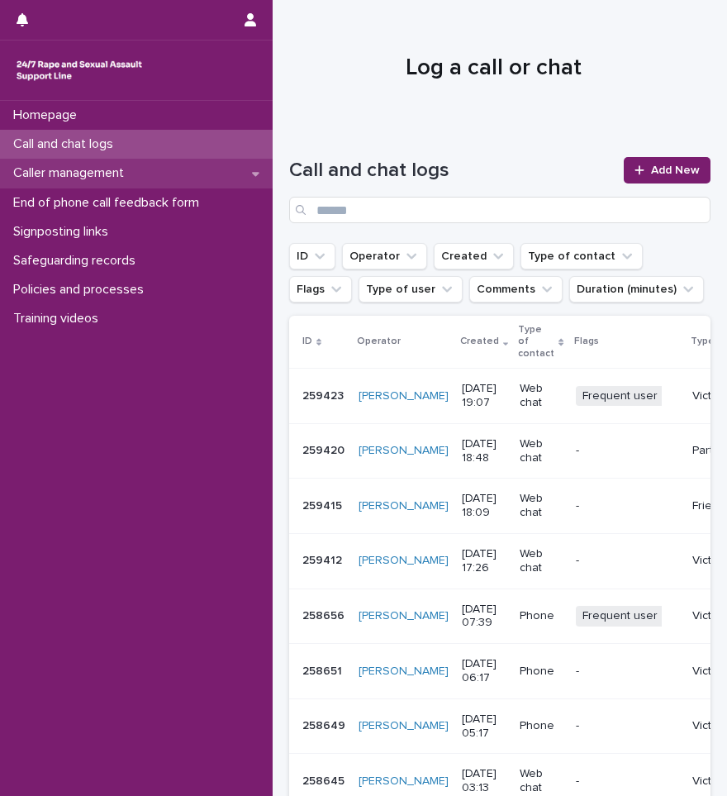
click at [253, 174] on icon at bounding box center [255, 174] width 7 height 12
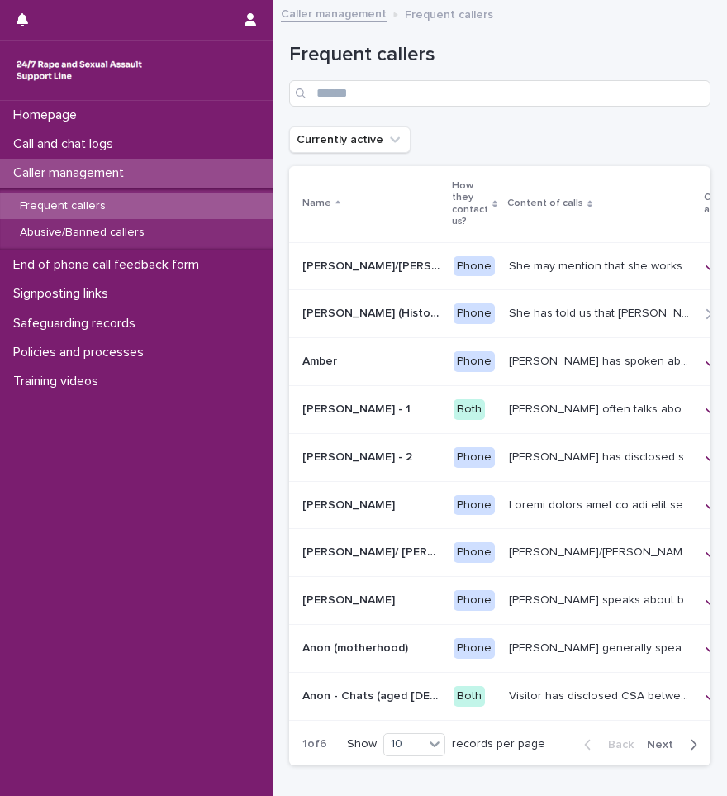
click at [108, 209] on p "Frequent callers" at bounding box center [63, 206] width 112 height 14
click at [345, 88] on input "Search" at bounding box center [499, 93] width 421 height 26
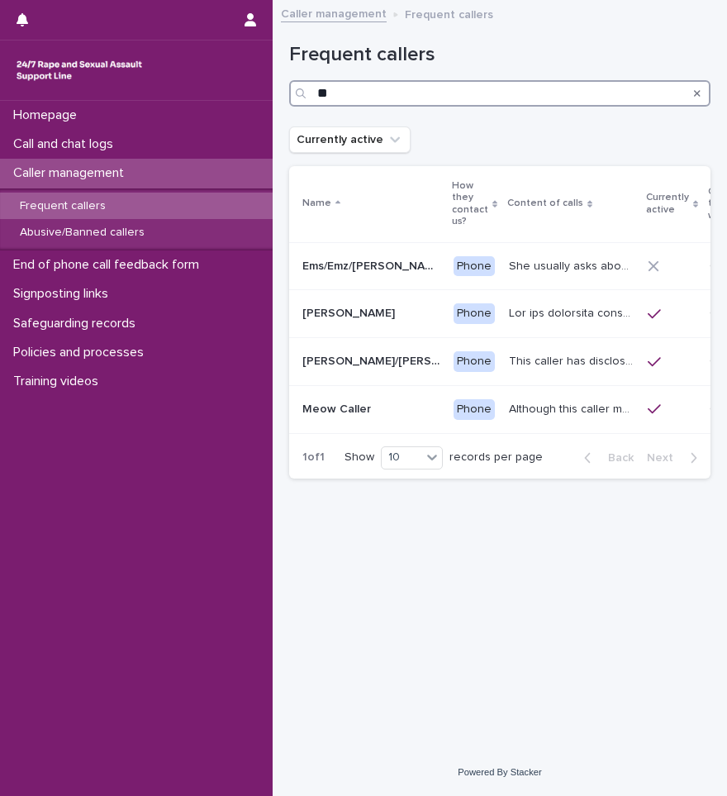
type input "*"
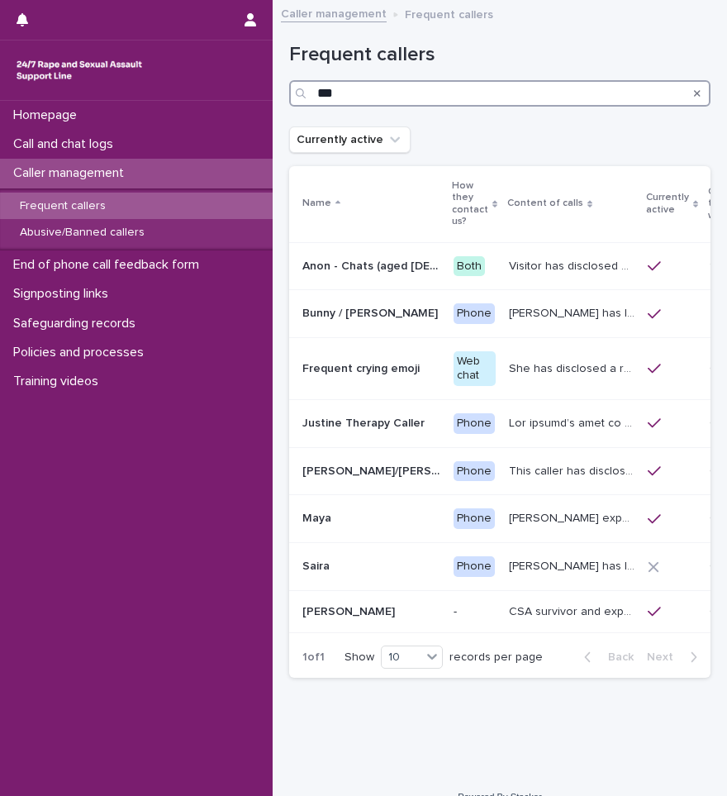
type input "***"
click at [447, 269] on td "Both" at bounding box center [474, 266] width 55 height 48
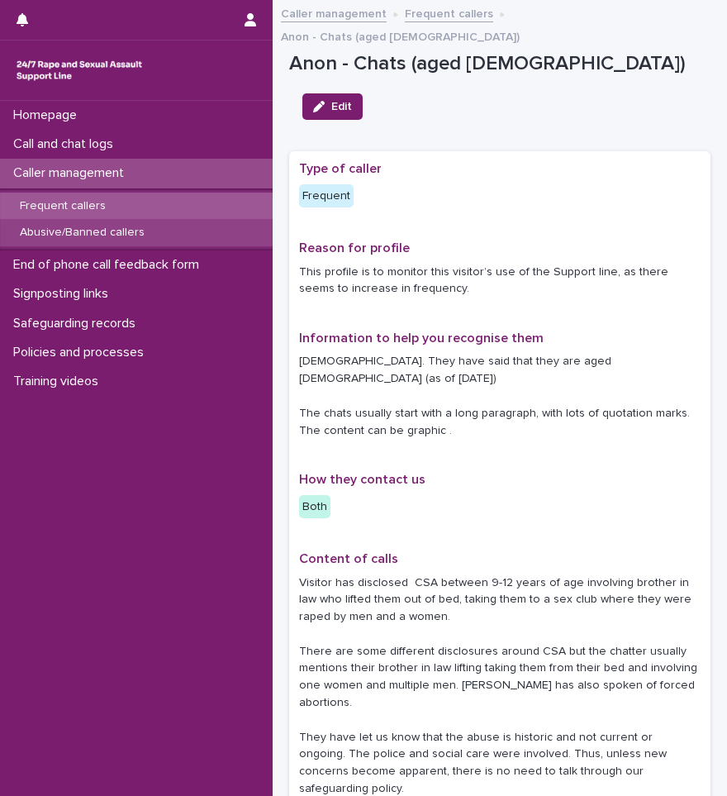
click at [114, 228] on p "Abusive/Banned callers" at bounding box center [82, 233] width 151 height 14
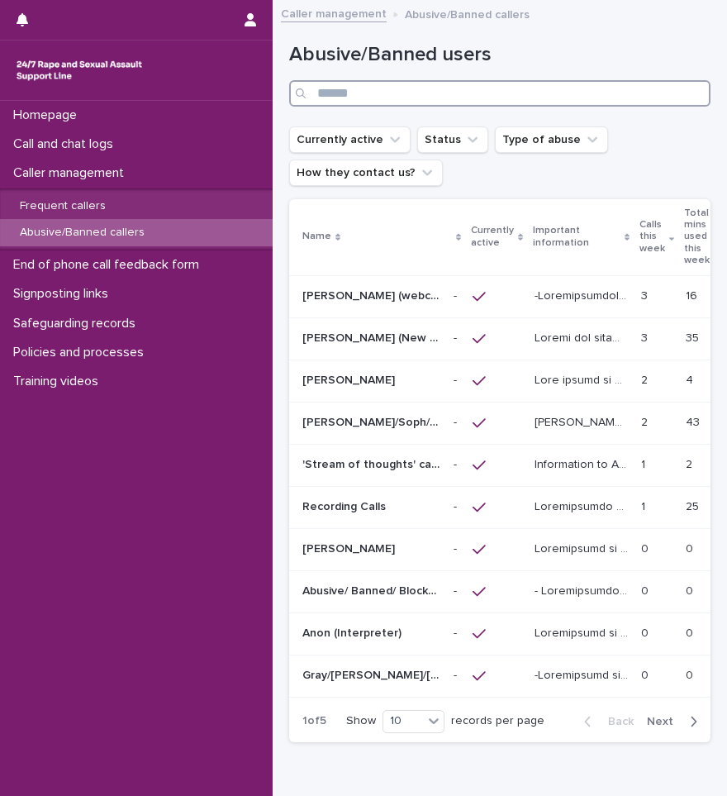
click at [363, 94] on input "Search" at bounding box center [499, 93] width 421 height 26
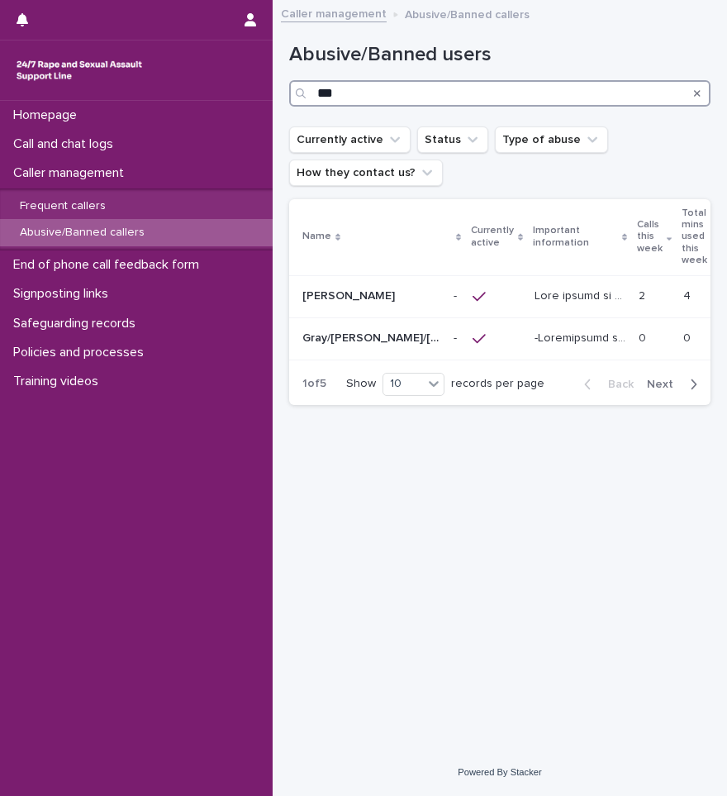
type input "***"
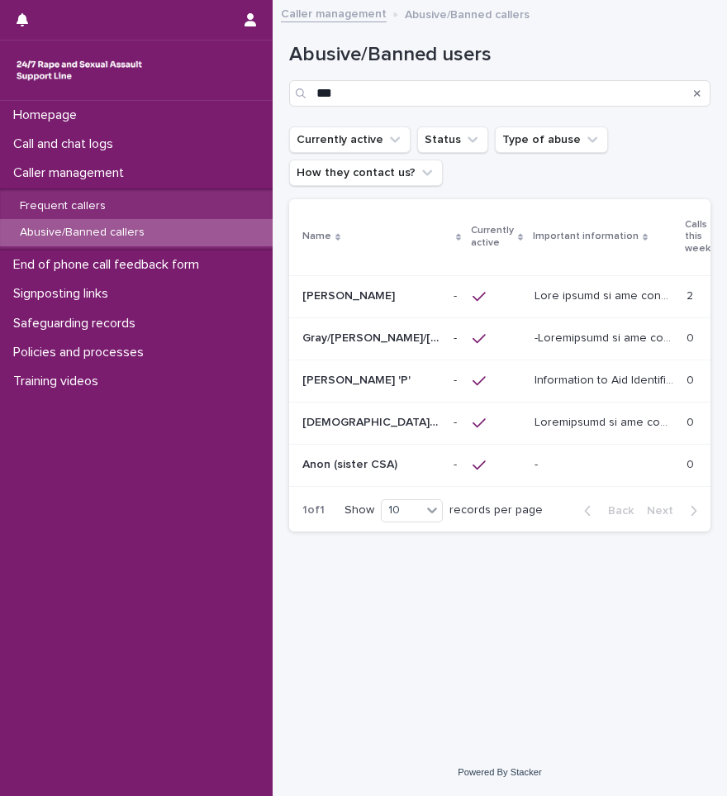
click at [362, 467] on p "Anon (sister CSA)" at bounding box center [351, 462] width 98 height 17
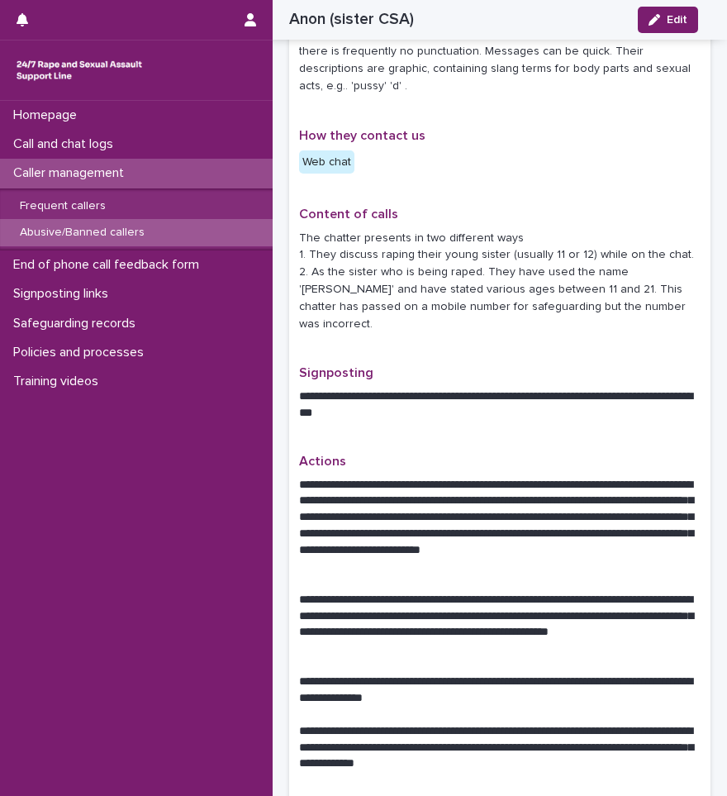
scroll to position [496, 0]
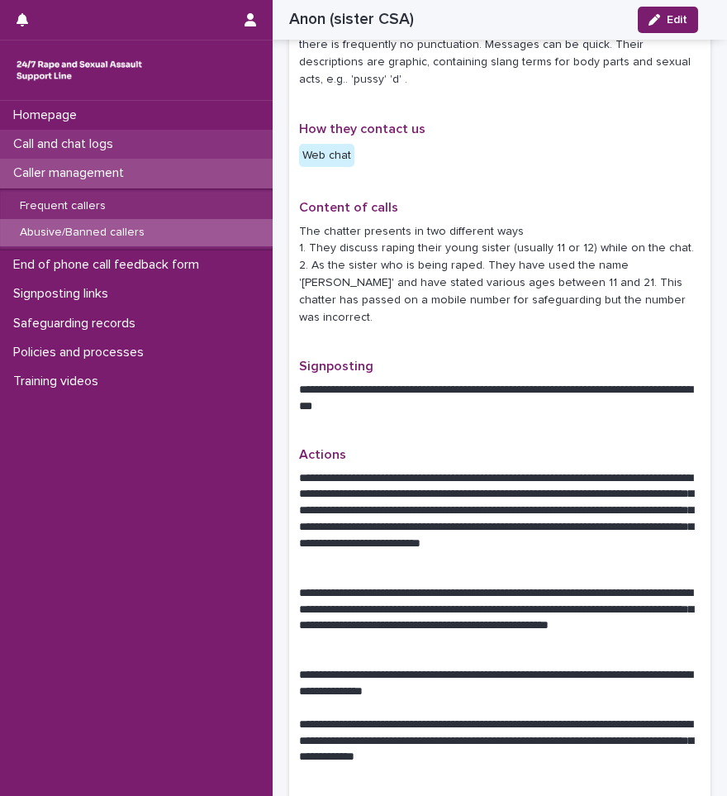
click at [107, 142] on p "Call and chat logs" at bounding box center [67, 144] width 120 height 16
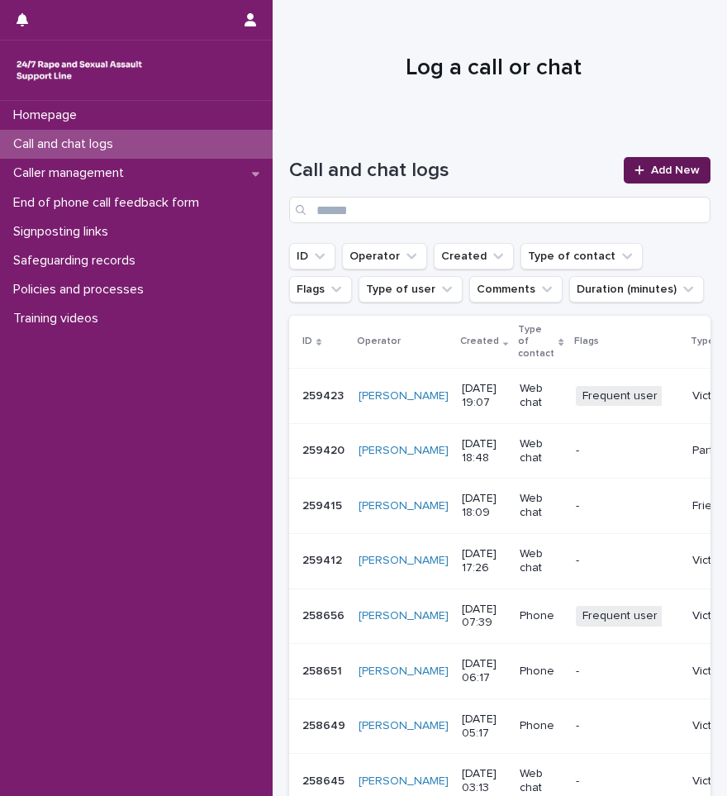
click at [638, 166] on div at bounding box center [643, 170] width 17 height 12
